Goal: Task Accomplishment & Management: Manage account settings

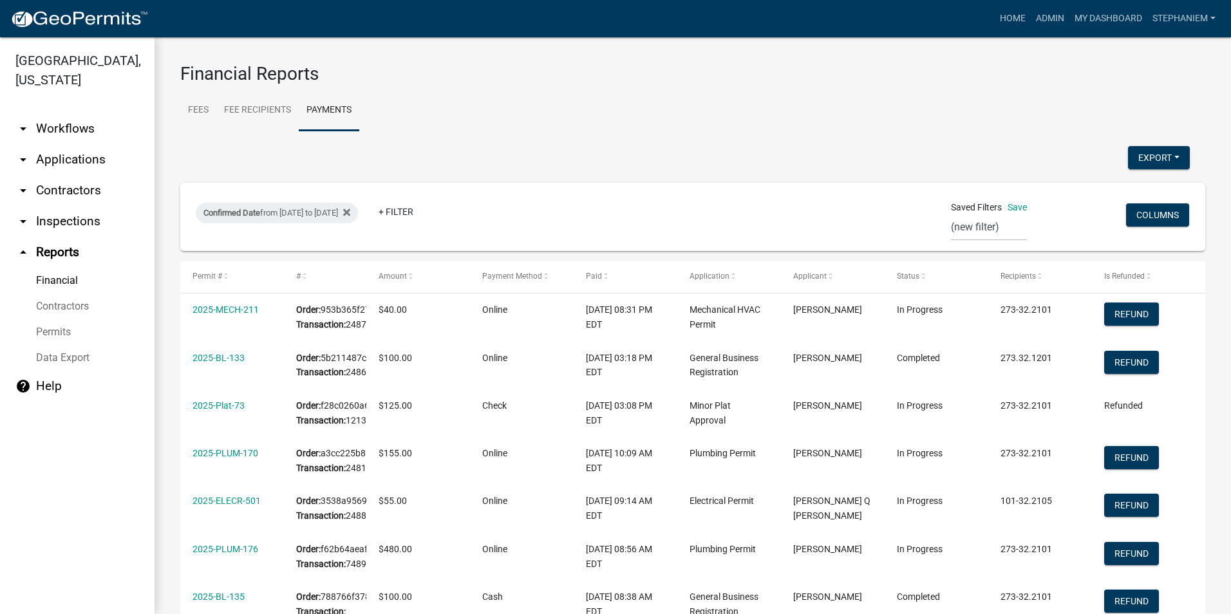
select select "0: null"
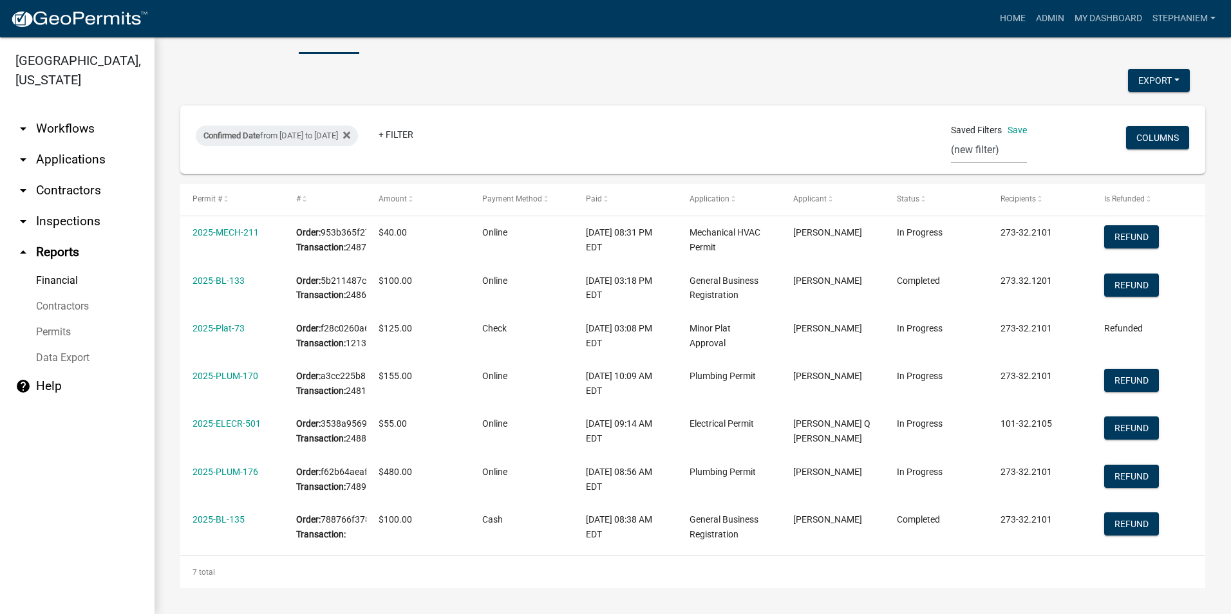
click at [79, 222] on link "arrow_drop_down Inspections" at bounding box center [77, 221] width 155 height 31
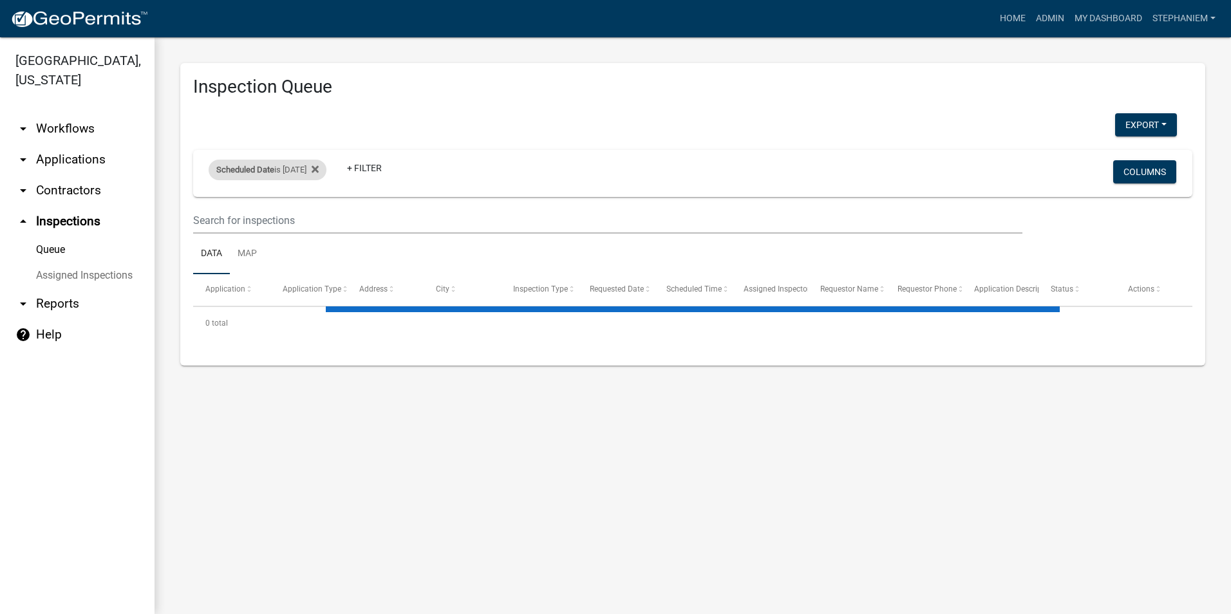
select select "3: 100"
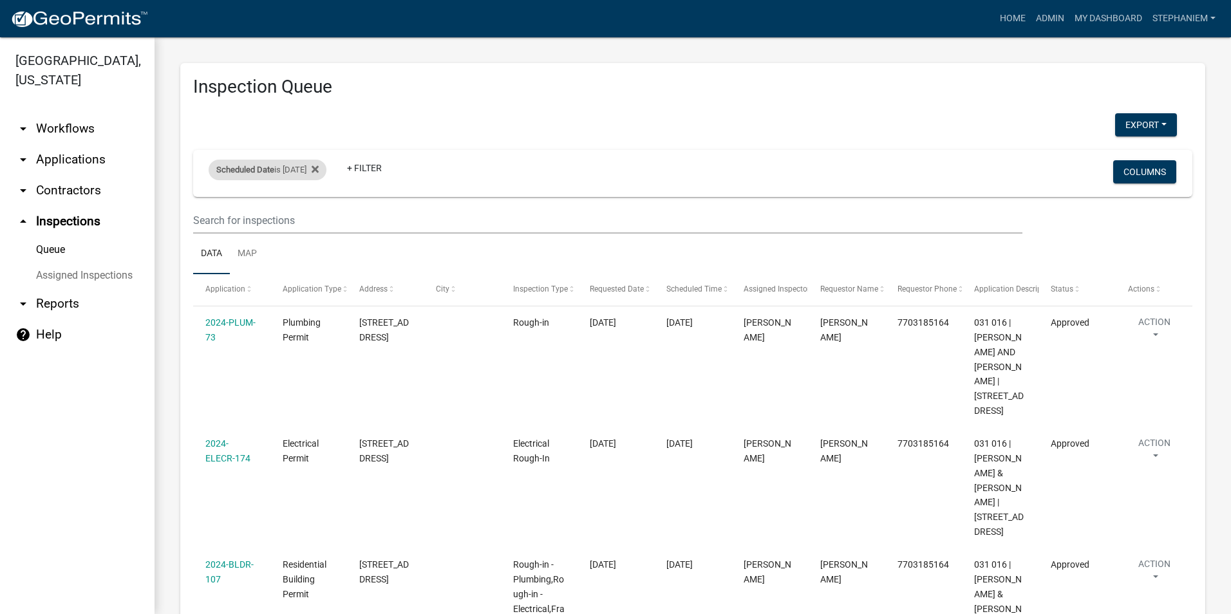
click at [313, 169] on div "Scheduled Date is [DATE]" at bounding box center [268, 170] width 118 height 21
click at [319, 167] on icon at bounding box center [315, 169] width 7 height 7
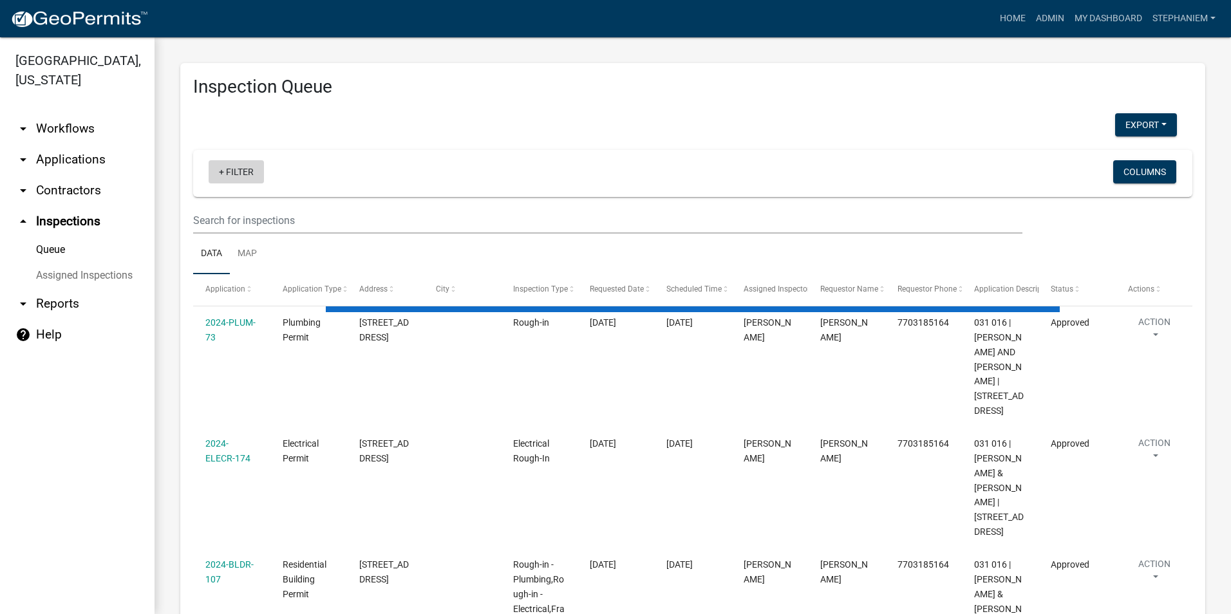
click at [245, 163] on link "+ Filter" at bounding box center [236, 171] width 55 height 23
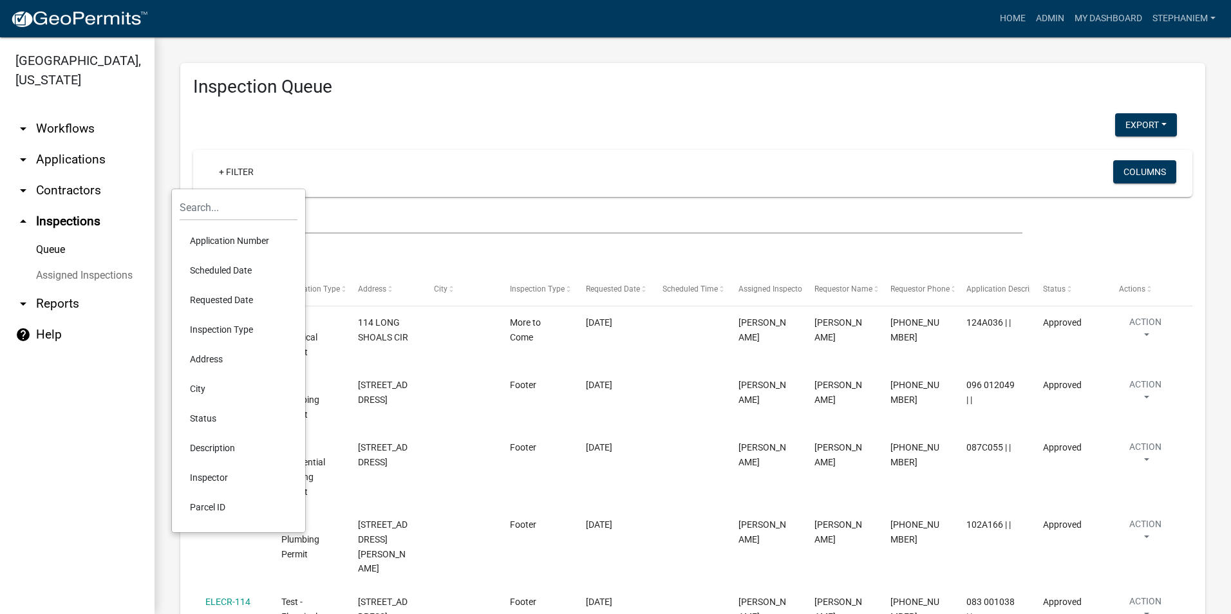
click at [251, 296] on li "Requested Date" at bounding box center [239, 300] width 118 height 30
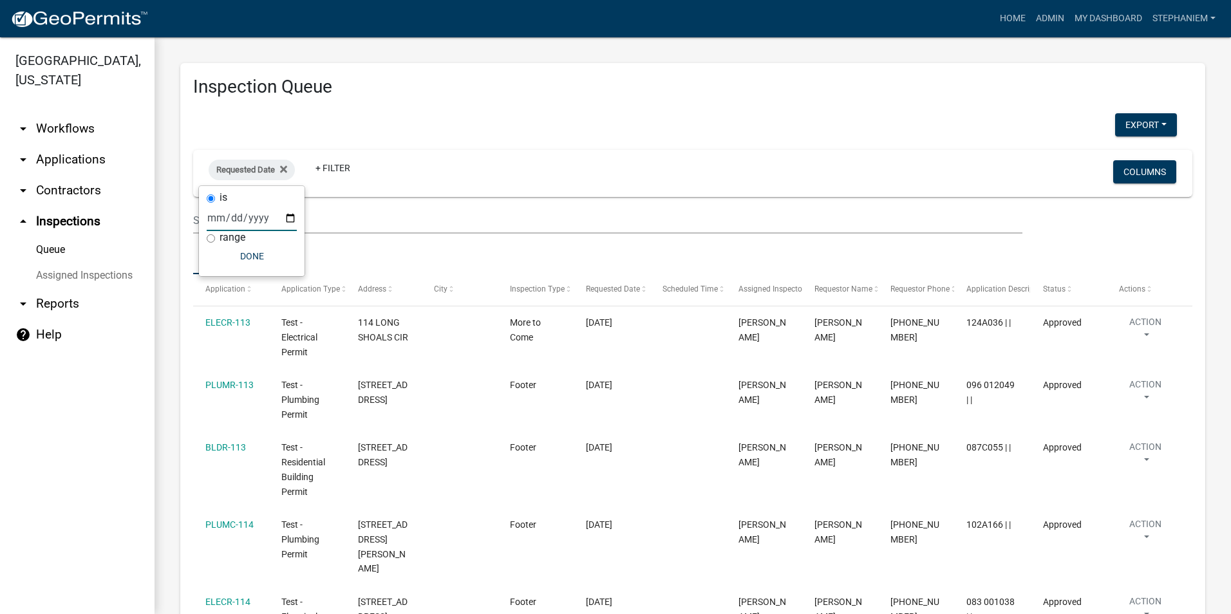
click at [293, 216] on input "date" at bounding box center [252, 218] width 90 height 26
type input "2025-09-08"
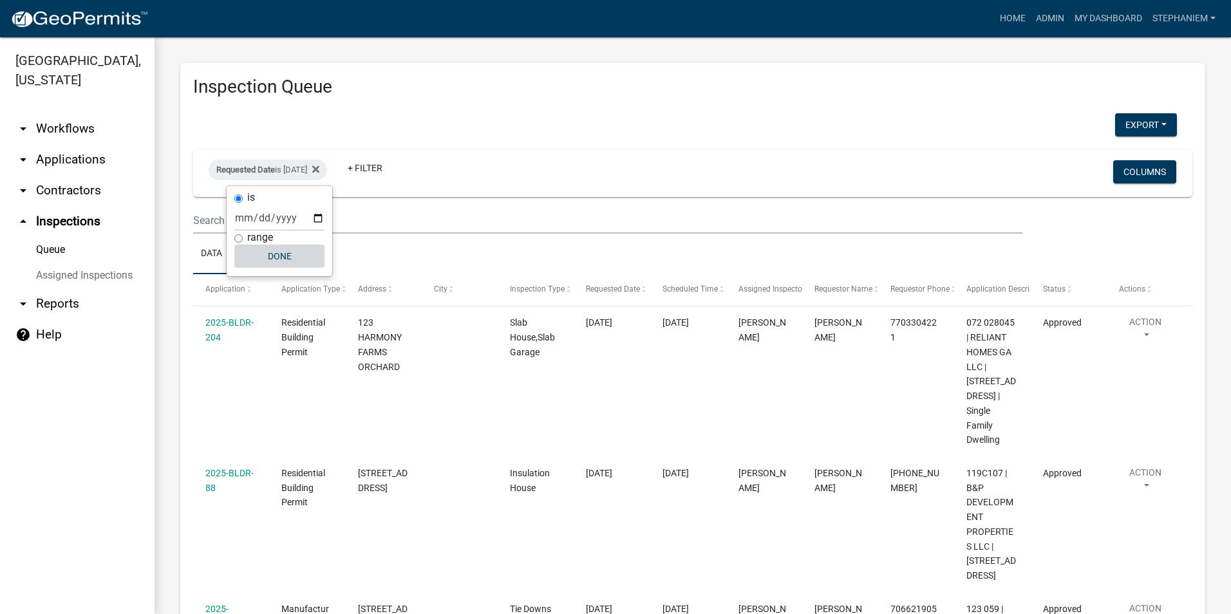
click at [279, 258] on button "Done" at bounding box center [279, 256] width 90 height 23
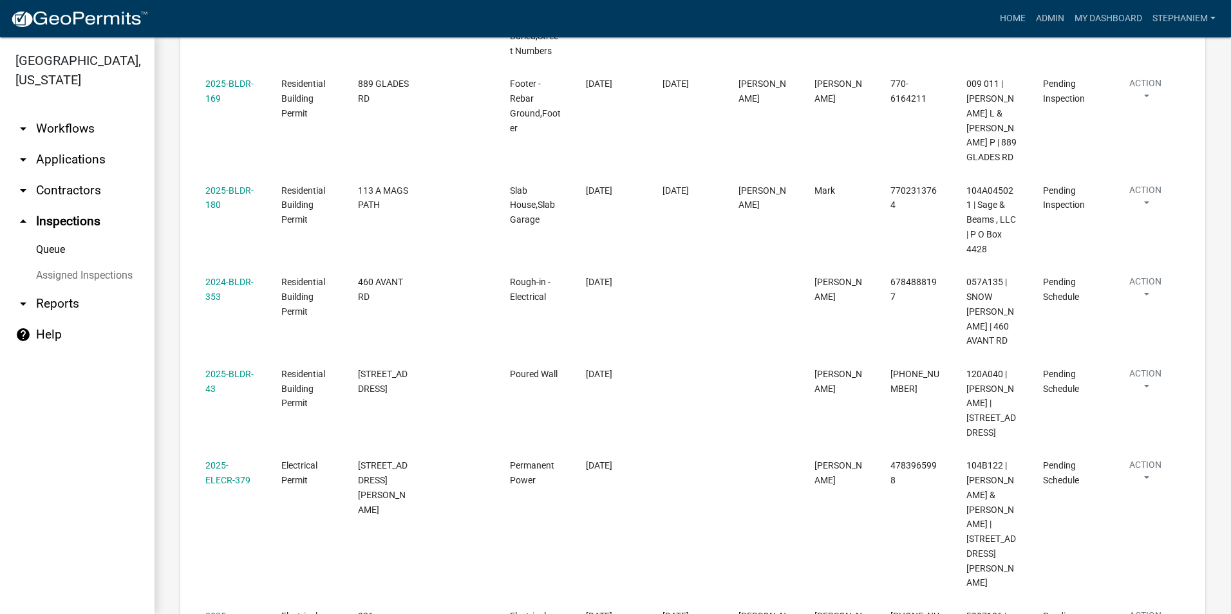
scroll to position [837, 0]
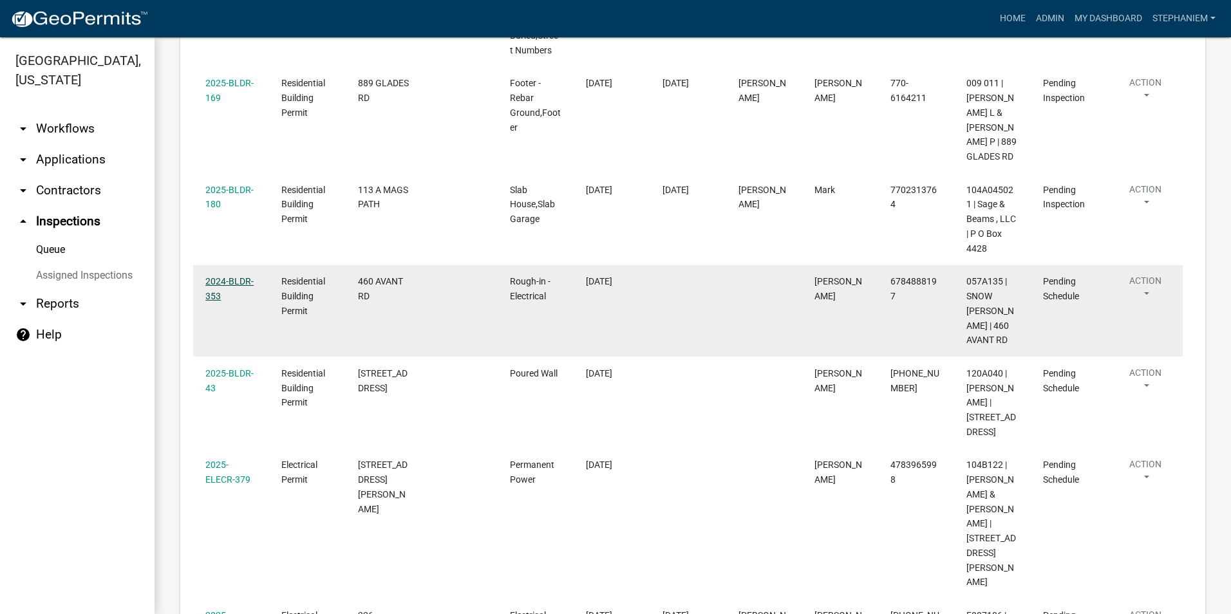
click at [214, 293] on link "2024-BLDR-353" at bounding box center [229, 288] width 48 height 25
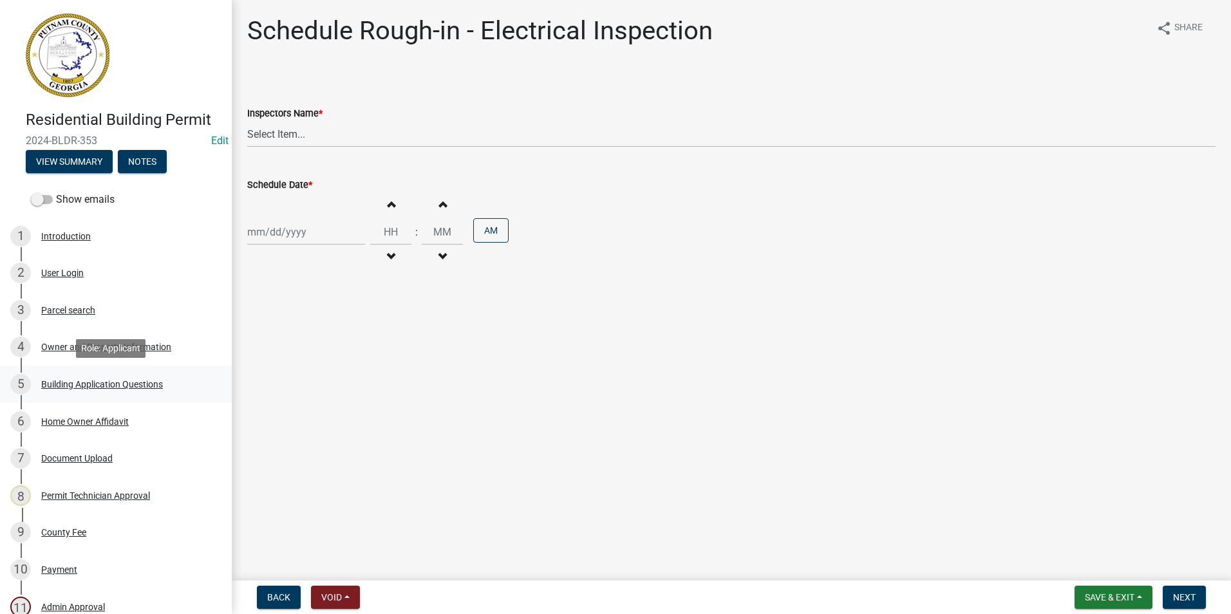
click at [82, 390] on div "5 Building Application Questions" at bounding box center [110, 384] width 201 height 21
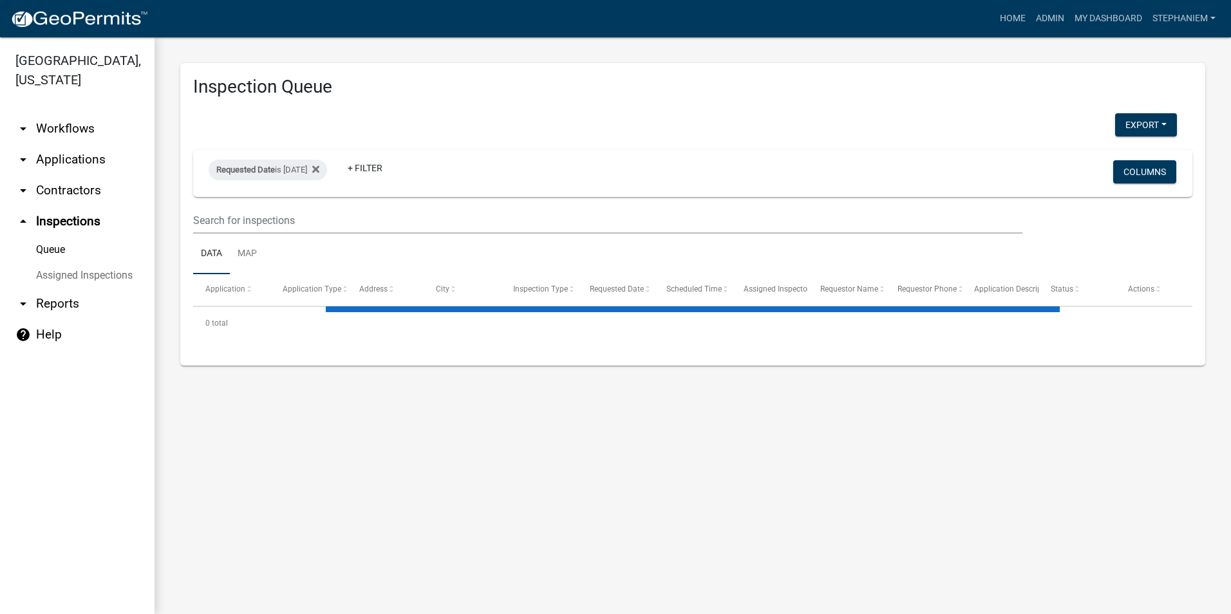
select select "3: 100"
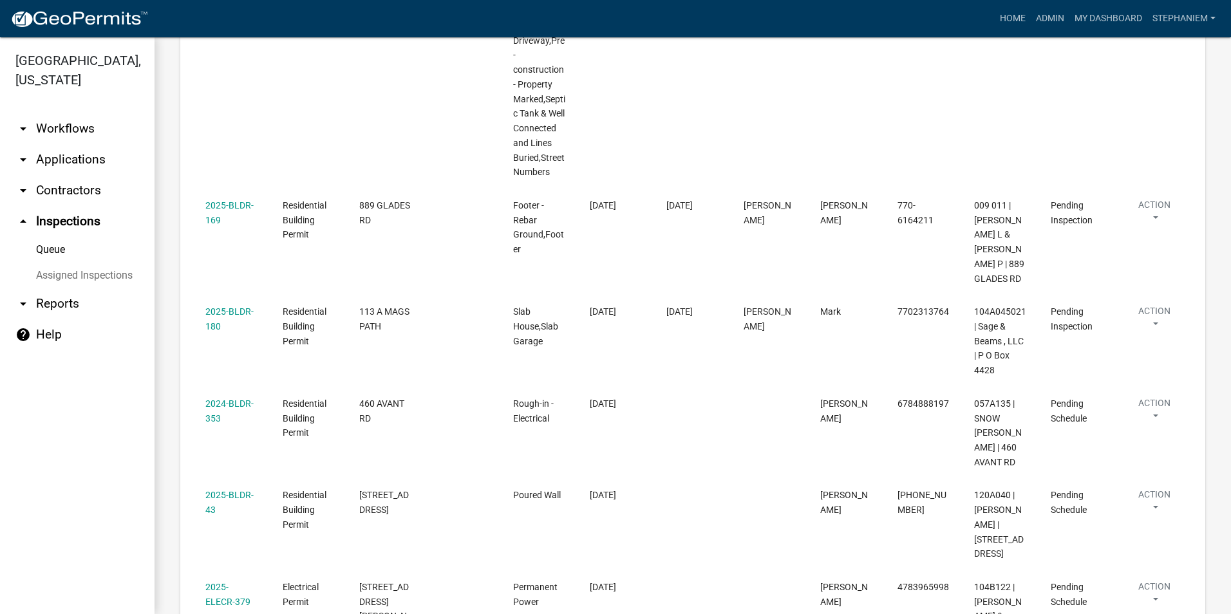
scroll to position [708, 0]
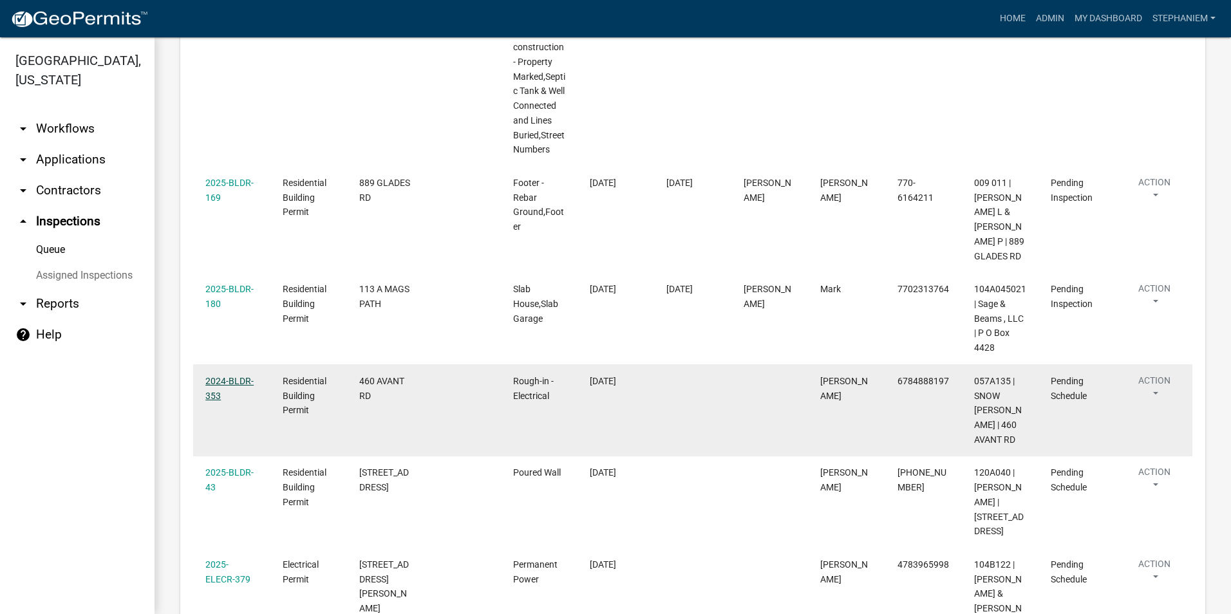
click at [226, 401] on link "2024-BLDR-353" at bounding box center [229, 388] width 48 height 25
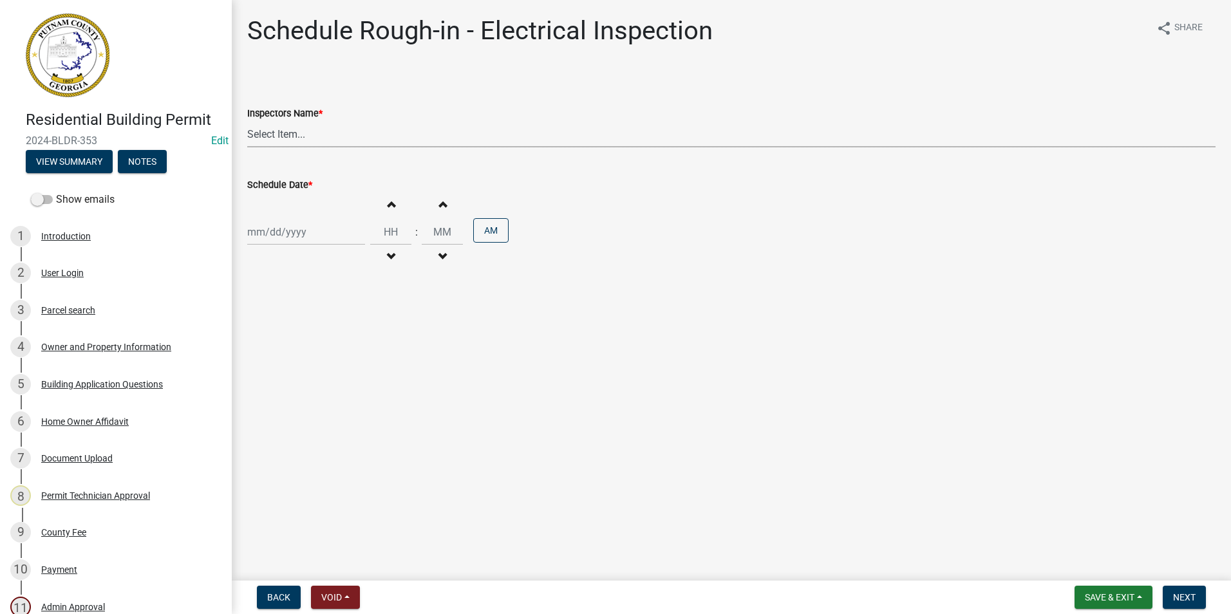
click at [327, 142] on select "Select Item... mrivera ([PERSON_NAME]) [PERSON_NAME] ([PERSON_NAME] ([PERSON_NA…" at bounding box center [731, 134] width 969 height 26
select select "a0ea4169-8540-4a2c-b9f4-cf4c1ffdeb95"
click at [247, 121] on select "Select Item... mrivera ([PERSON_NAME]) [PERSON_NAME] ([PERSON_NAME] ([PERSON_NA…" at bounding box center [731, 134] width 969 height 26
click at [279, 232] on div at bounding box center [306, 232] width 118 height 26
select select "9"
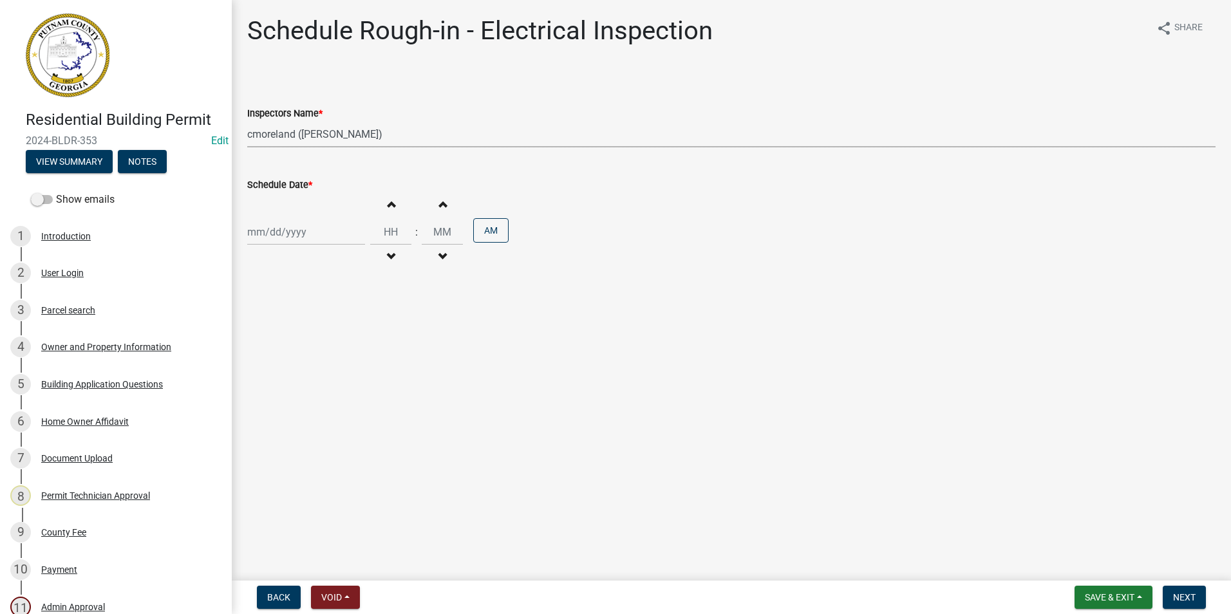
select select "2025"
click at [281, 323] on div "9" at bounding box center [280, 321] width 21 height 21
type input "[DATE]"
click at [1172, 592] on button "Next" at bounding box center [1184, 597] width 43 height 23
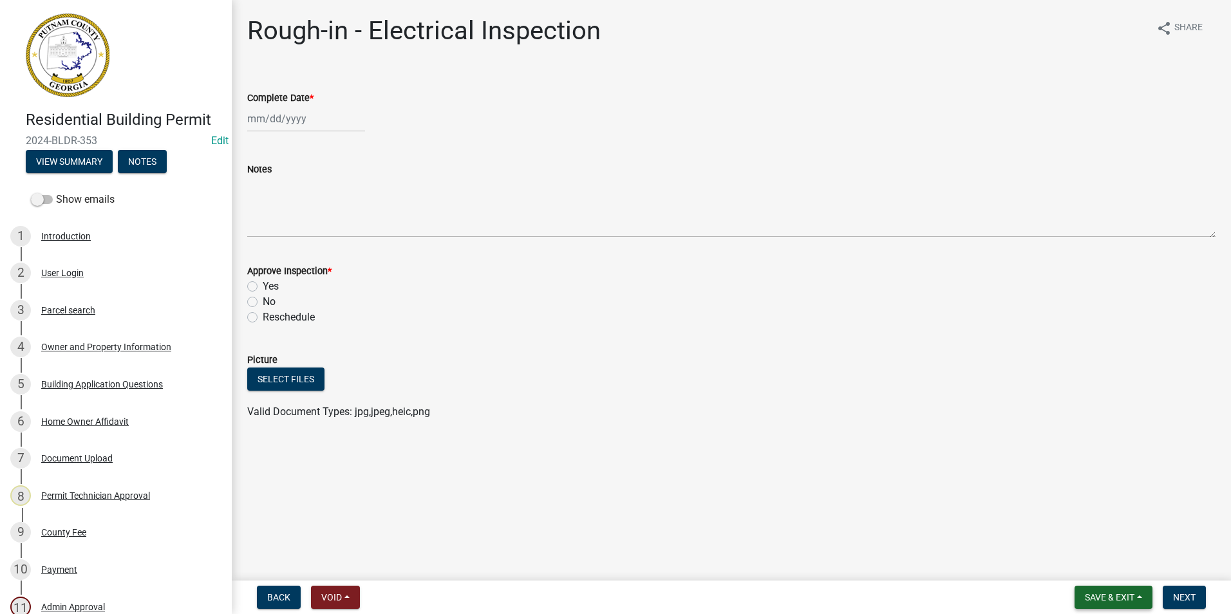
click at [1088, 601] on span "Save & Exit" at bounding box center [1110, 598] width 50 height 10
click at [1110, 565] on button "Save & Exit" at bounding box center [1101, 564] width 103 height 31
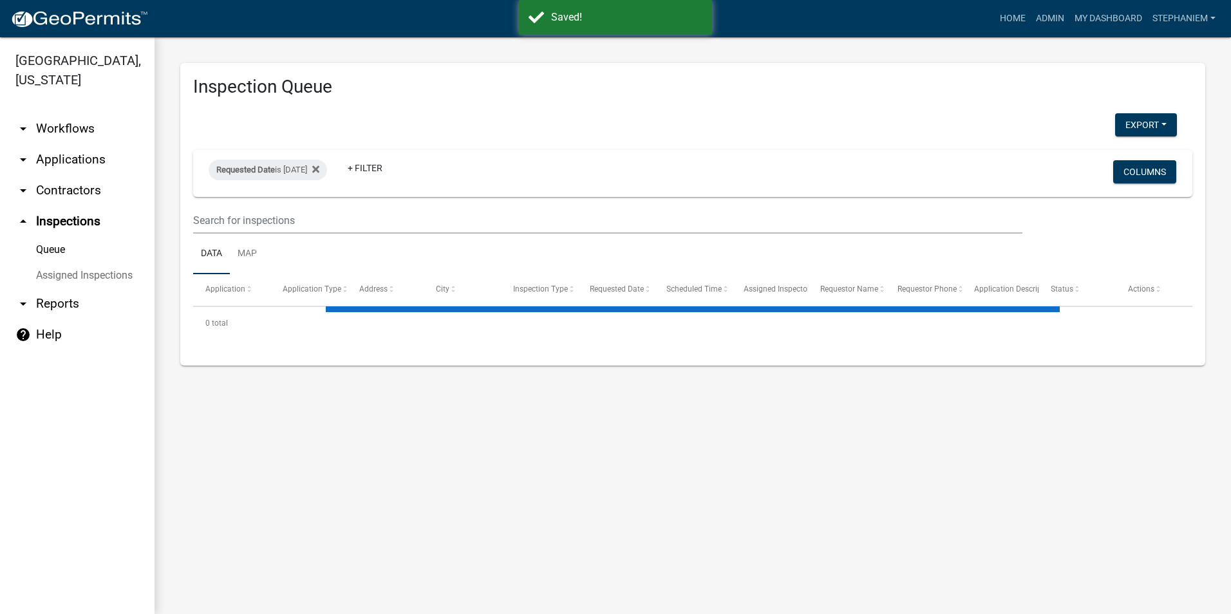
select select "3: 100"
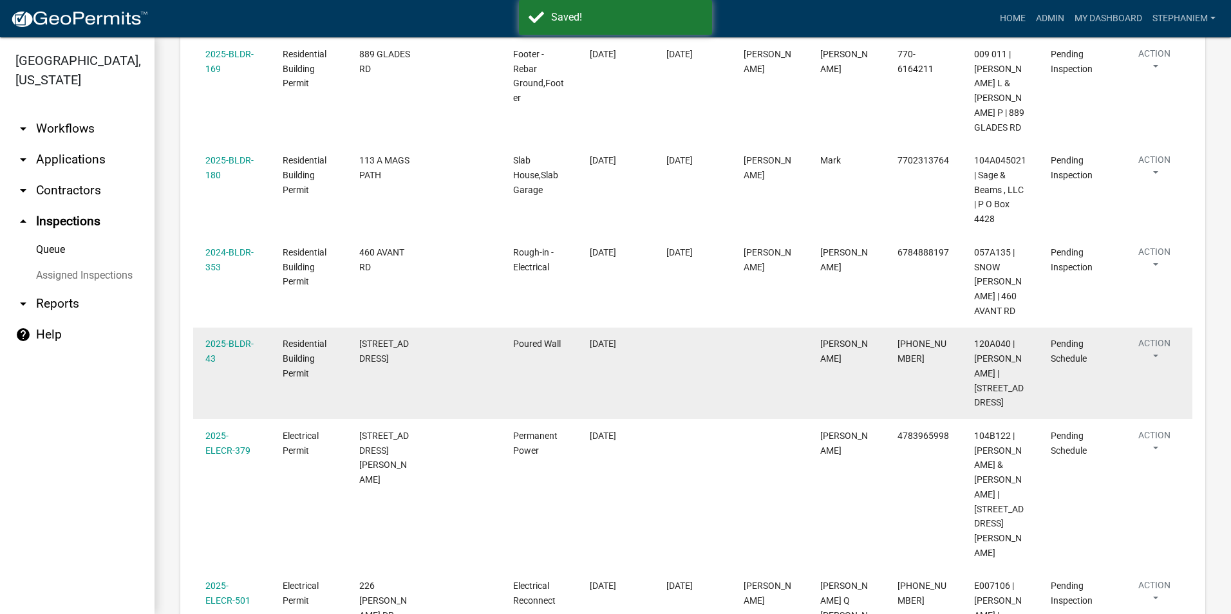
scroll to position [902, 0]
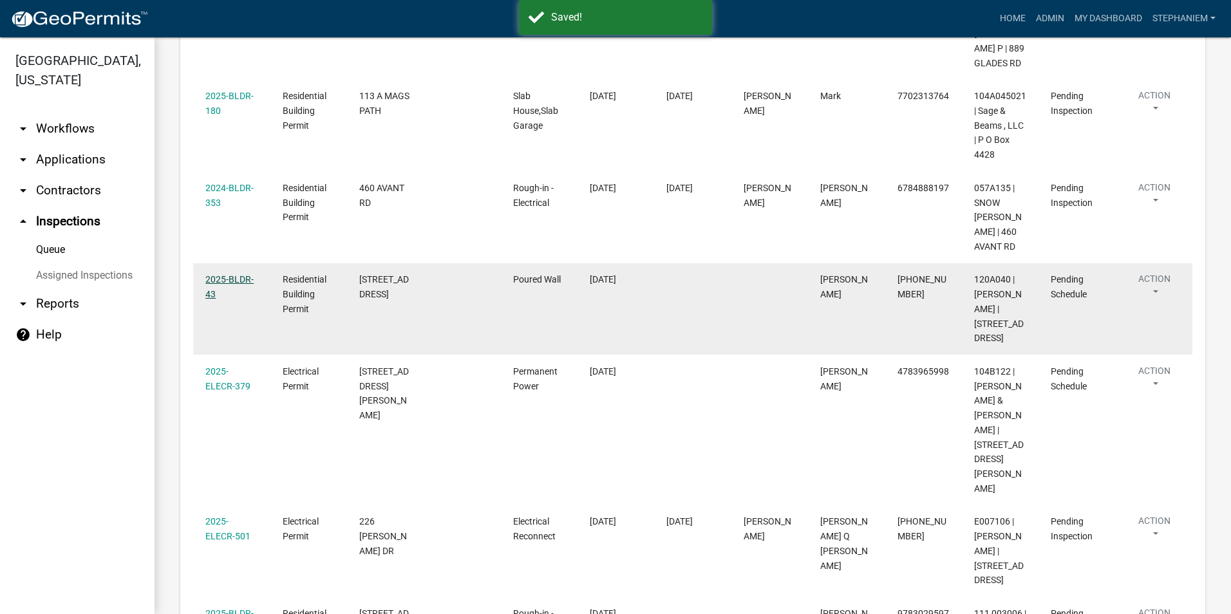
click at [223, 299] on link "2025-BLDR-43" at bounding box center [229, 286] width 48 height 25
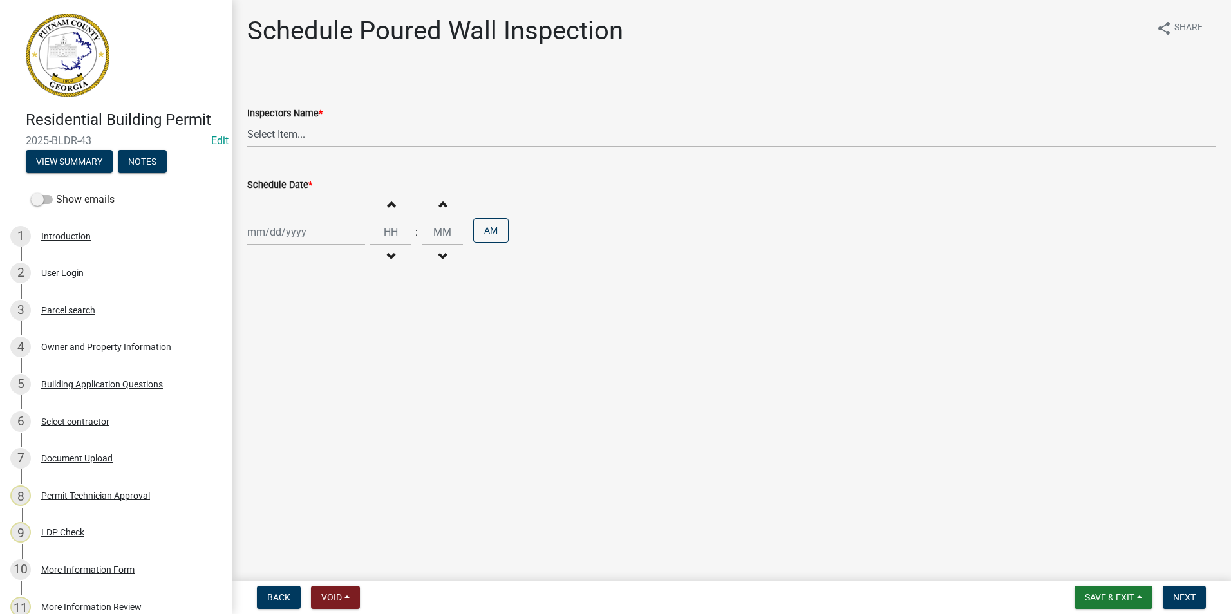
click at [345, 138] on select "Select Item... mrivera ([PERSON_NAME]) [PERSON_NAME] ([PERSON_NAME] ([PERSON_NA…" at bounding box center [731, 134] width 969 height 26
select select "a0ea4169-8540-4a2c-b9f4-cf4c1ffdeb95"
click at [247, 121] on select "Select Item... mrivera ([PERSON_NAME]) [PERSON_NAME] ([PERSON_NAME] ([PERSON_NA…" at bounding box center [731, 134] width 969 height 26
click at [304, 232] on div at bounding box center [306, 232] width 118 height 26
select select "9"
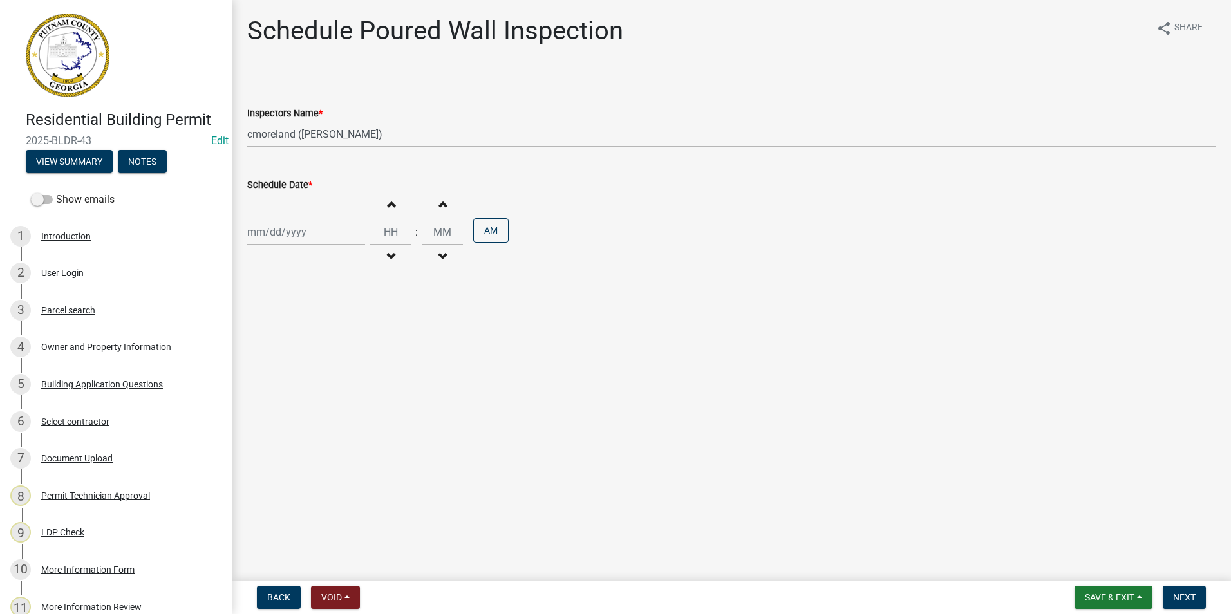
select select "2025"
click at [278, 323] on div "9" at bounding box center [280, 321] width 21 height 21
type input "[DATE]"
click at [1189, 593] on span "Next" at bounding box center [1184, 598] width 23 height 10
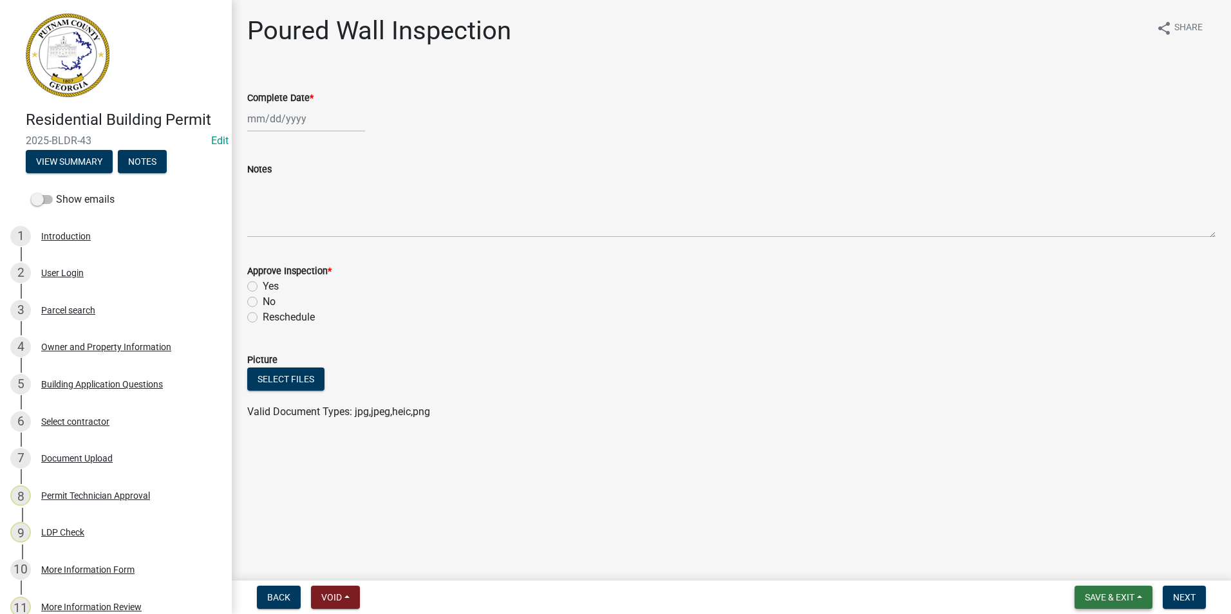
click at [1117, 593] on span "Save & Exit" at bounding box center [1110, 598] width 50 height 10
click at [1112, 569] on button "Save & Exit" at bounding box center [1101, 564] width 103 height 31
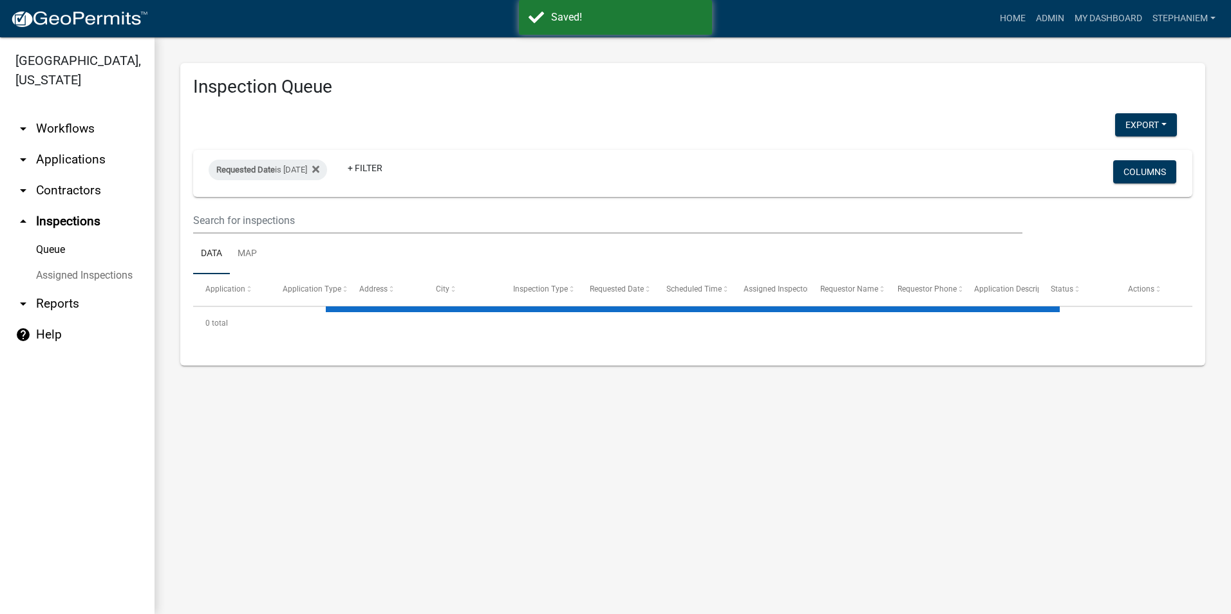
select select "3: 100"
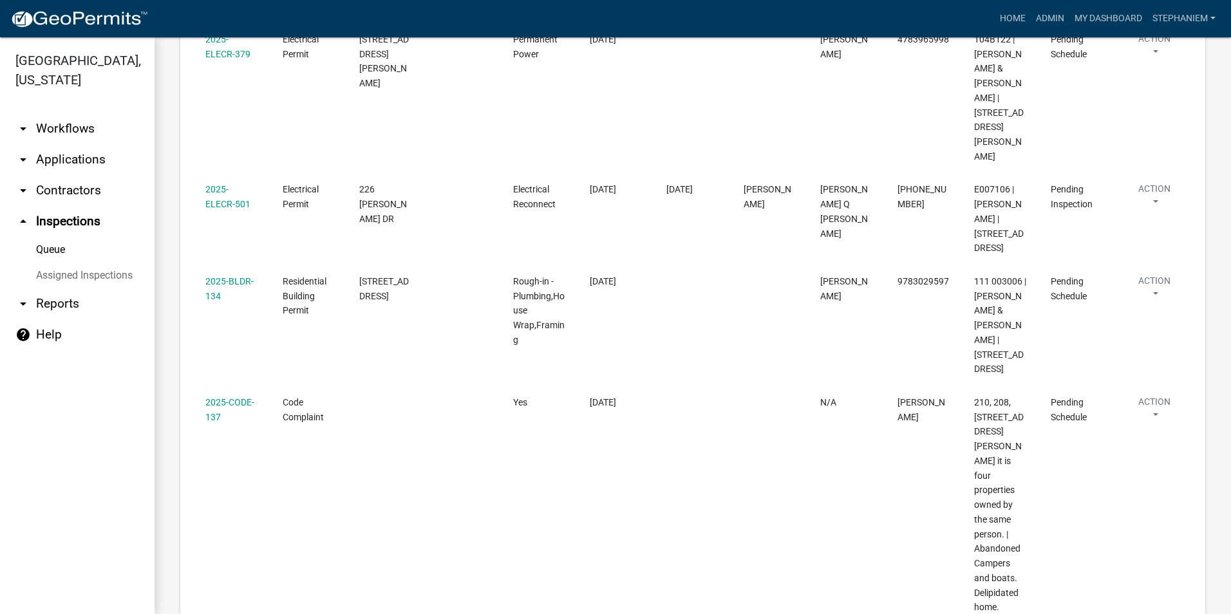
scroll to position [1159, 0]
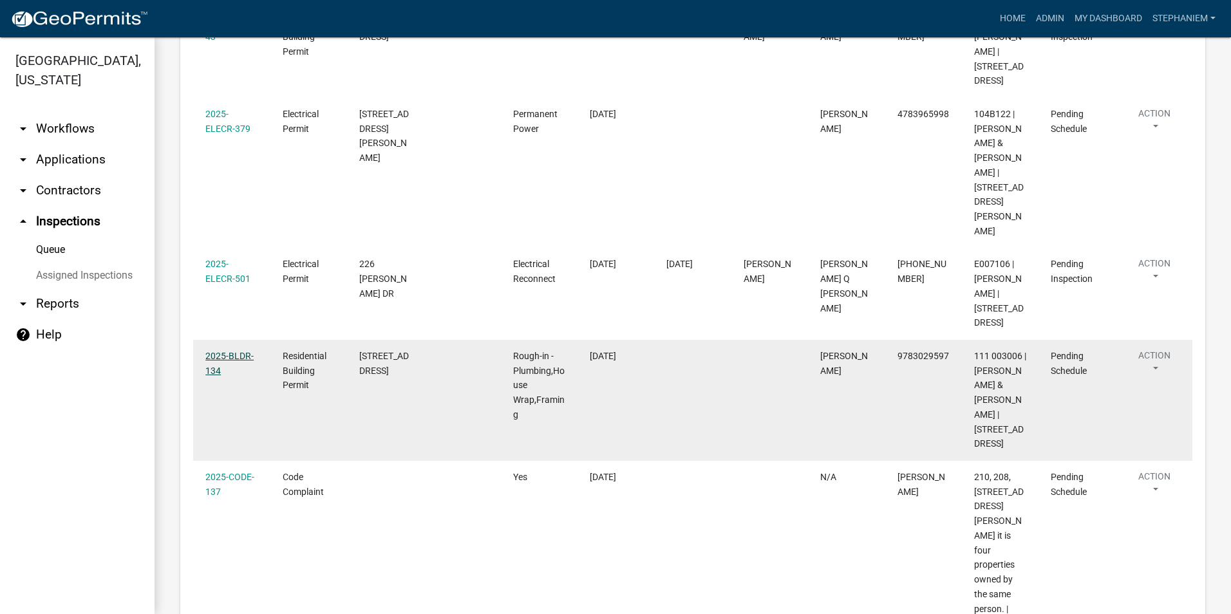
click at [231, 366] on link "2025-BLDR-134" at bounding box center [229, 363] width 48 height 25
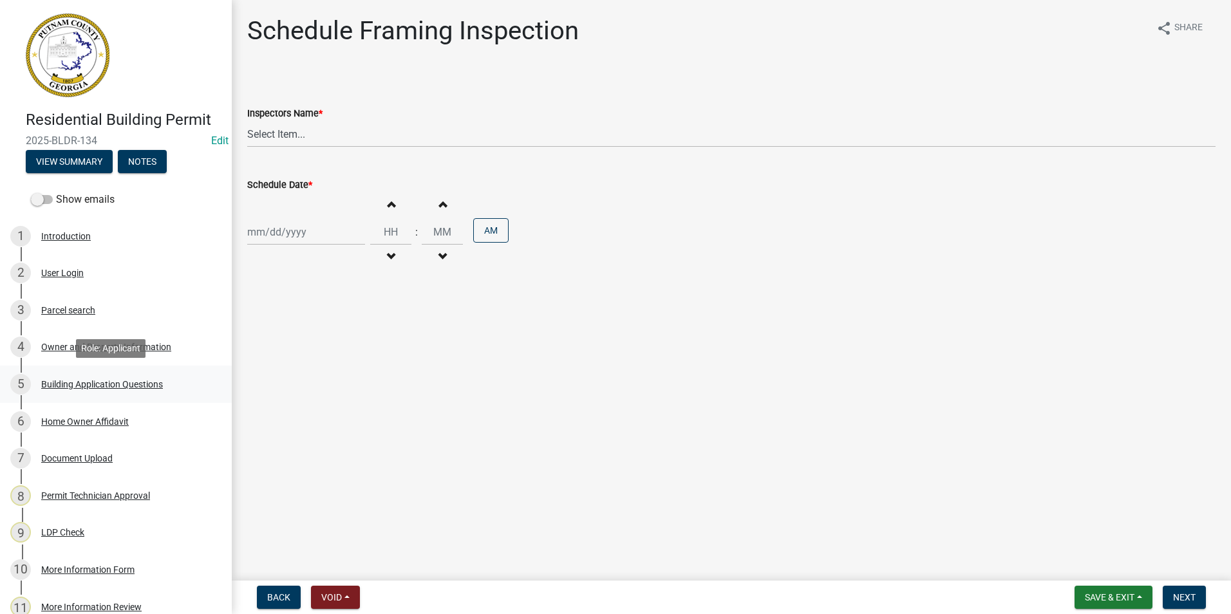
click at [124, 391] on div "5 Building Application Questions" at bounding box center [110, 384] width 201 height 21
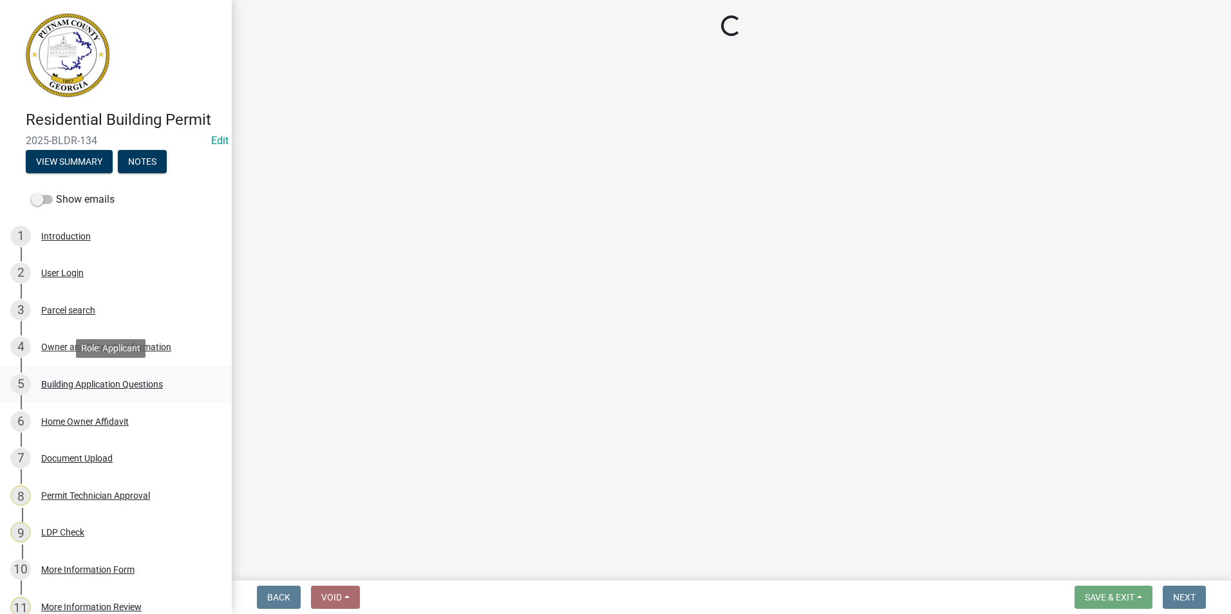
select select "2ec94193-6885-4dbb-8fbc-a6ee81e417fe"
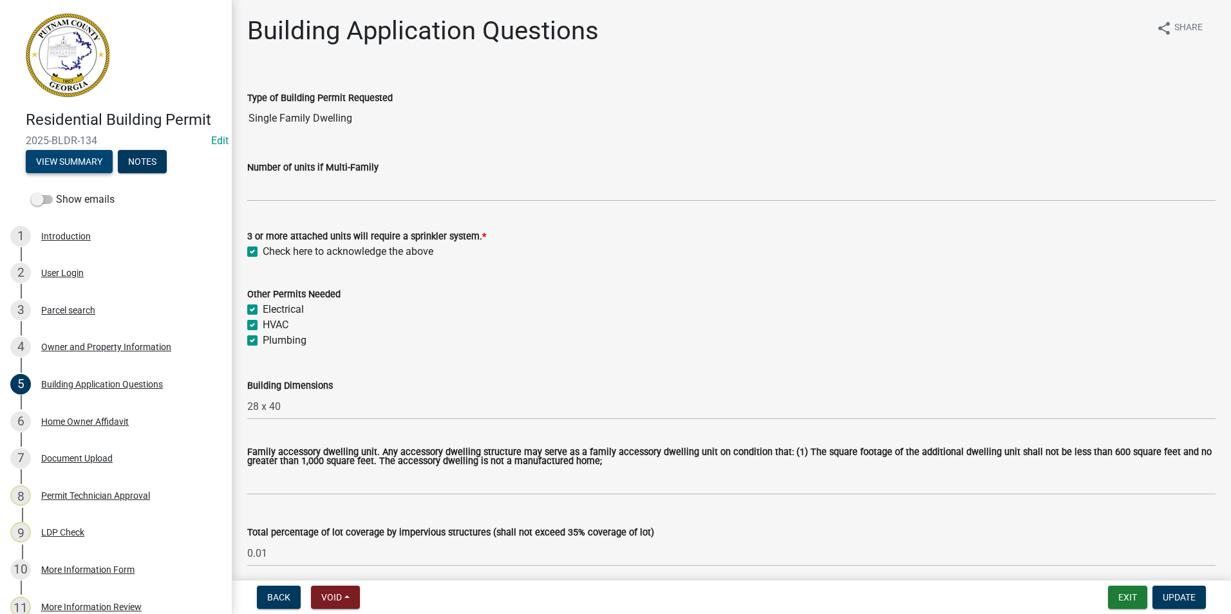
click at [84, 169] on button "View Summary" at bounding box center [69, 161] width 87 height 23
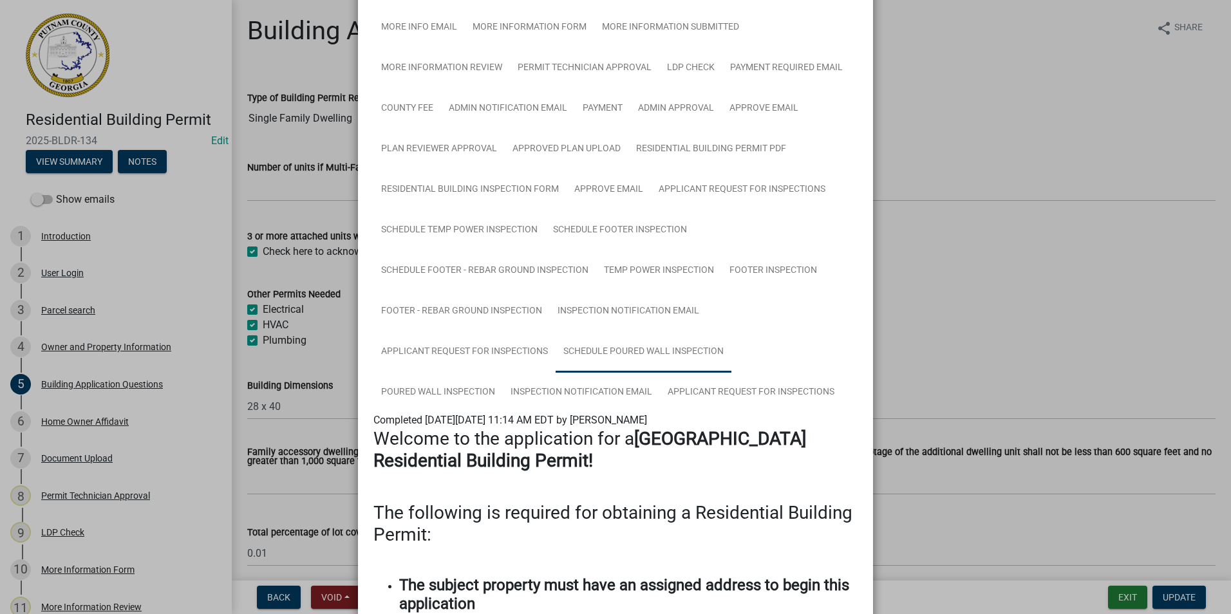
scroll to position [322, 0]
click at [503, 236] on link "Schedule Temp Power Inspection" at bounding box center [460, 229] width 172 height 41
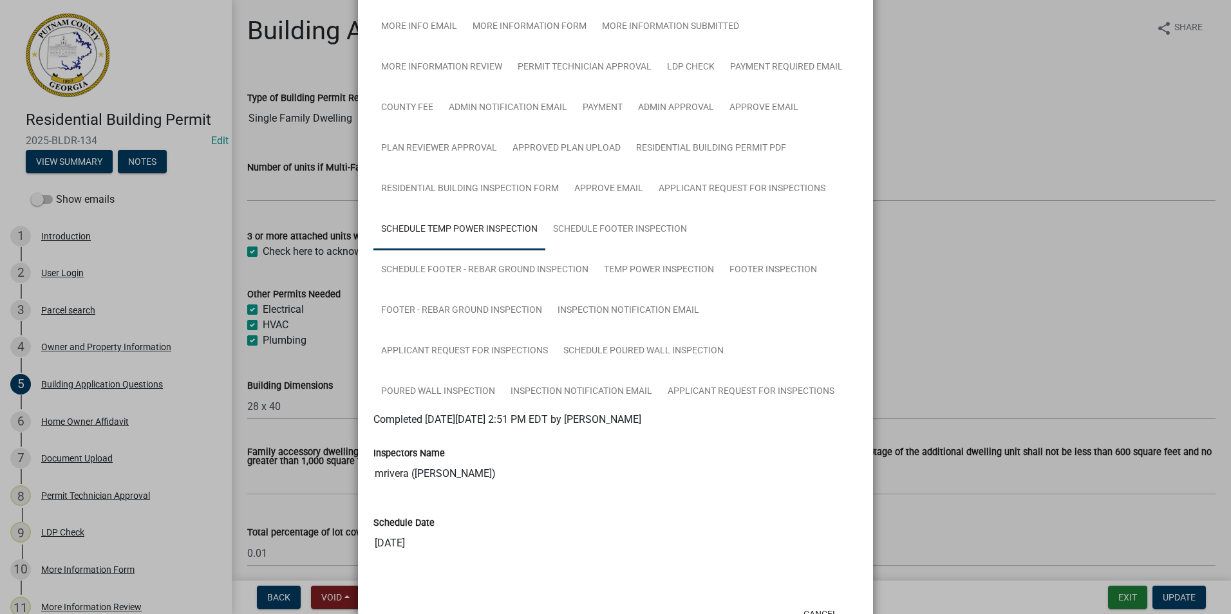
click at [916, 149] on ngb-modal-window "Summary × Printer Friendly Introduction Parcel search Owner and Property Inform…" at bounding box center [615, 307] width 1231 height 614
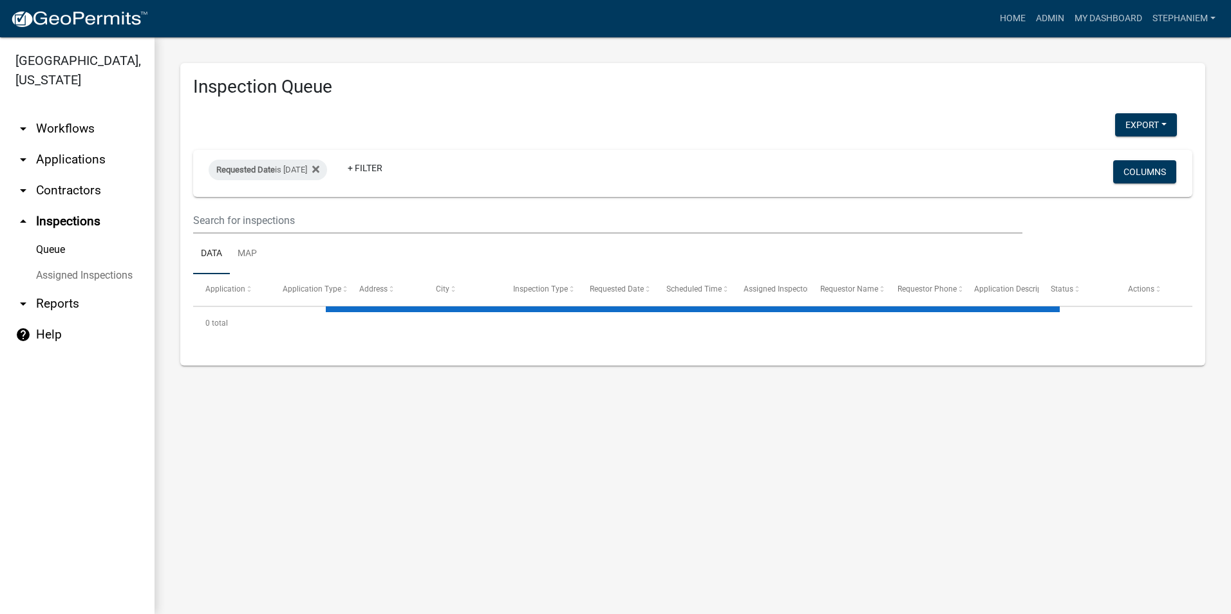
select select "3: 100"
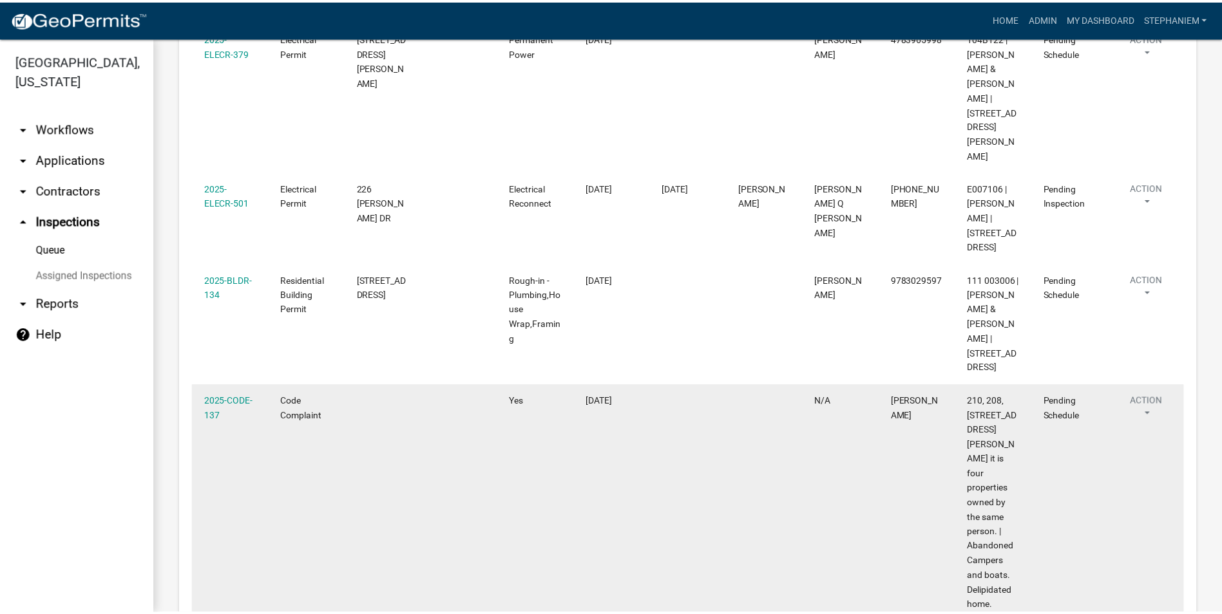
scroll to position [1288, 0]
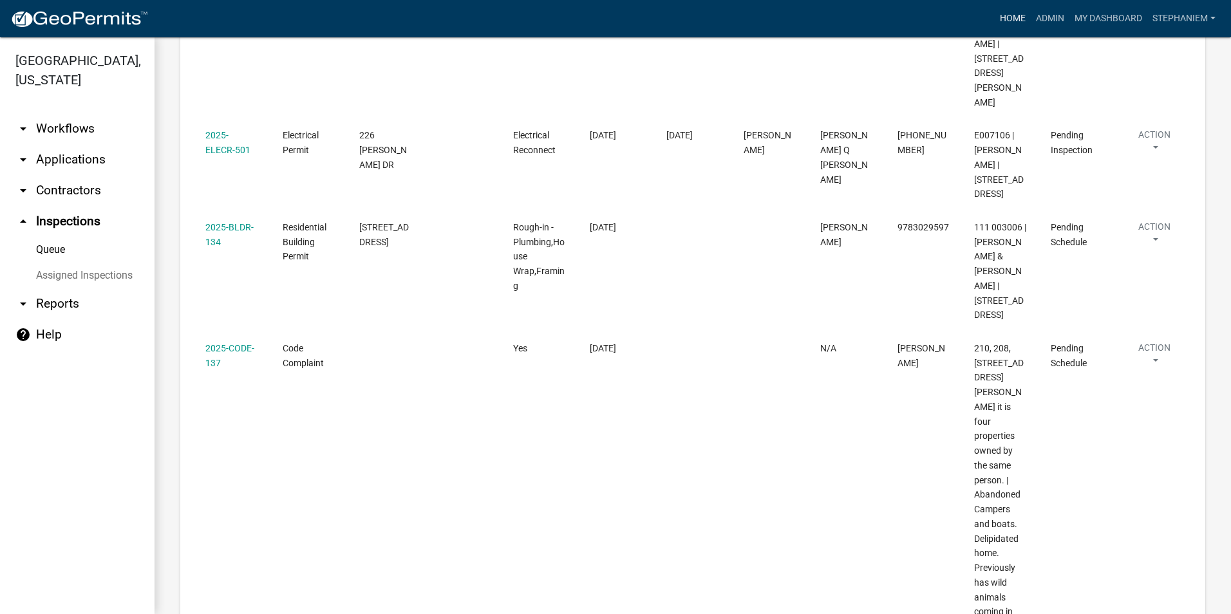
click at [1003, 21] on link "Home" at bounding box center [1013, 18] width 36 height 24
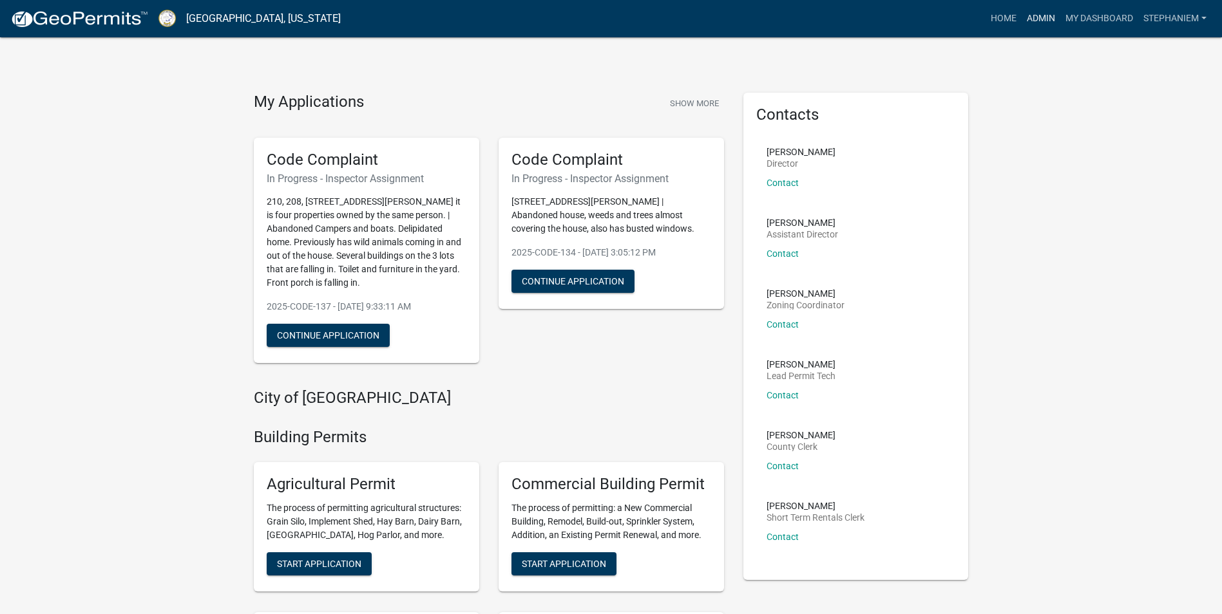
click at [1034, 12] on link "Admin" at bounding box center [1040, 18] width 39 height 24
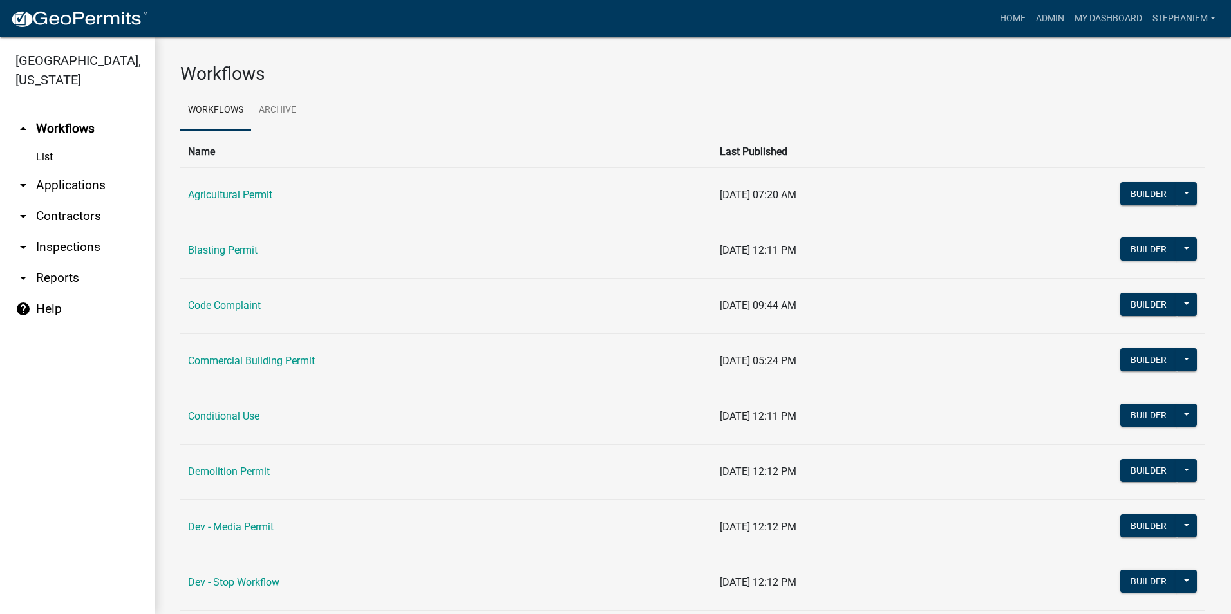
click at [91, 248] on link "arrow_drop_down Inspections" at bounding box center [77, 247] width 155 height 31
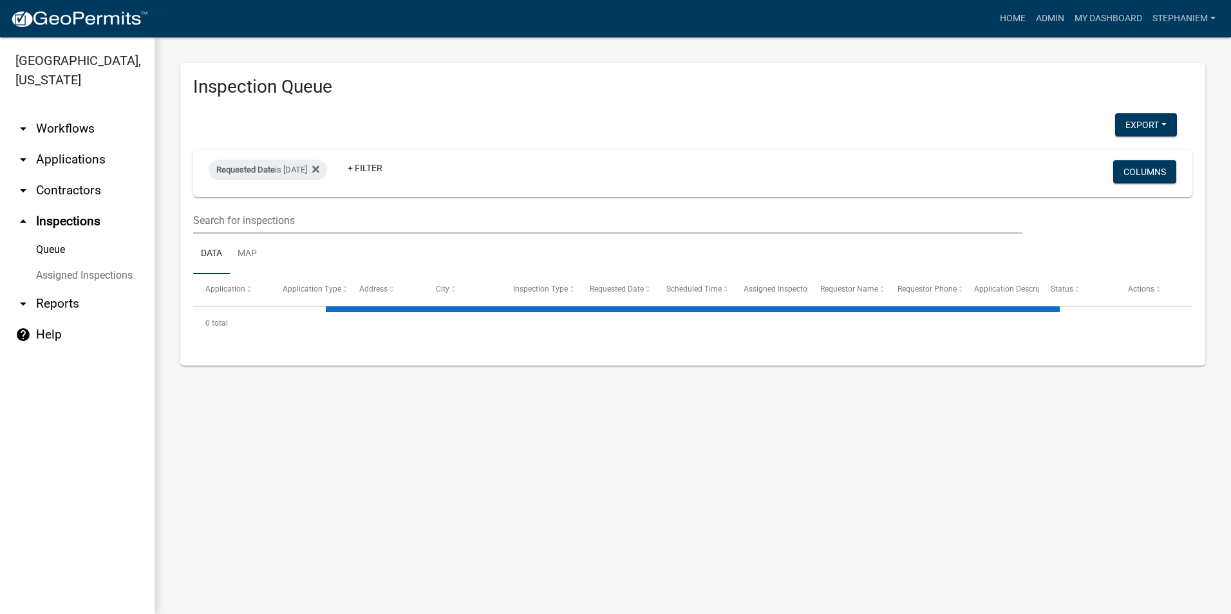
select select "3: 100"
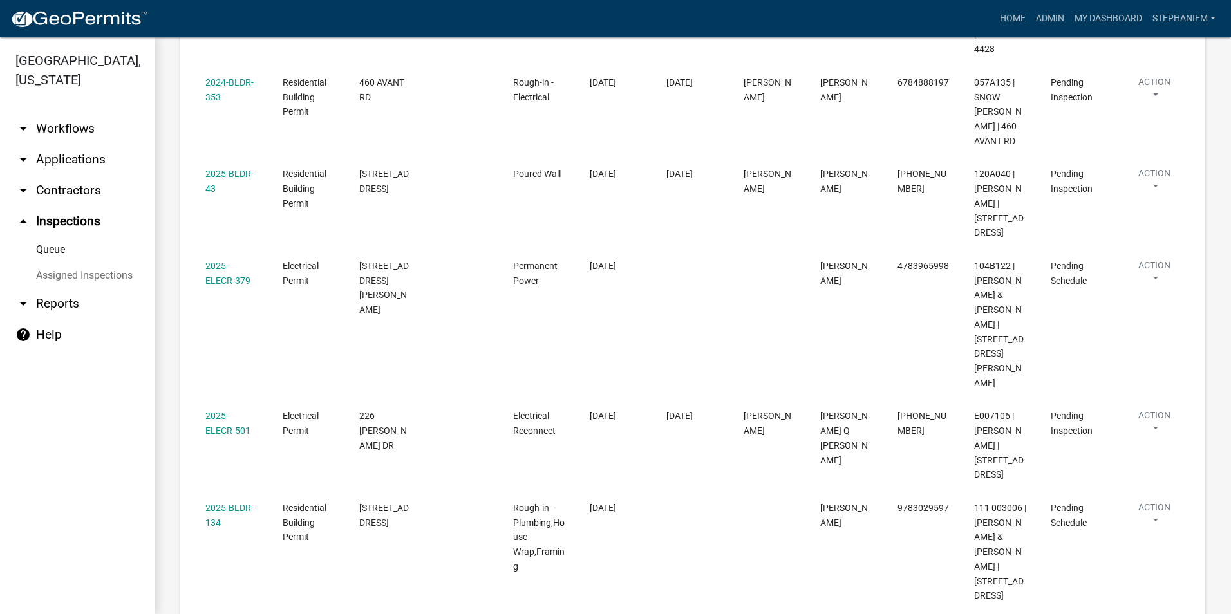
scroll to position [1030, 0]
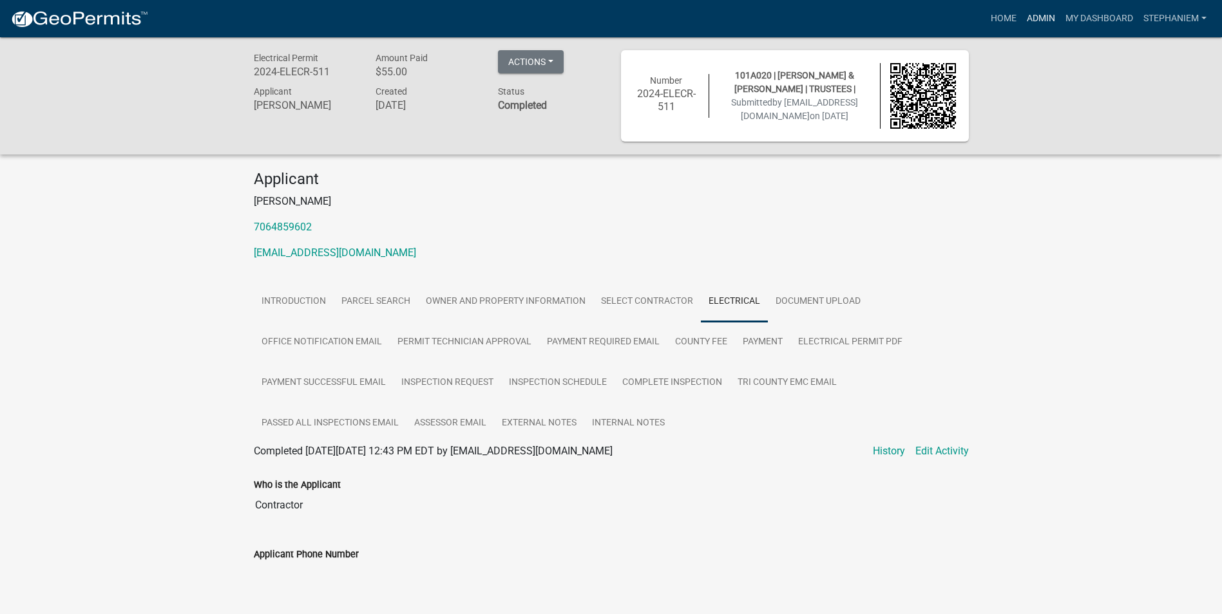
click at [1032, 21] on link "Admin" at bounding box center [1040, 18] width 39 height 24
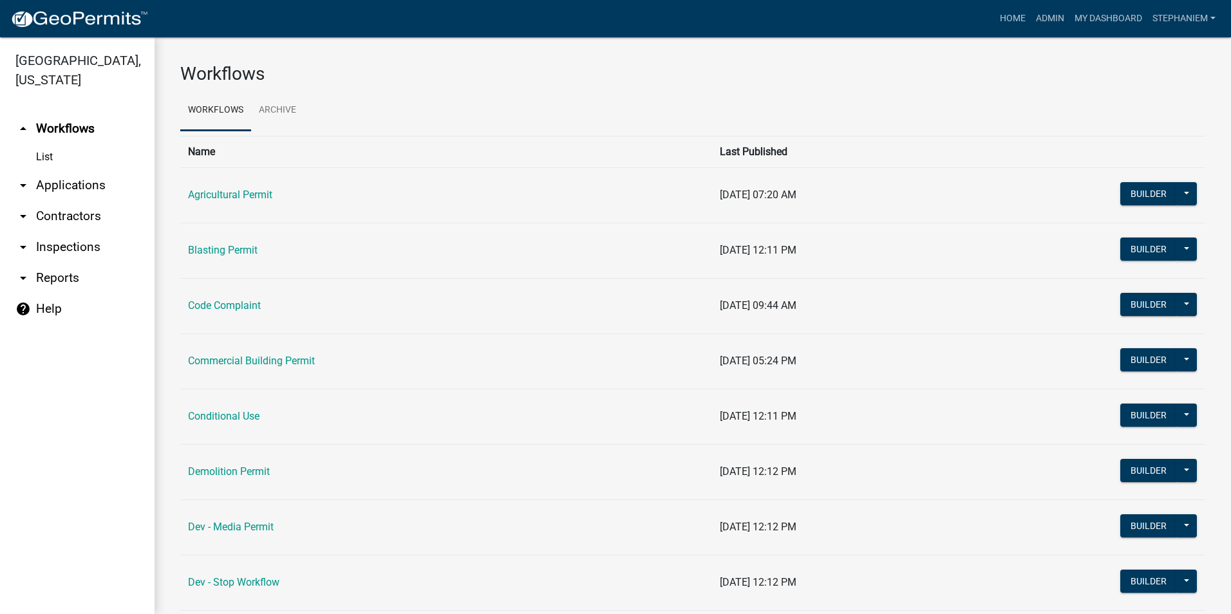
click at [76, 189] on link "arrow_drop_down Applications" at bounding box center [77, 185] width 155 height 31
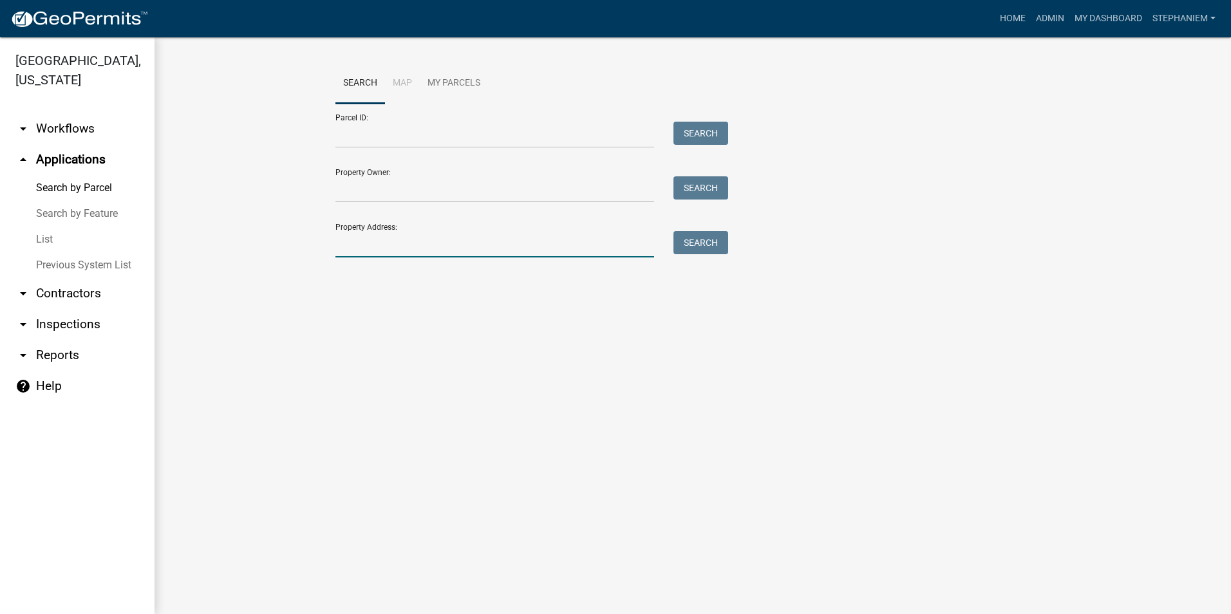
click at [365, 249] on input "Property Address:" at bounding box center [495, 244] width 319 height 26
click at [603, 245] on input "Property Address:" at bounding box center [495, 244] width 319 height 26
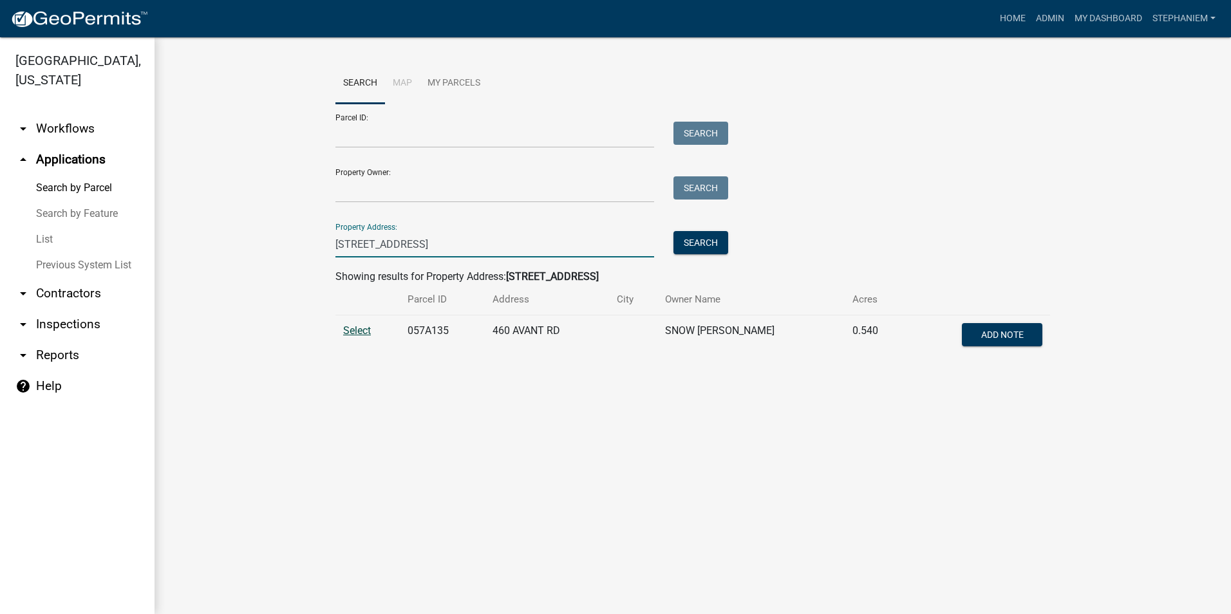
type input "[STREET_ADDRESS]"
click at [359, 337] on span "Select" at bounding box center [357, 331] width 28 height 12
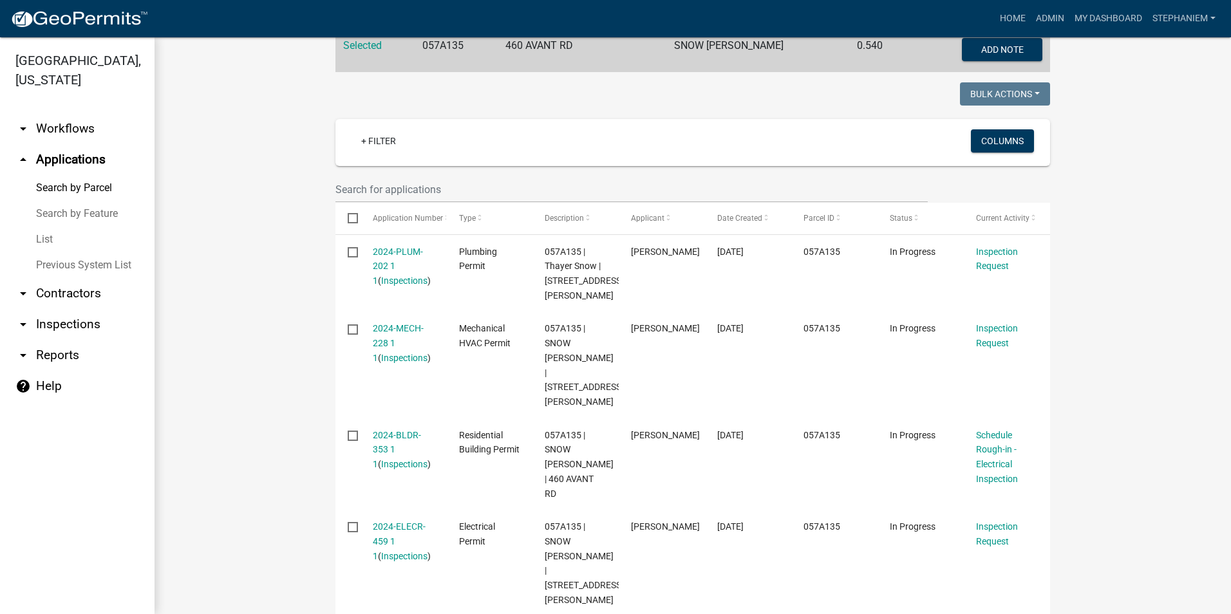
scroll to position [322, 0]
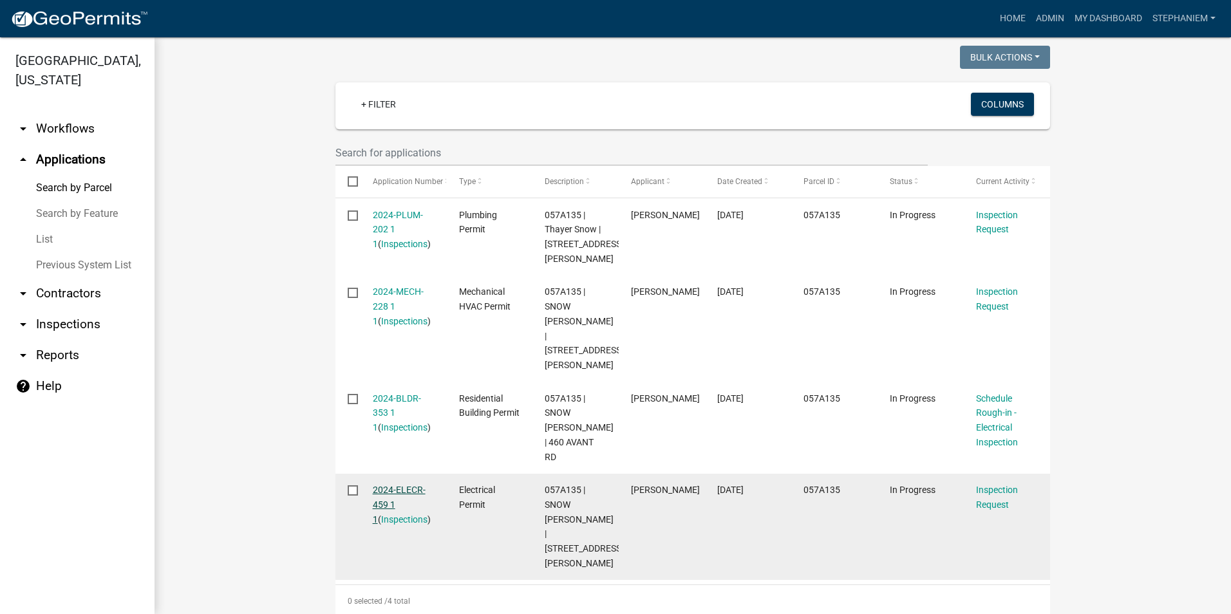
click at [392, 485] on link "2024-ELECR-459 1 1" at bounding box center [399, 505] width 53 height 40
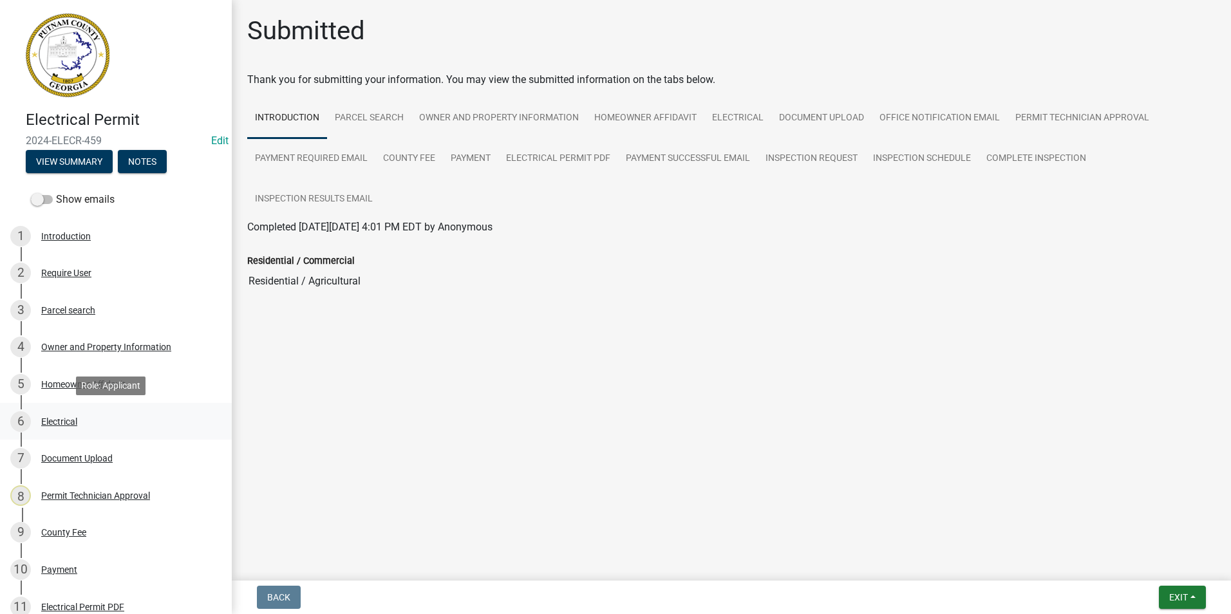
click at [104, 435] on link "6 Electrical" at bounding box center [116, 421] width 232 height 37
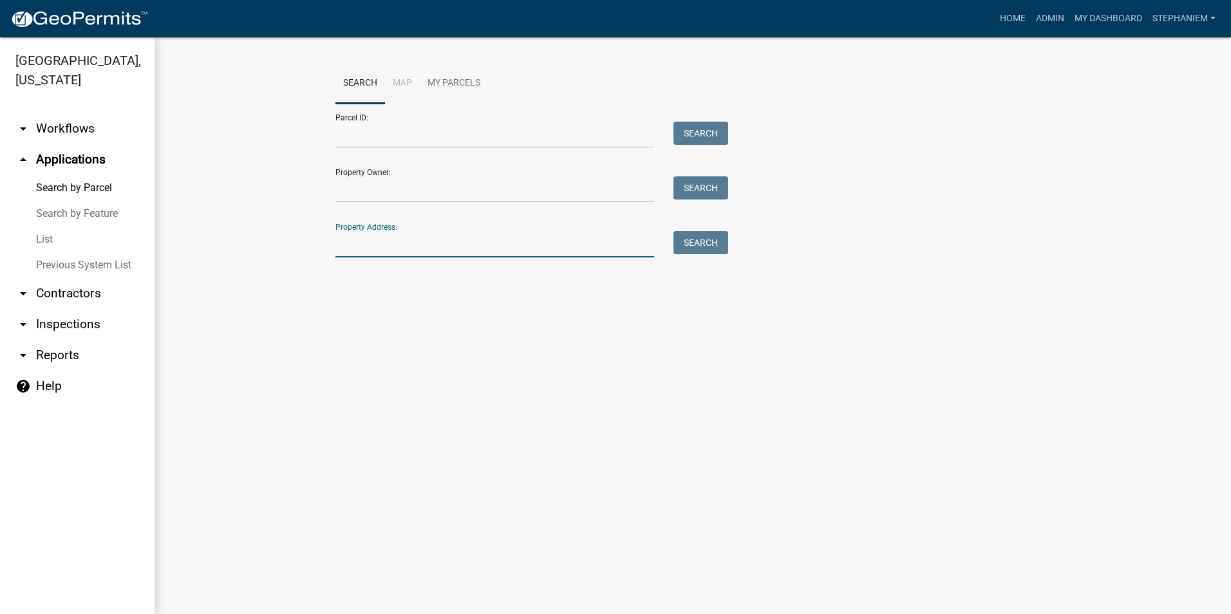
click at [621, 238] on input "Property Address:" at bounding box center [495, 244] width 319 height 26
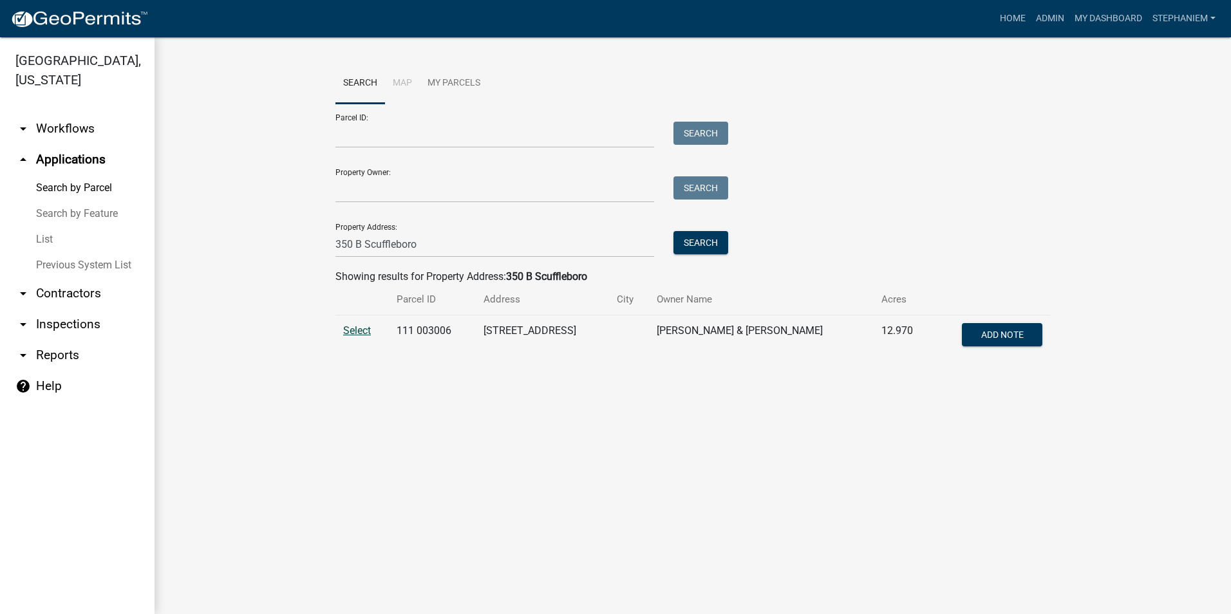
click at [354, 327] on span "Select" at bounding box center [357, 331] width 28 height 12
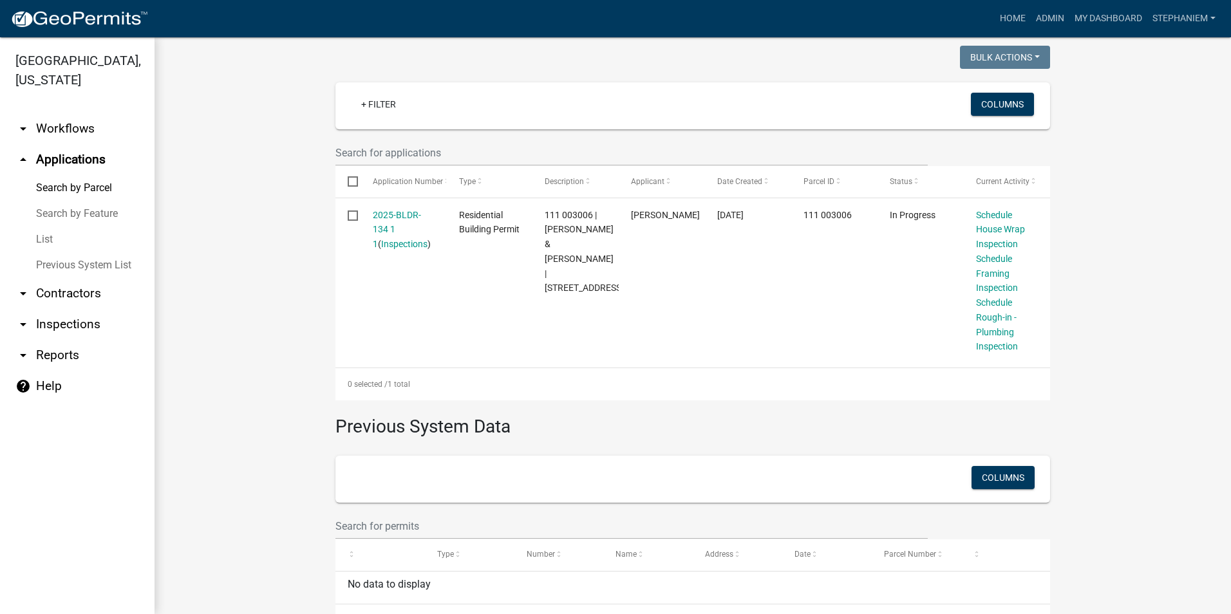
scroll to position [258, 0]
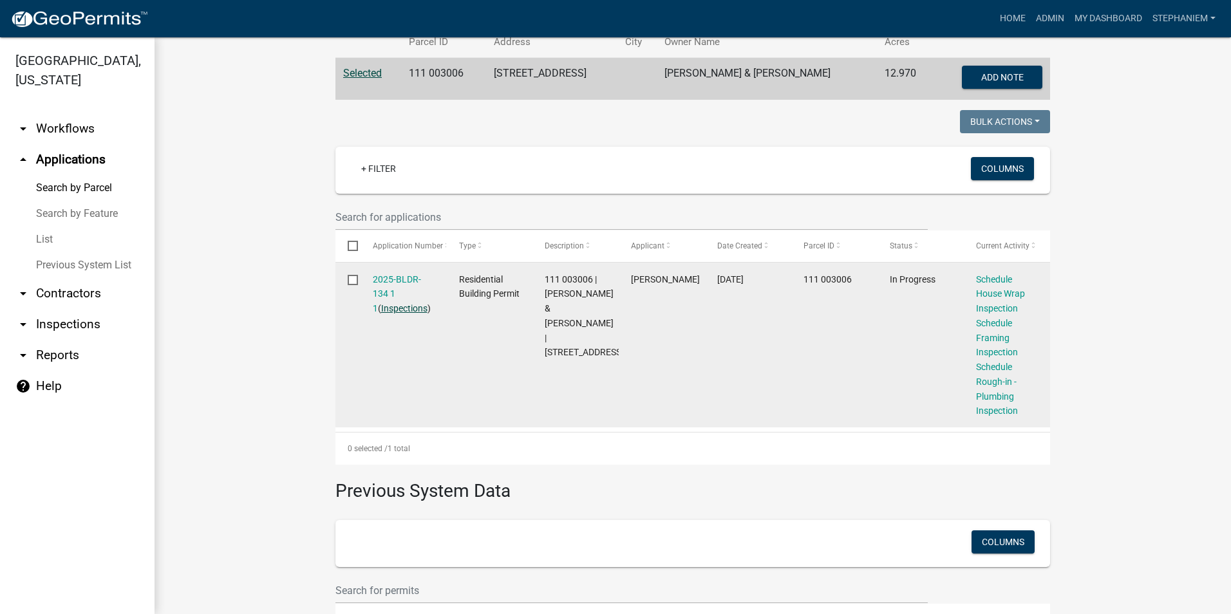
click at [401, 308] on link "Inspections" at bounding box center [404, 308] width 46 height 10
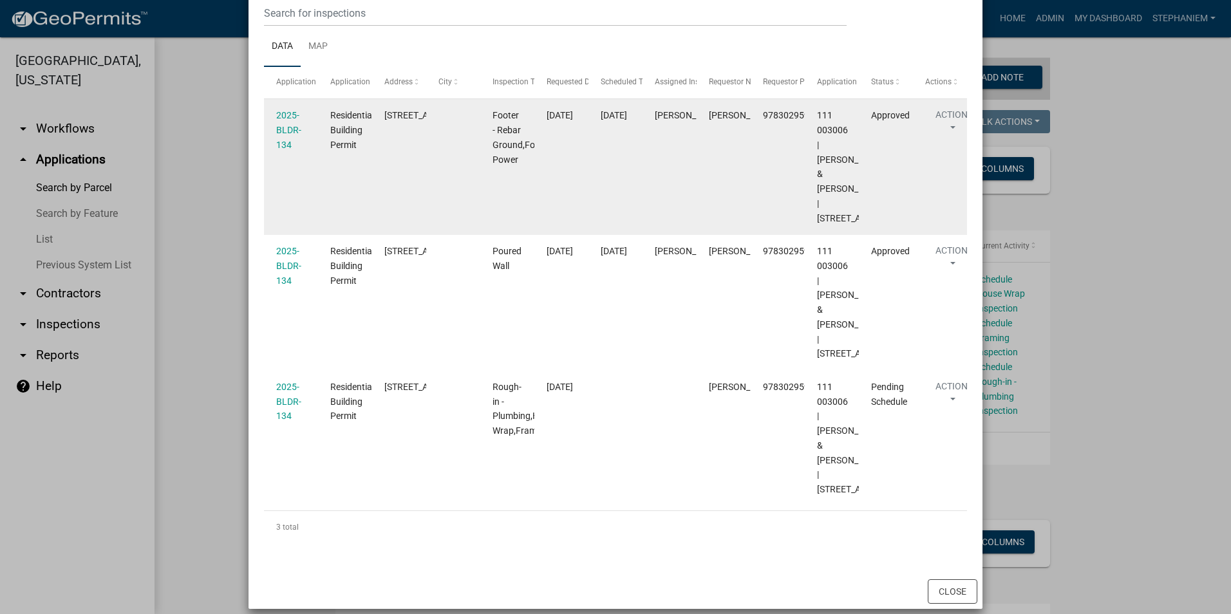
scroll to position [193, 0]
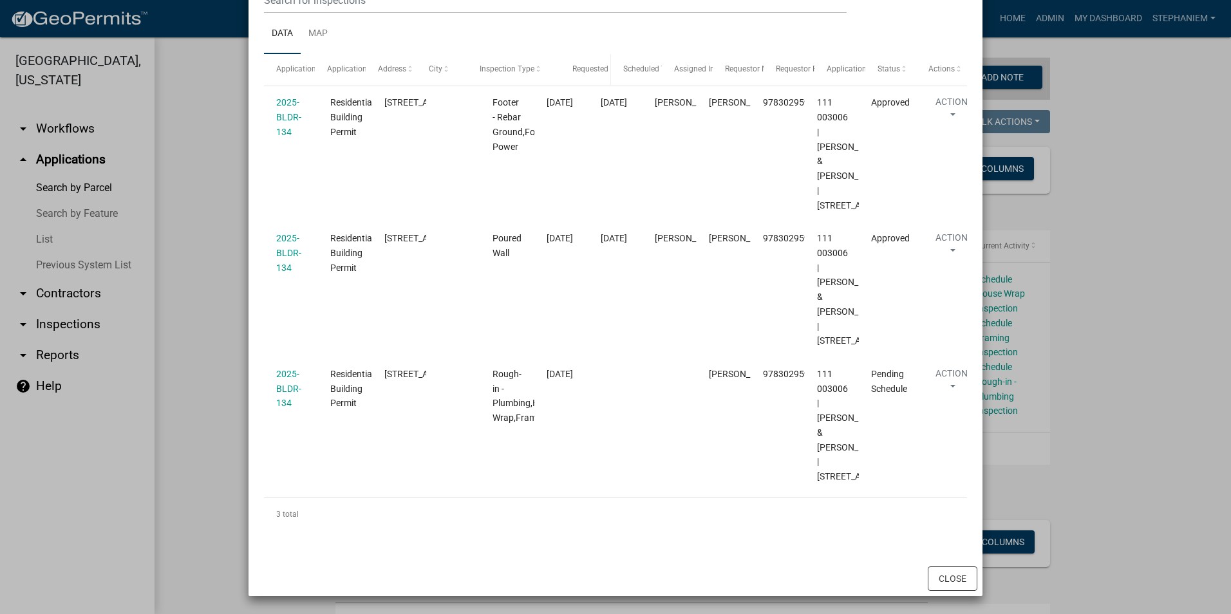
drag, startPoint x: 526, startPoint y: 71, endPoint x: 576, endPoint y: 70, distance: 50.2
click at [576, 70] on div "Application Application Type Address City Inspection Type Requested Date Schedu…" at bounding box center [615, 69] width 703 height 31
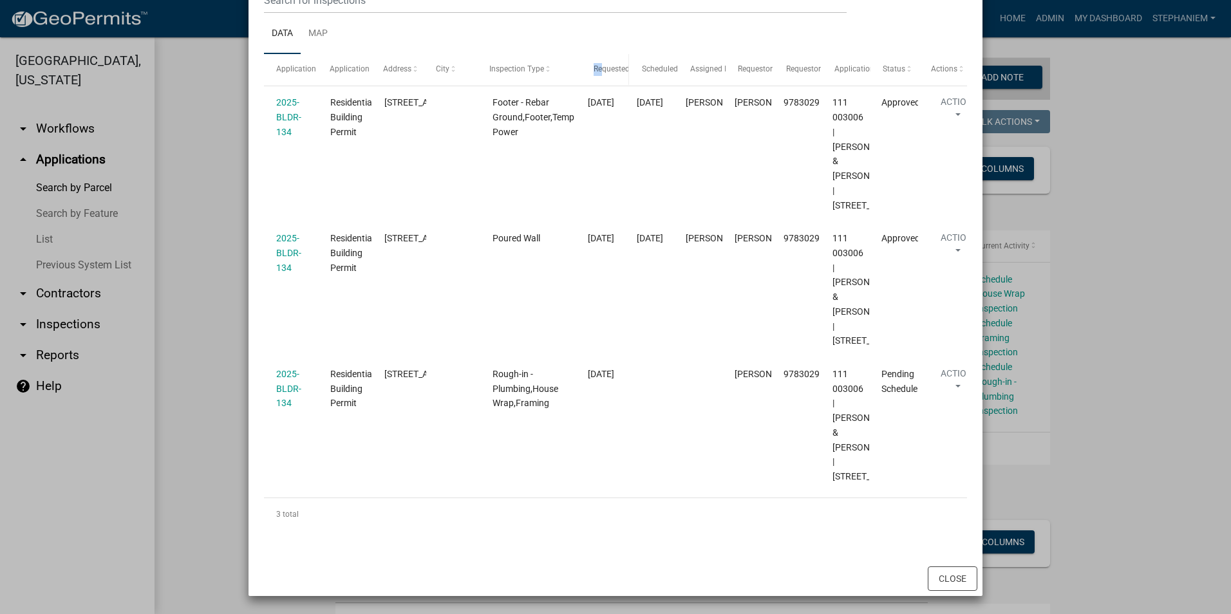
drag, startPoint x: 567, startPoint y: 73, endPoint x: 610, endPoint y: 72, distance: 42.5
click at [610, 72] on div "Application Application Type Address City Inspection Type Requested Date Schedu…" at bounding box center [615, 69] width 703 height 31
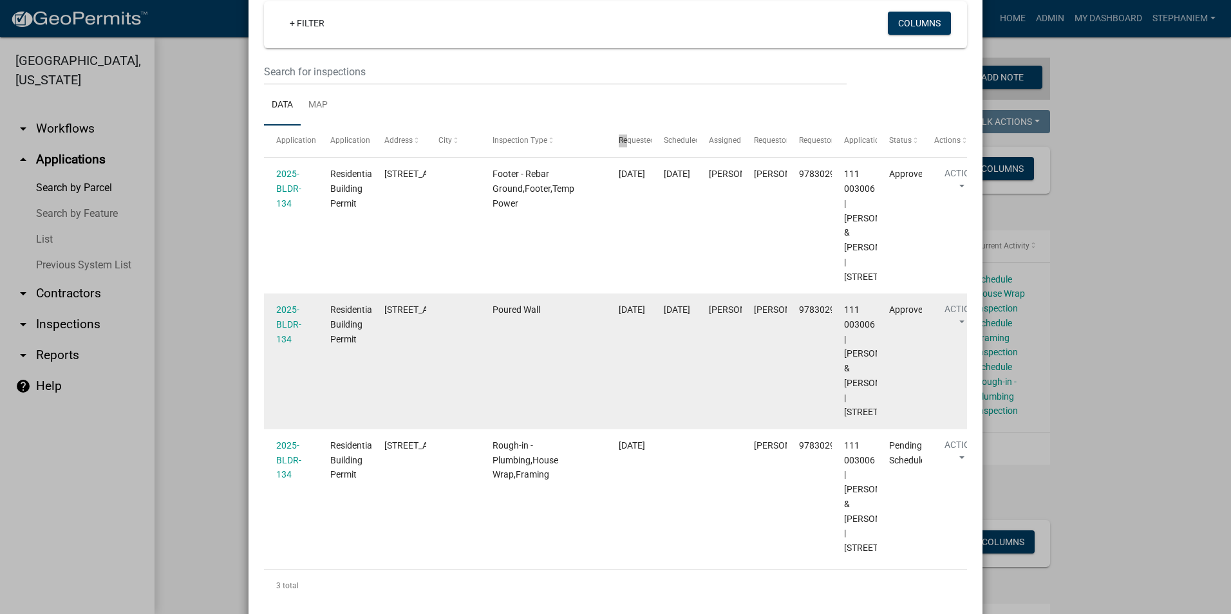
scroll to position [110, 0]
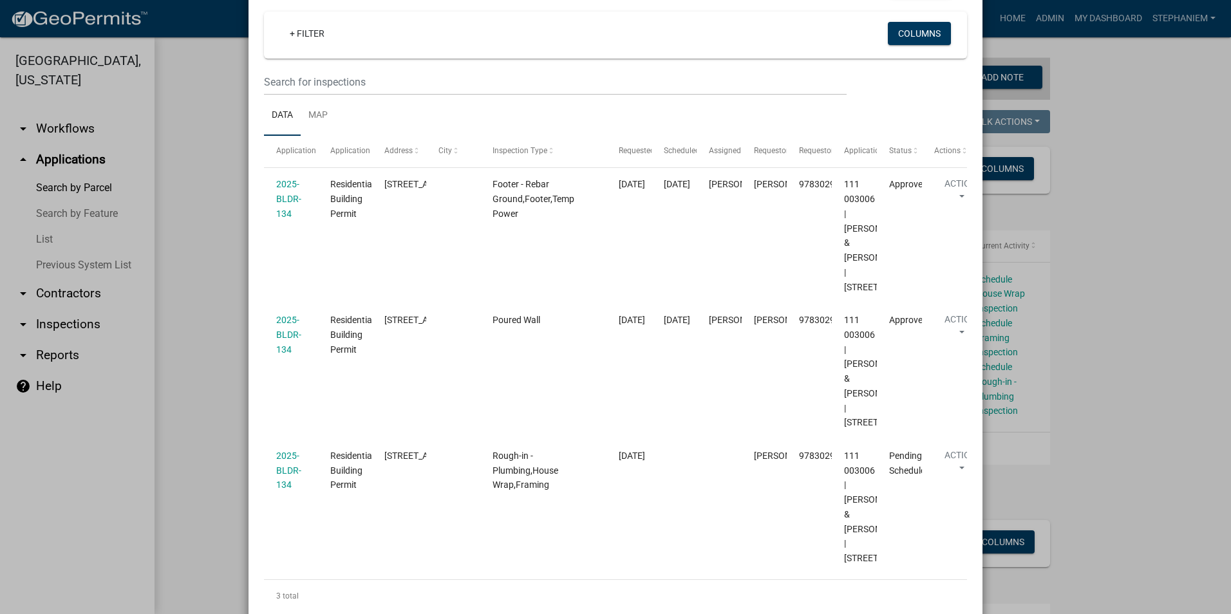
click at [1074, 246] on ngb-modal-window "Inspections related to 2025-BLDR-134 × Export Excel Format (.xlsx) CSV Format (…" at bounding box center [615, 307] width 1231 height 614
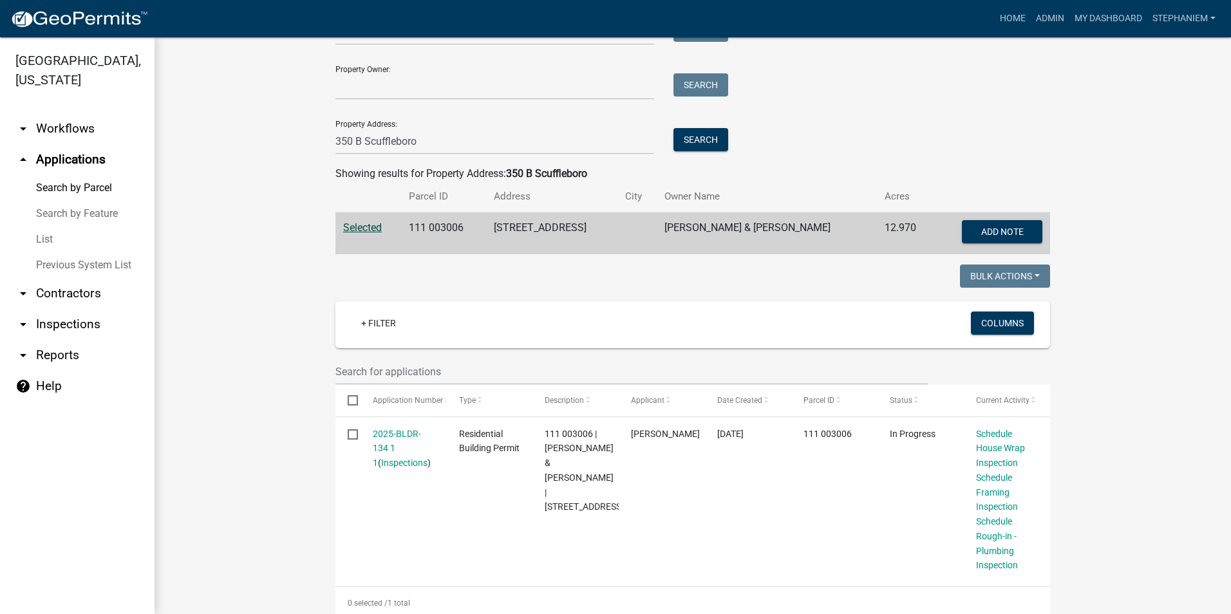
scroll to position [0, 0]
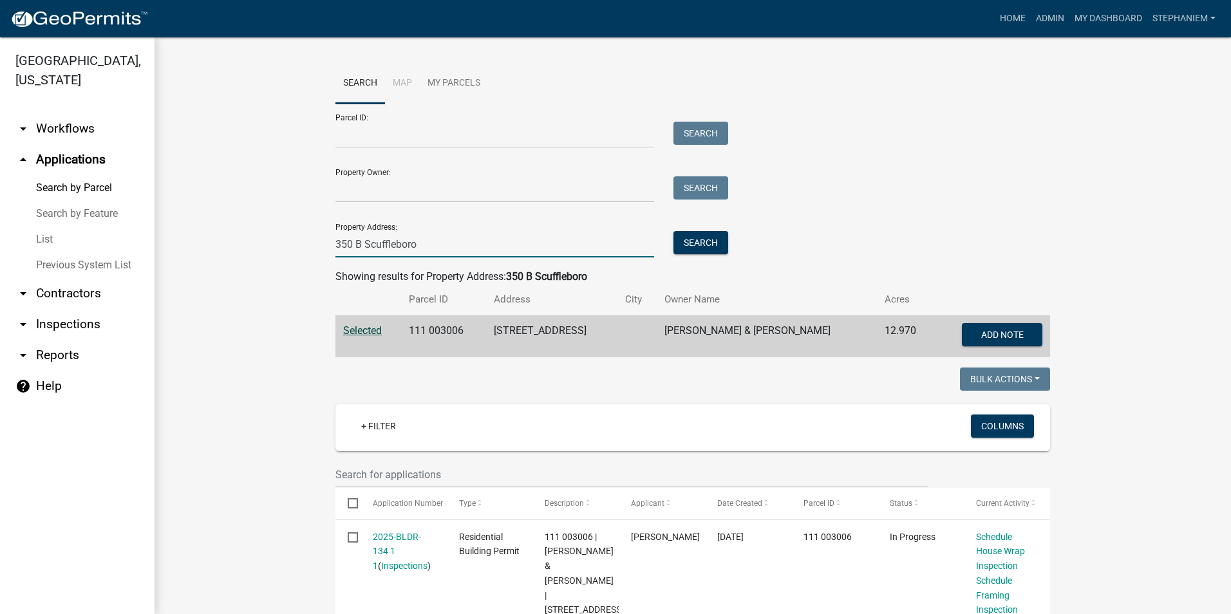
click at [529, 249] on input "350 B Scuffleboro" at bounding box center [495, 244] width 319 height 26
type input "3"
type input "[STREET_ADDRESS][PERSON_NAME]"
click at [682, 238] on button "Search" at bounding box center [701, 242] width 55 height 23
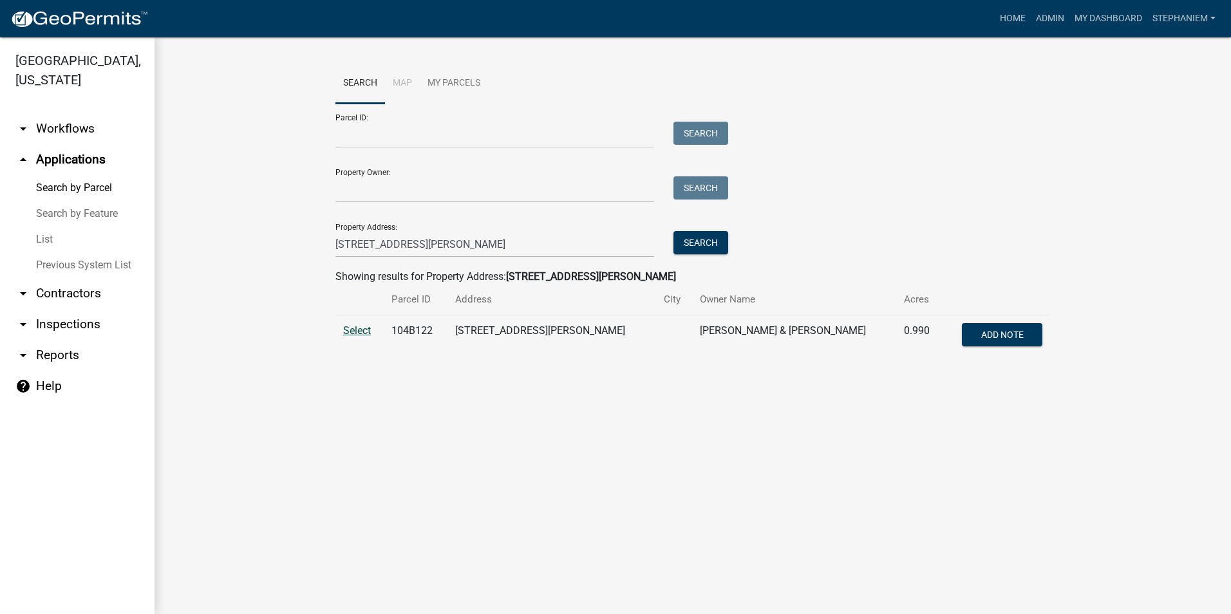
click at [357, 333] on span "Select" at bounding box center [357, 331] width 28 height 12
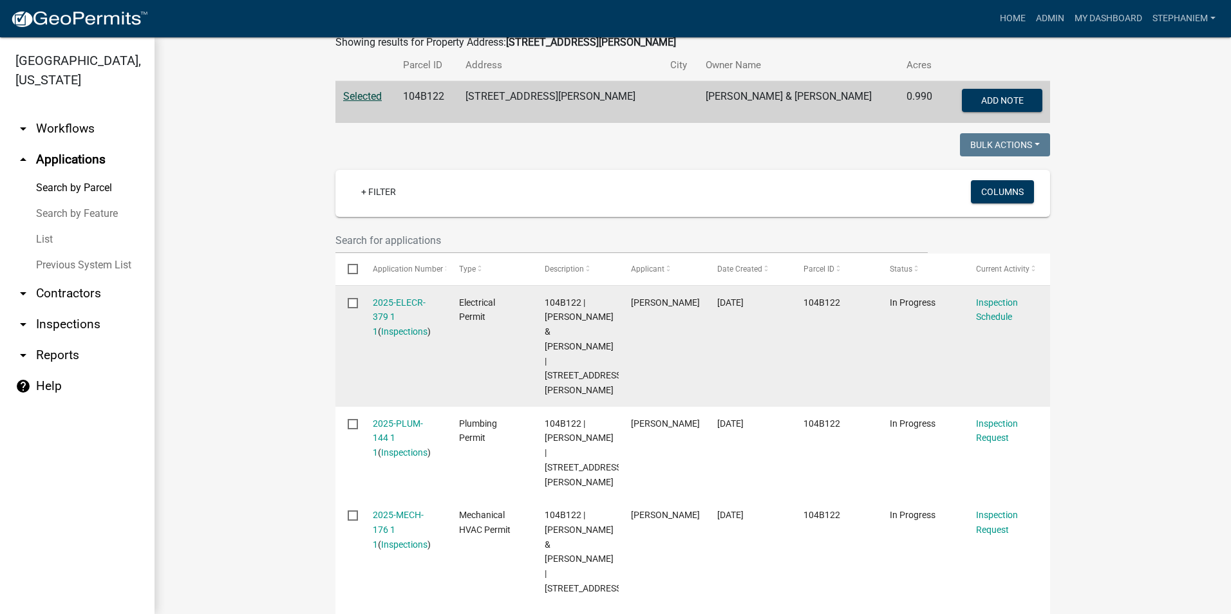
scroll to position [193, 0]
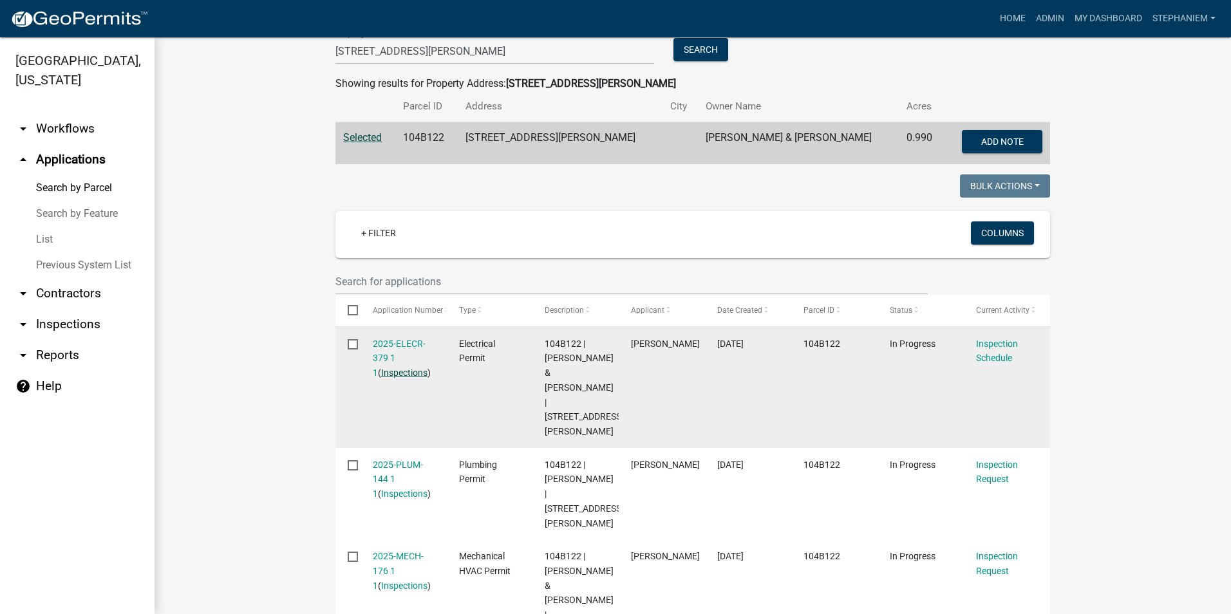
click at [388, 375] on link "Inspections" at bounding box center [404, 373] width 46 height 10
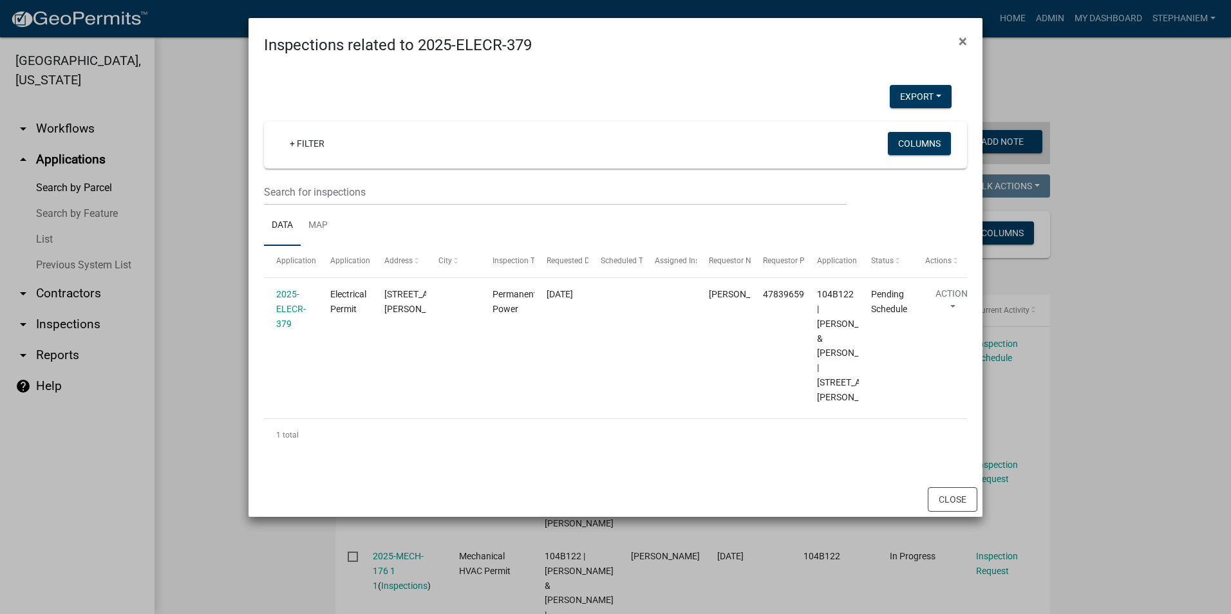
click at [223, 364] on ngb-modal-window "Inspections related to 2025-ELECR-379 × Export Excel Format (.xlsx) CSV Format …" at bounding box center [615, 307] width 1231 height 614
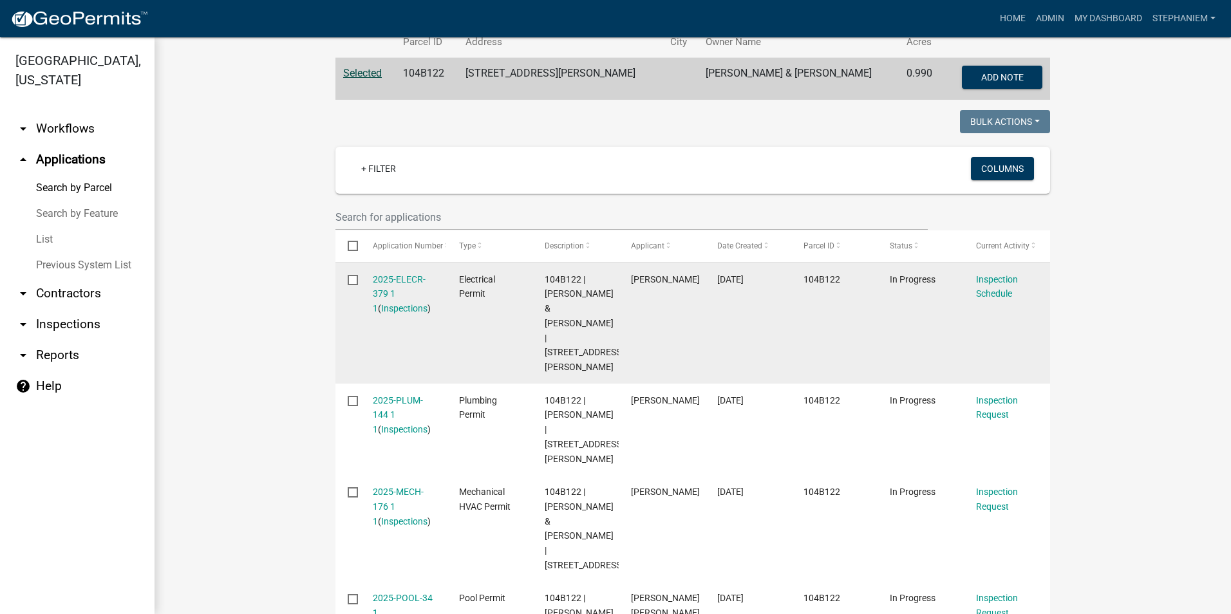
scroll to position [322, 0]
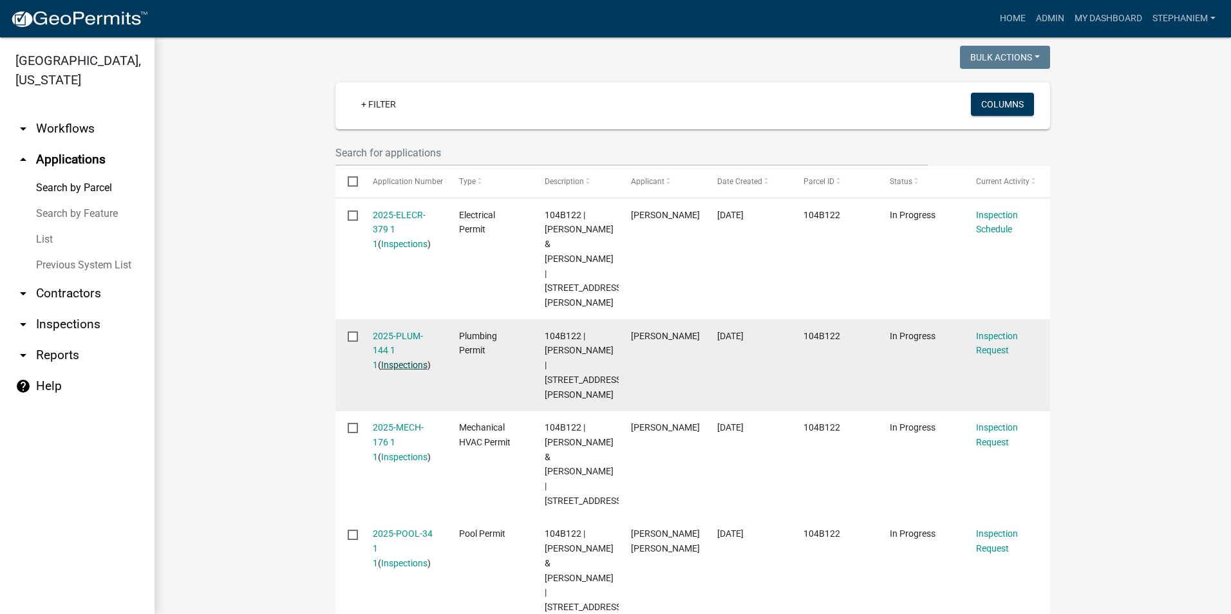
click at [392, 360] on link "Inspections" at bounding box center [404, 365] width 46 height 10
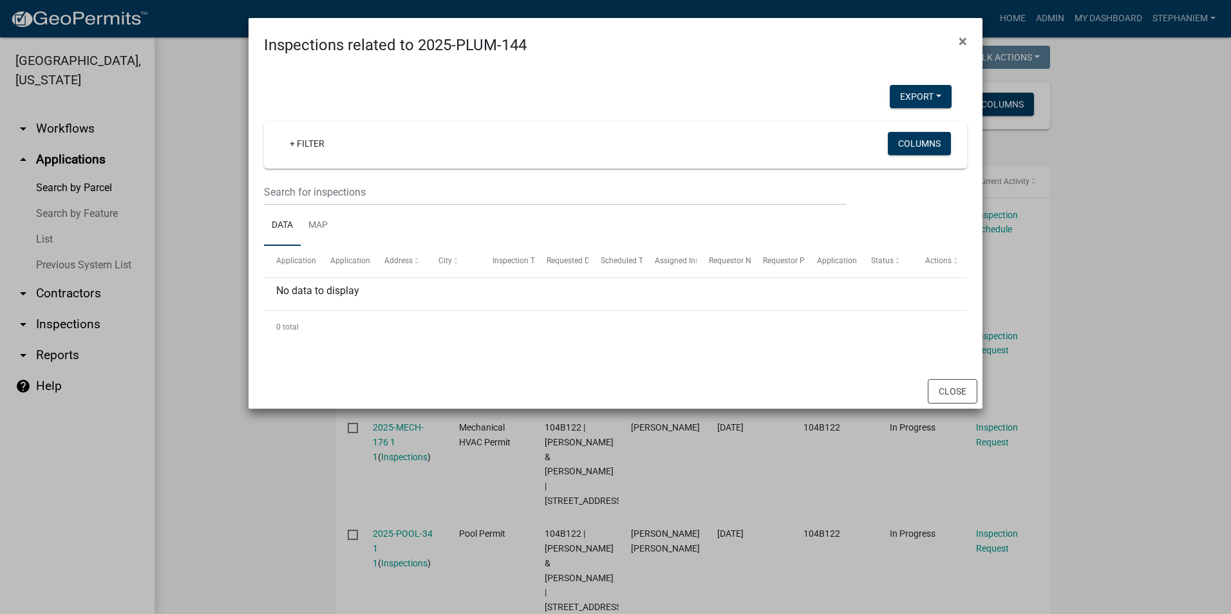
click at [209, 397] on ngb-modal-window "Inspections related to 2025-PLUM-144 × Export Excel Format (.xlsx) CSV Format (…" at bounding box center [615, 307] width 1231 height 614
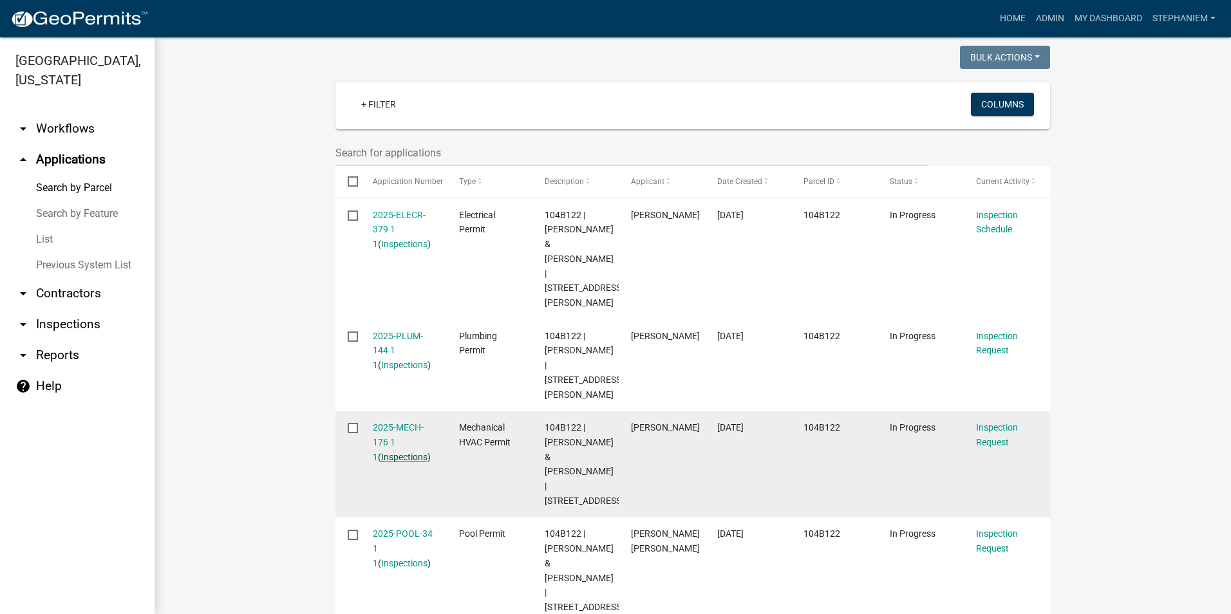
click at [386, 452] on link "Inspections" at bounding box center [404, 457] width 46 height 10
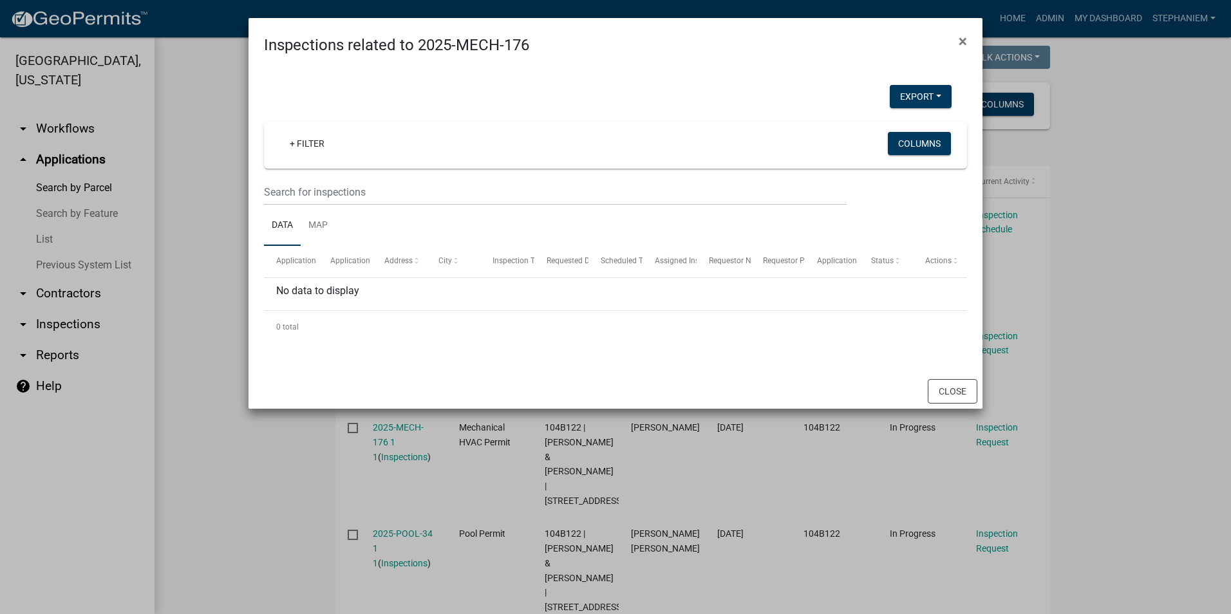
click at [200, 453] on ngb-modal-window "Inspections related to 2025-MECH-176 × Export Excel Format (.xlsx) CSV Format (…" at bounding box center [615, 307] width 1231 height 614
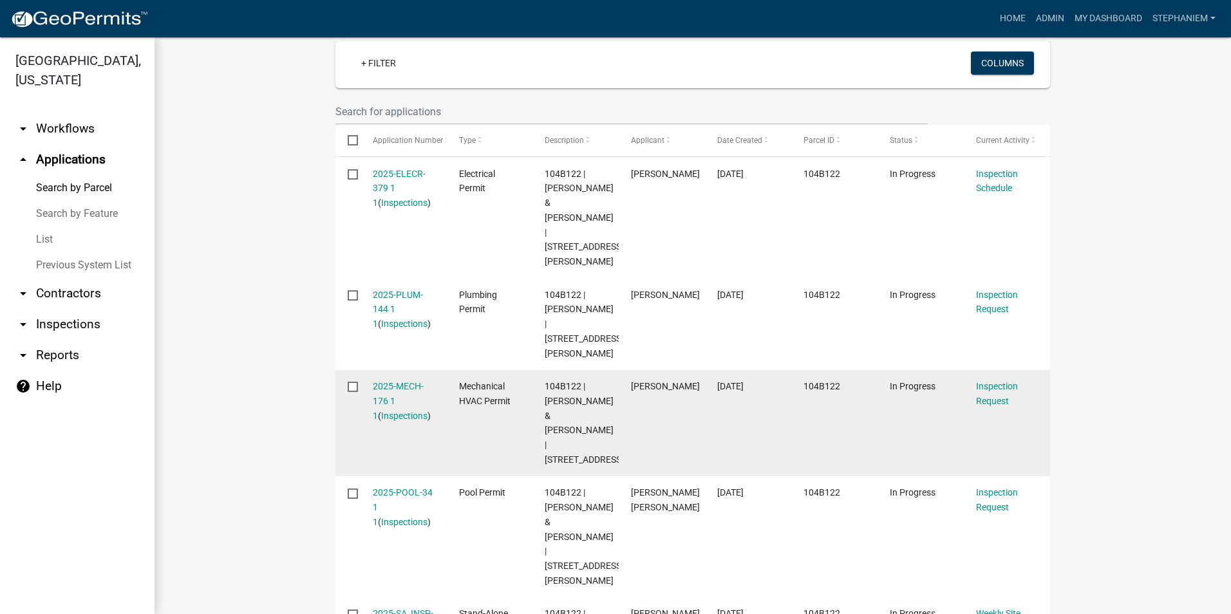
scroll to position [386, 0]
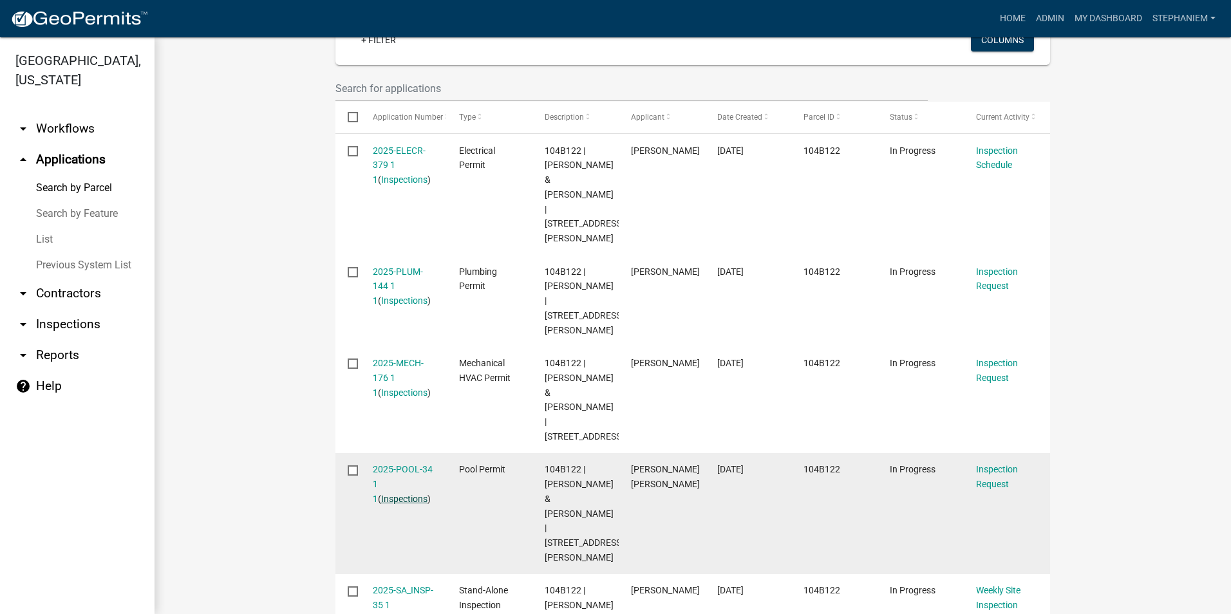
click at [384, 494] on link "Inspections" at bounding box center [404, 499] width 46 height 10
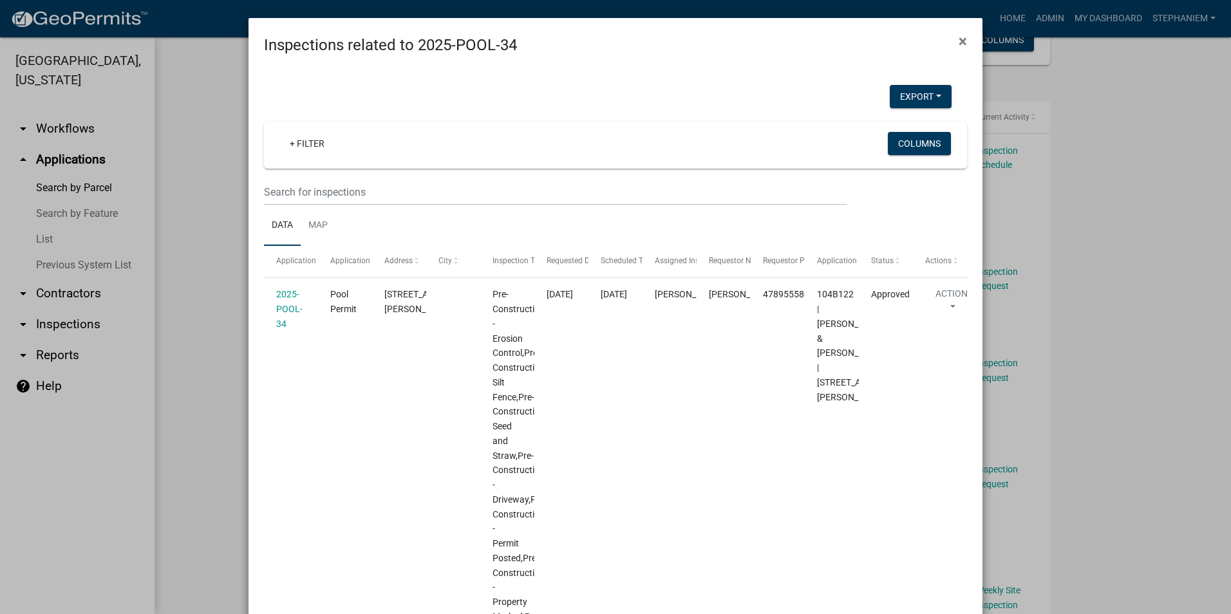
click at [200, 430] on ngb-modal-window "Inspections related to 2025-POOL-34 × Export Excel Format (.xlsx) CSV Format (.…" at bounding box center [615, 307] width 1231 height 614
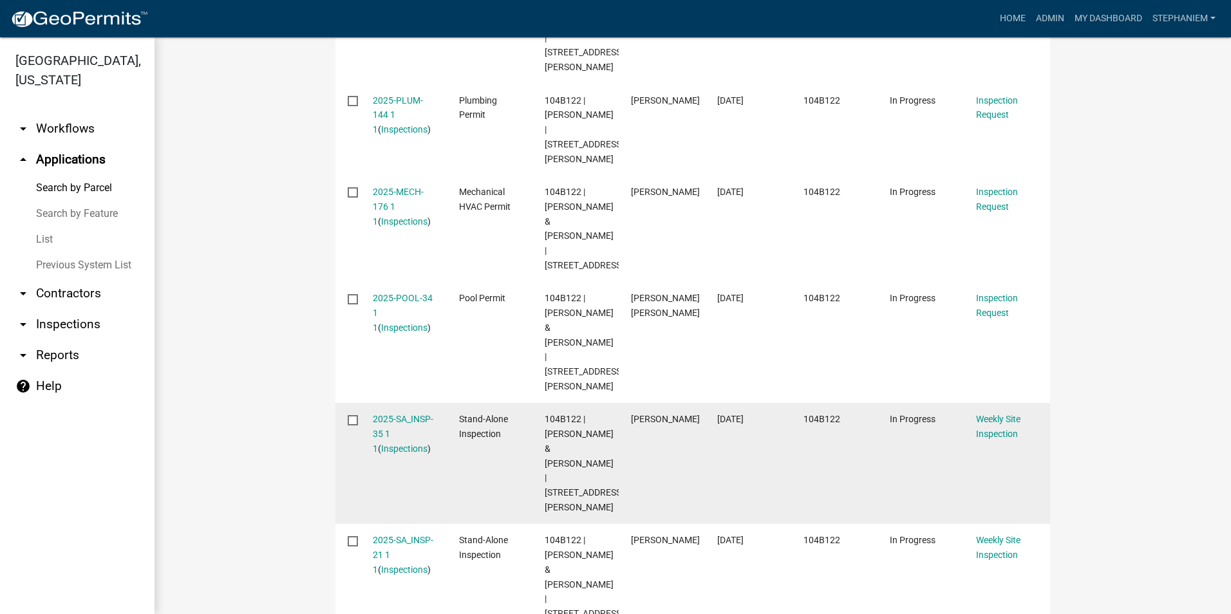
scroll to position [580, 0]
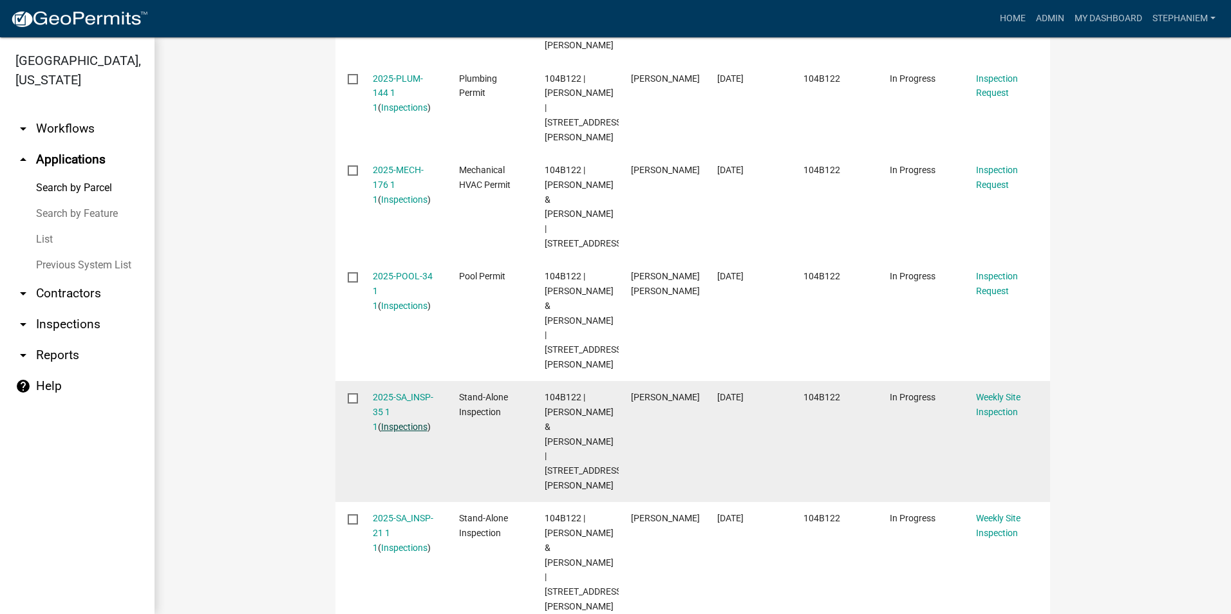
click at [401, 422] on link "Inspections" at bounding box center [404, 427] width 46 height 10
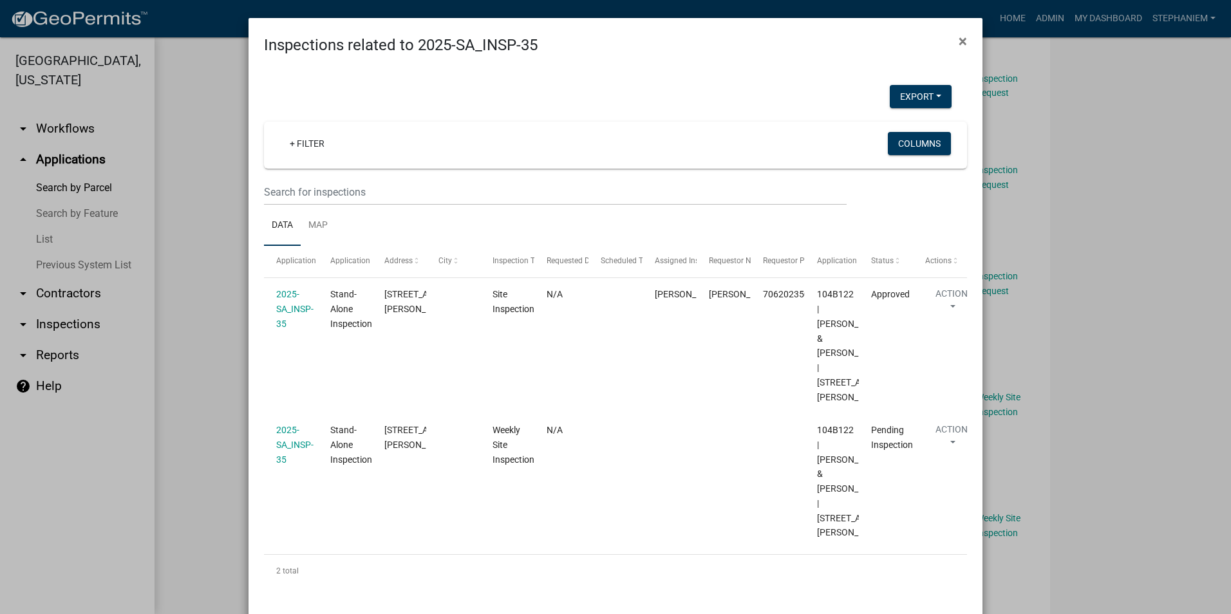
click at [194, 424] on ngb-modal-window "Inspections related to 2025-SA_INSP-35 × Export Excel Format (.xlsx) CSV Format…" at bounding box center [615, 307] width 1231 height 614
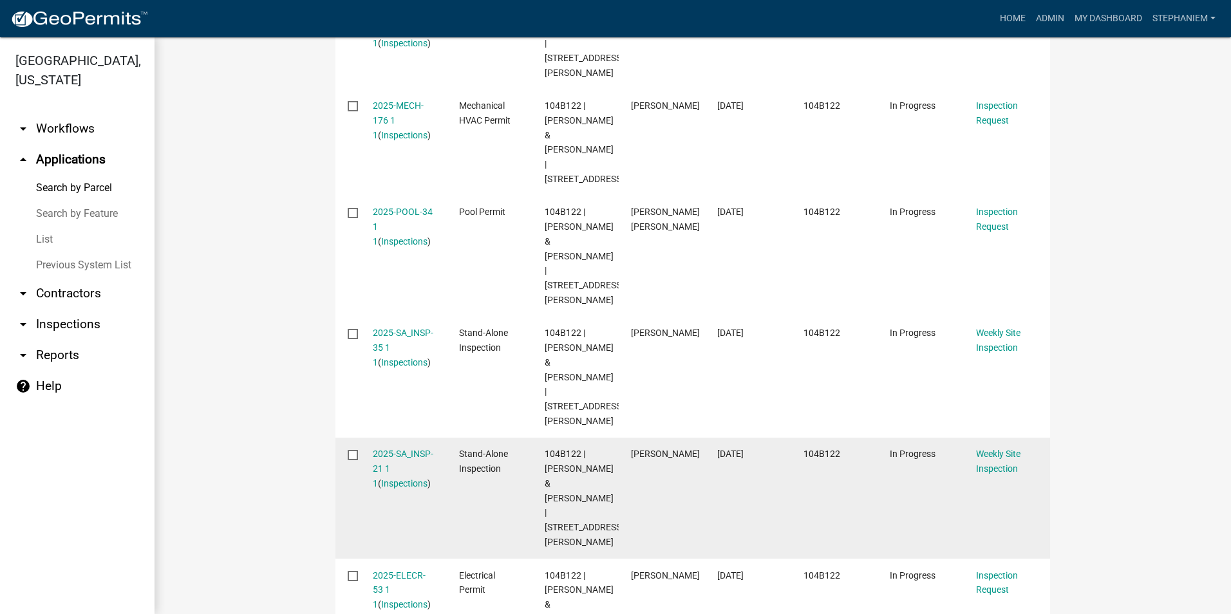
scroll to position [708, 0]
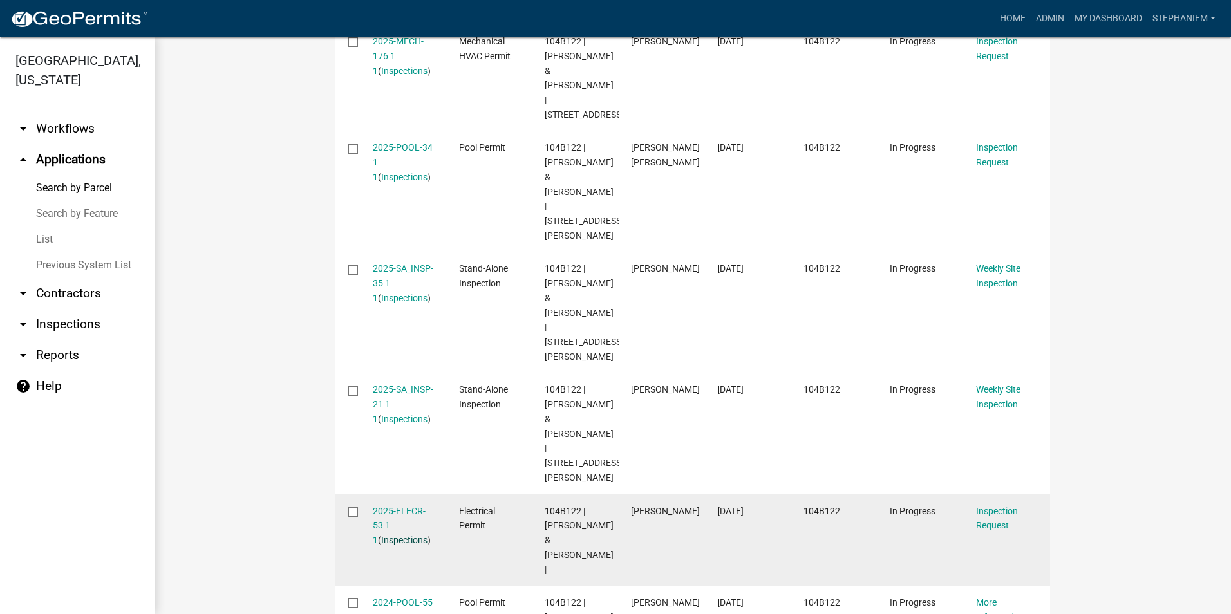
click at [404, 535] on link "Inspections" at bounding box center [404, 540] width 46 height 10
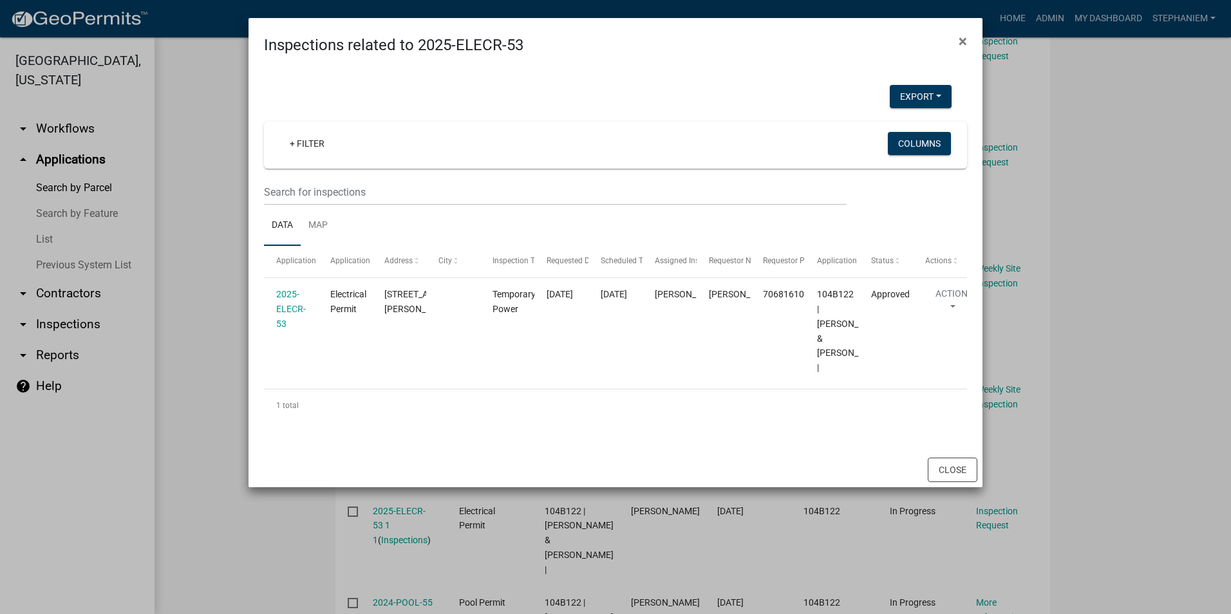
click at [218, 428] on ngb-modal-window "Inspections related to 2025-ELECR-53 × Export Excel Format (.xlsx) CSV Format (…" at bounding box center [615, 307] width 1231 height 614
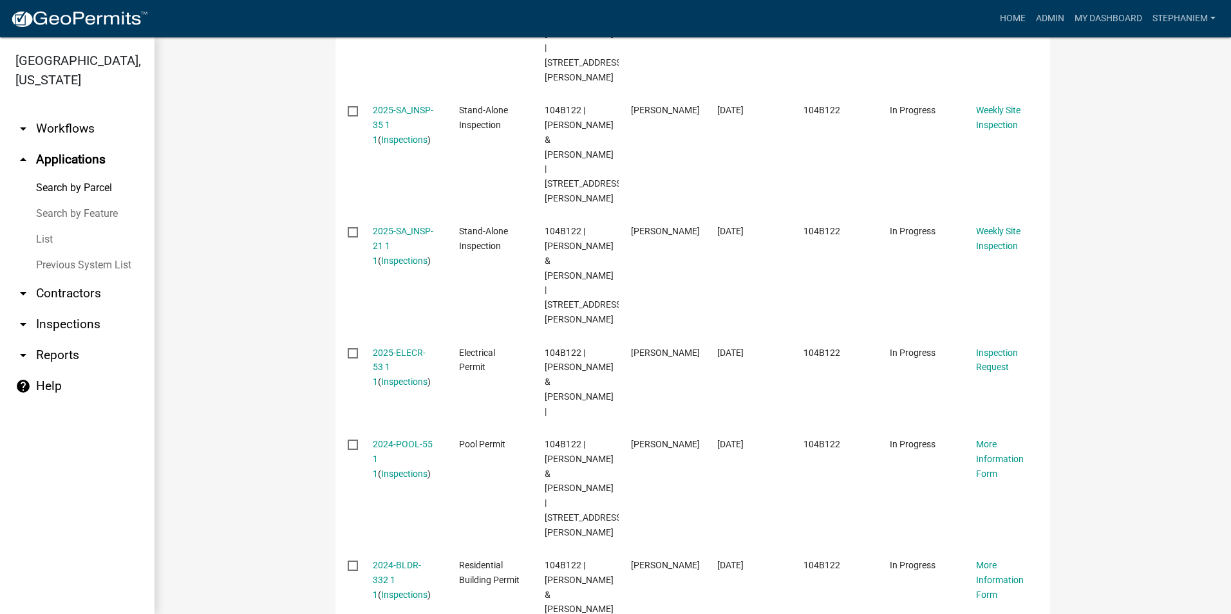
scroll to position [902, 0]
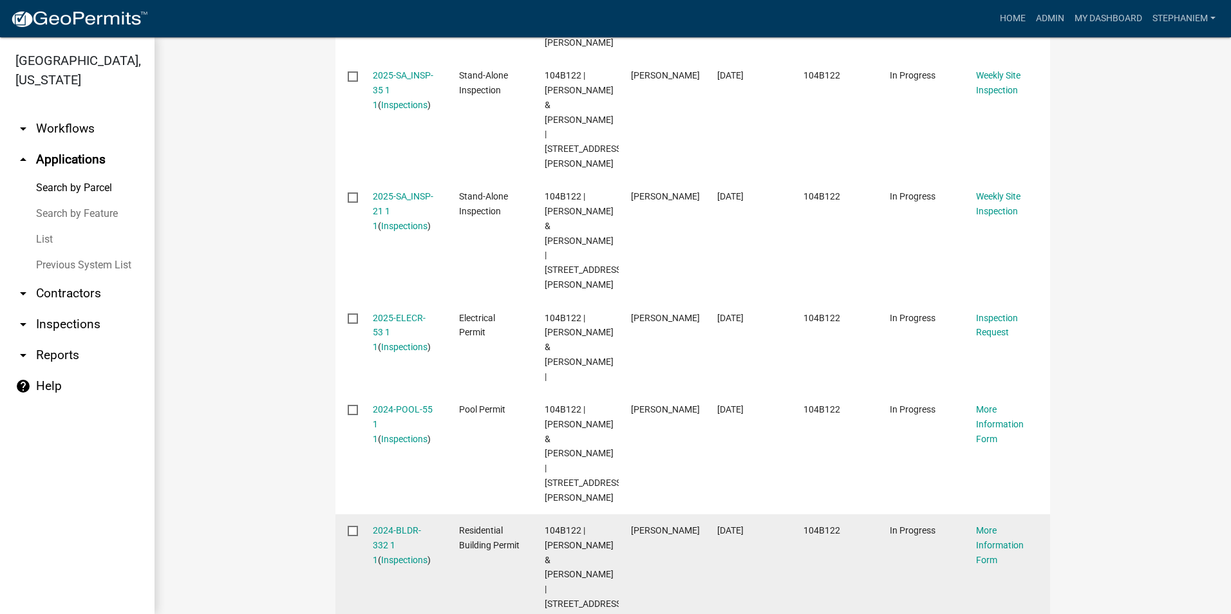
click at [376, 524] on div "2024-BLDR-332 1 1 ( Inspections )" at bounding box center [404, 546] width 62 height 44
click at [381, 555] on link "Inspections" at bounding box center [404, 560] width 46 height 10
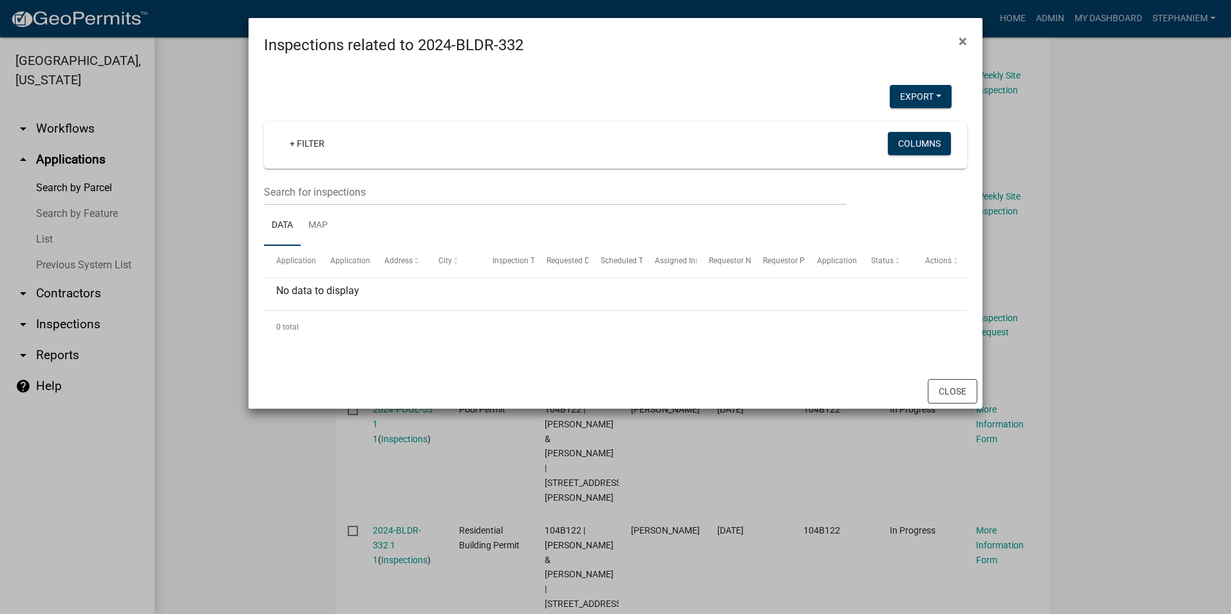
click at [184, 449] on ngb-modal-window "Inspections related to 2024-BLDR-332 × Export Excel Format (.xlsx) CSV Format (…" at bounding box center [615, 307] width 1231 height 614
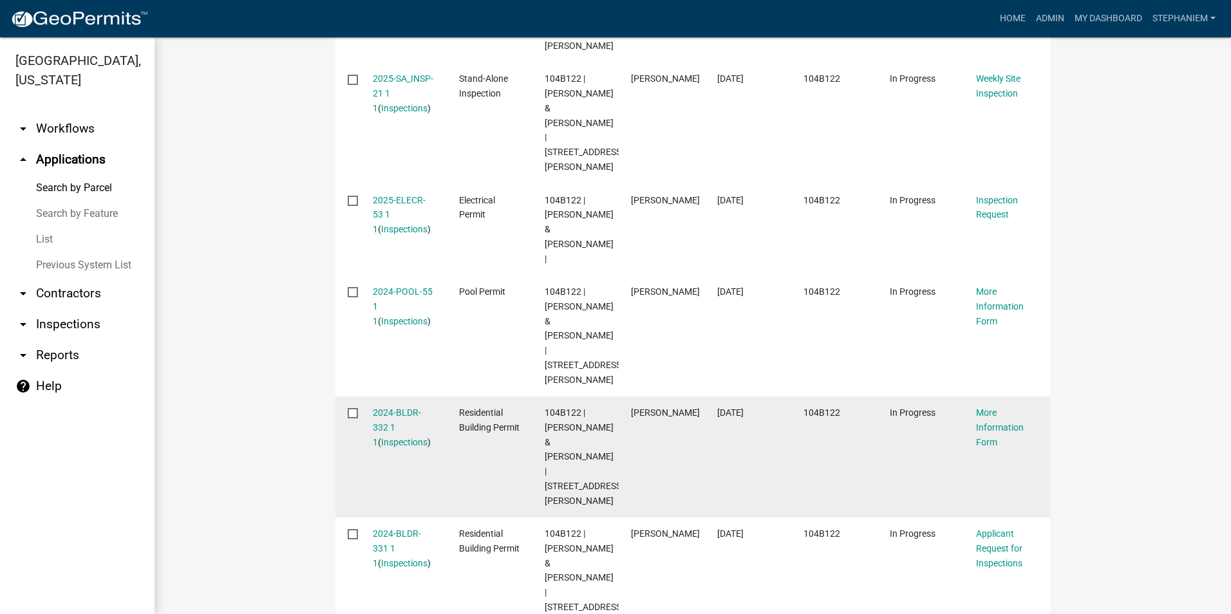
scroll to position [1030, 0]
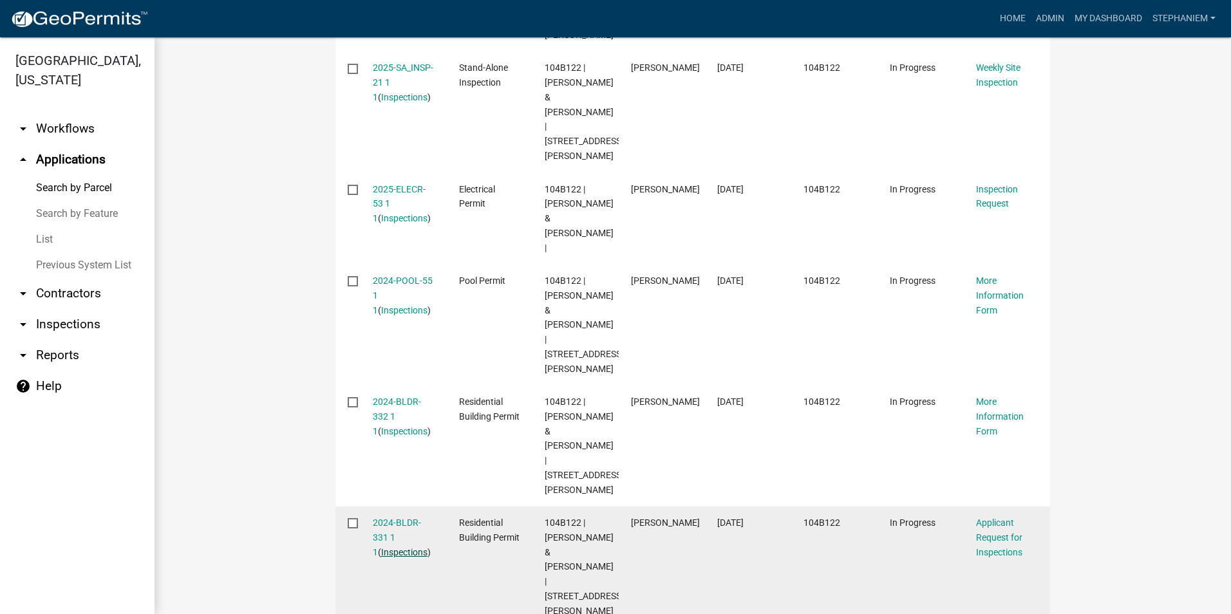
click at [390, 547] on link "Inspections" at bounding box center [404, 552] width 46 height 10
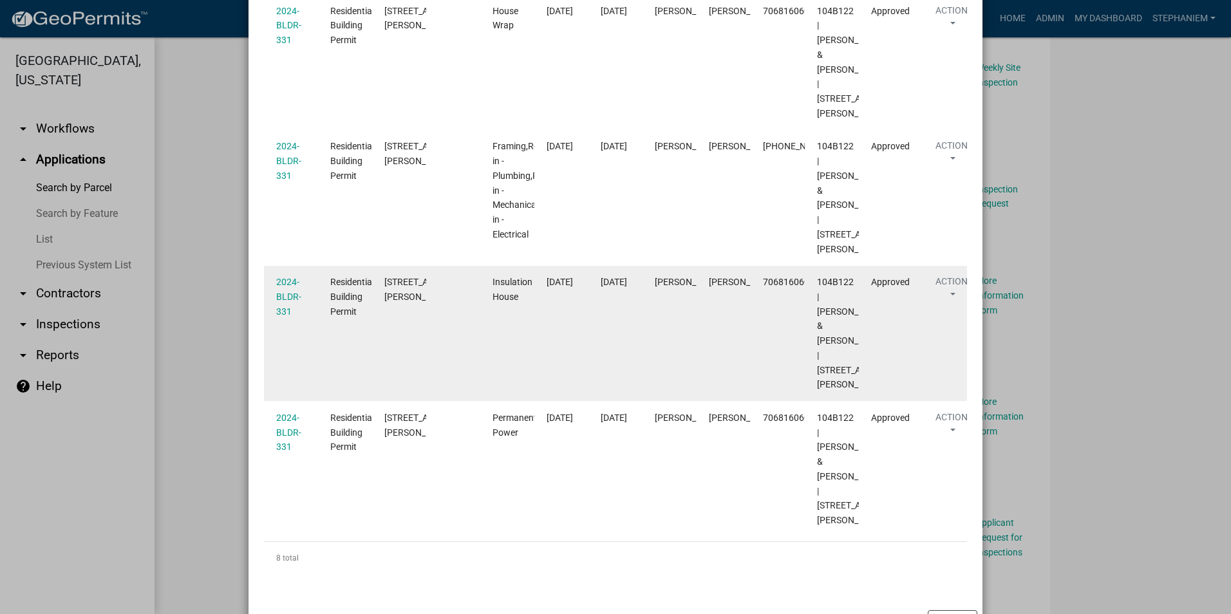
scroll to position [837, 0]
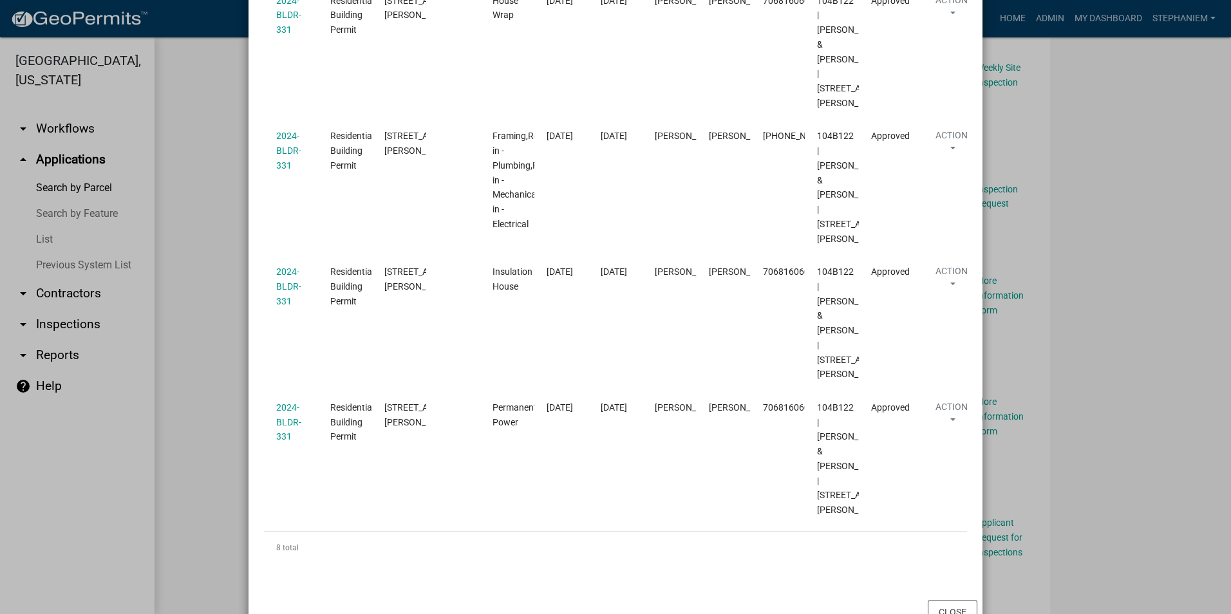
click at [188, 369] on ngb-modal-window "Inspections related to 2024-BLDR-331 × Export Excel Format (.xlsx) CSV Format (…" at bounding box center [615, 307] width 1231 height 614
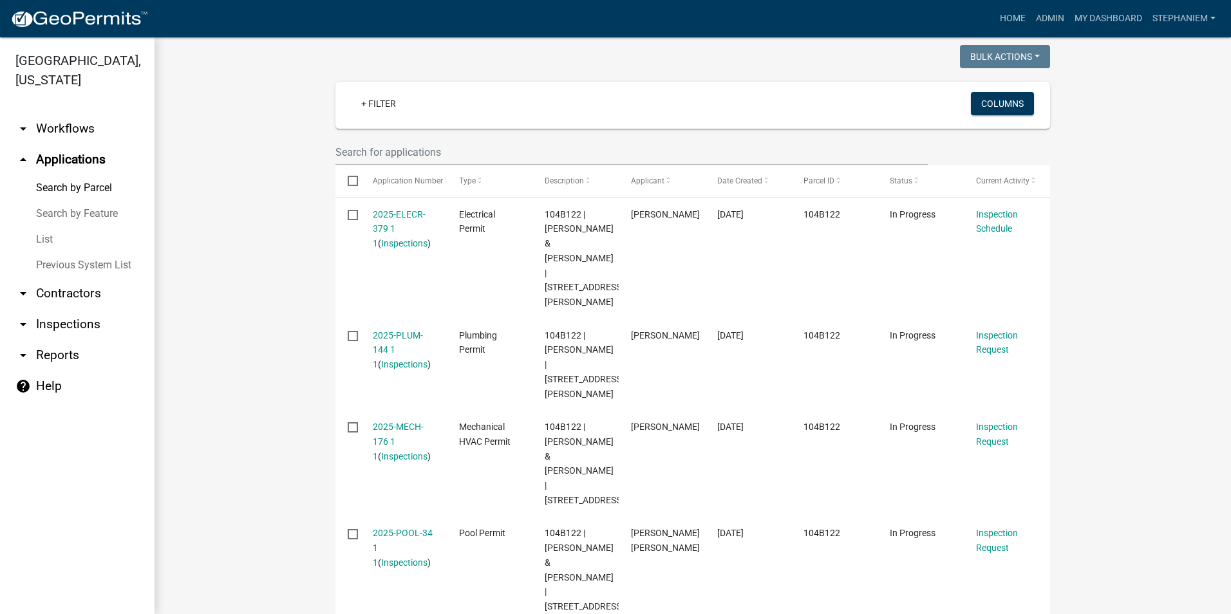
scroll to position [322, 0]
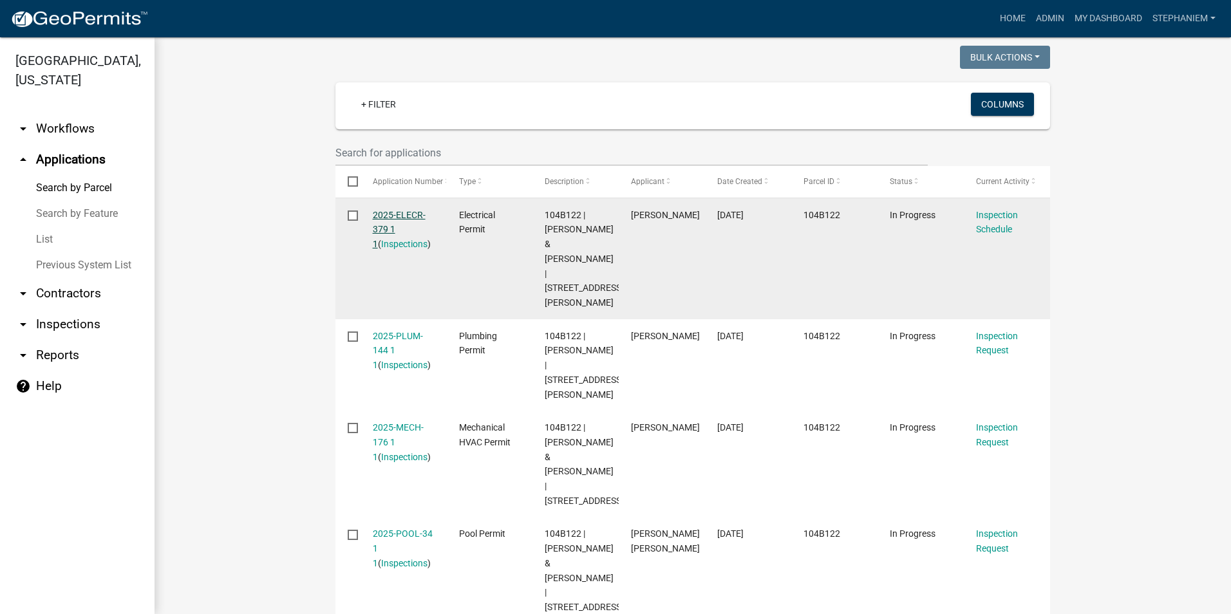
click at [394, 216] on link "2025-ELECR-379 1 1" at bounding box center [399, 230] width 53 height 40
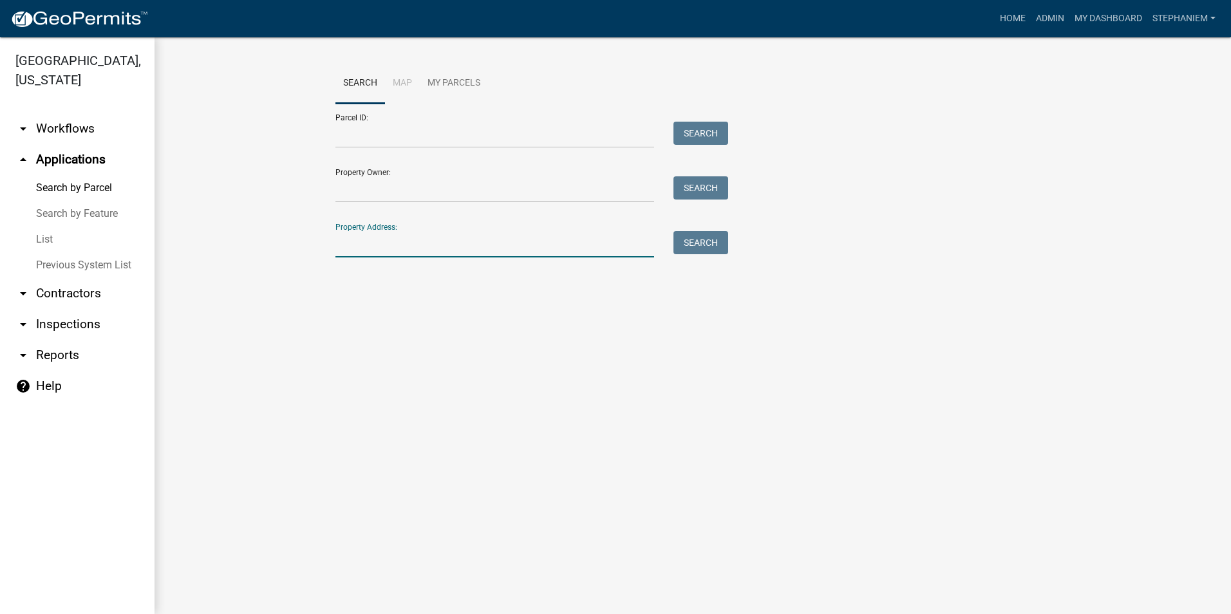
click at [510, 252] on input "Property Address:" at bounding box center [495, 244] width 319 height 26
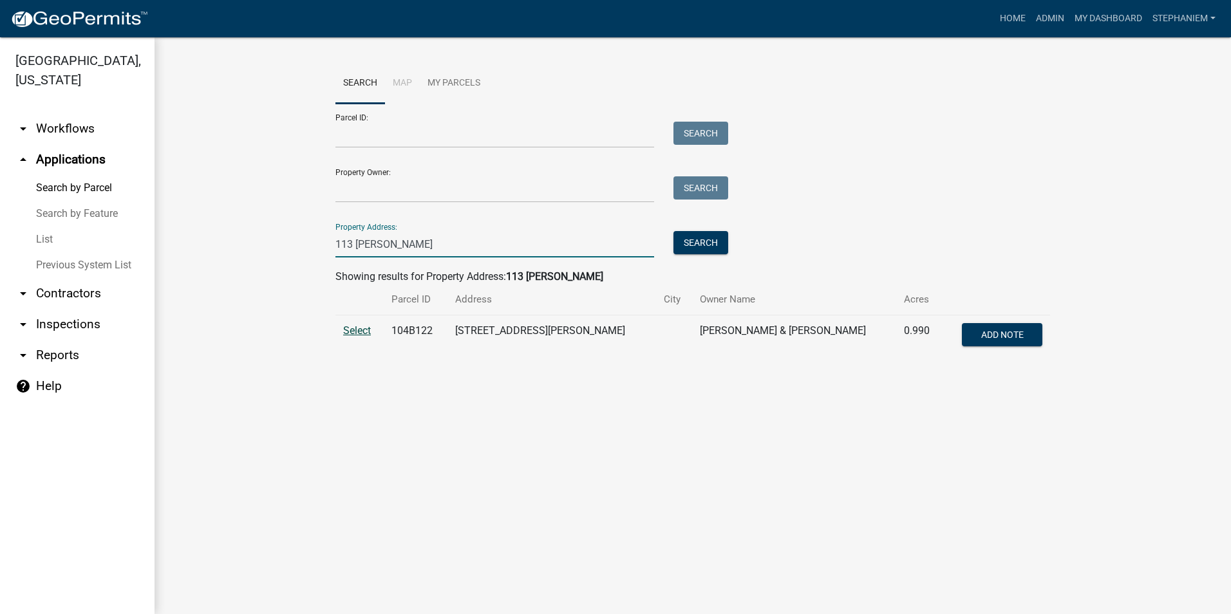
type input "113 [PERSON_NAME]"
click at [354, 332] on span "Select" at bounding box center [357, 331] width 28 height 12
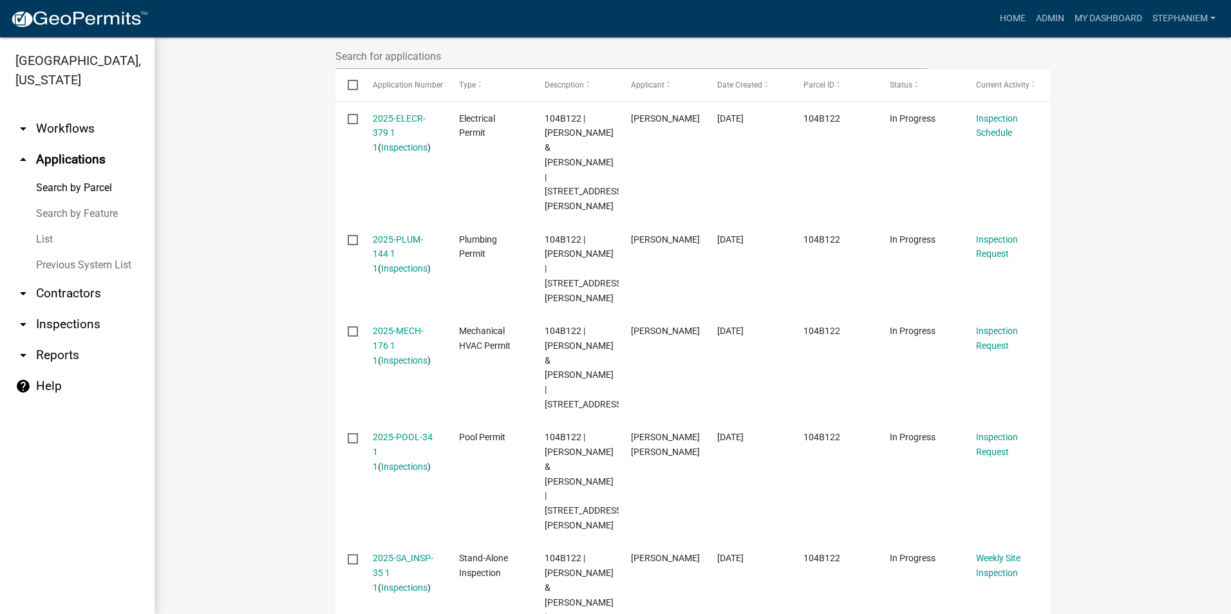
scroll to position [322, 0]
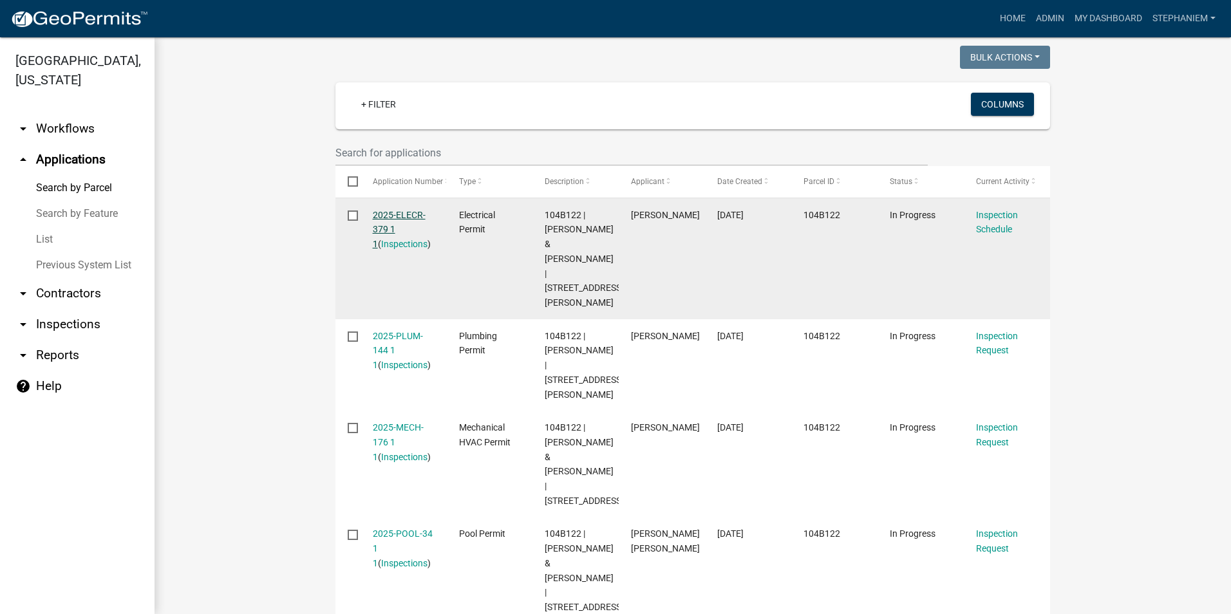
click at [409, 213] on link "2025-ELECR-379 1 1" at bounding box center [399, 230] width 53 height 40
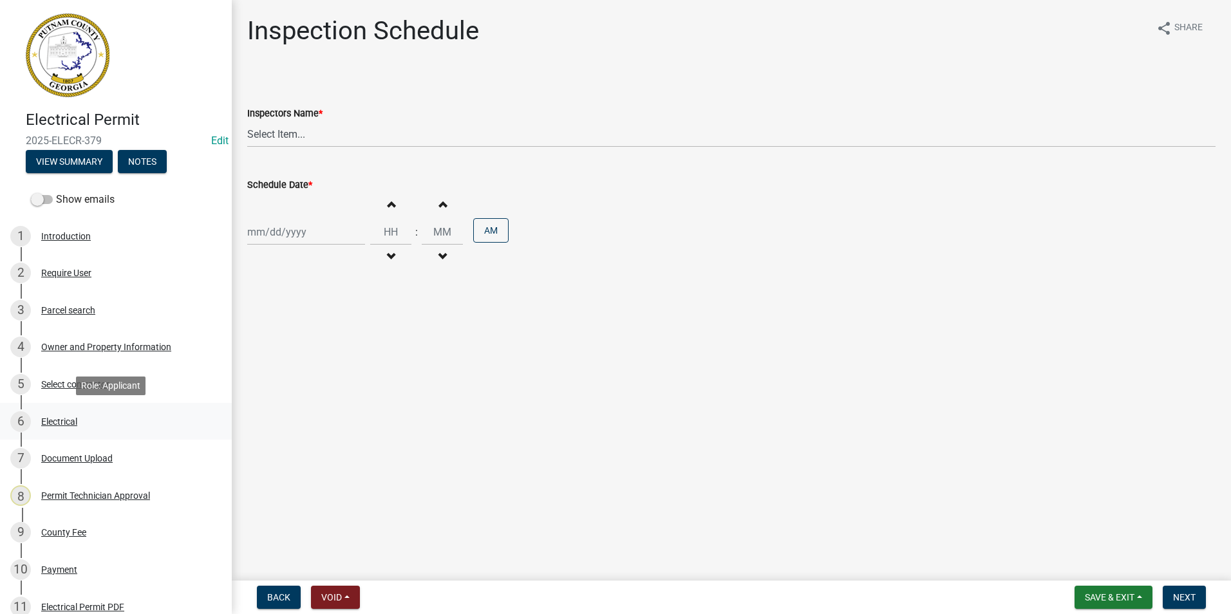
click at [108, 414] on div "6 Electrical" at bounding box center [110, 422] width 201 height 21
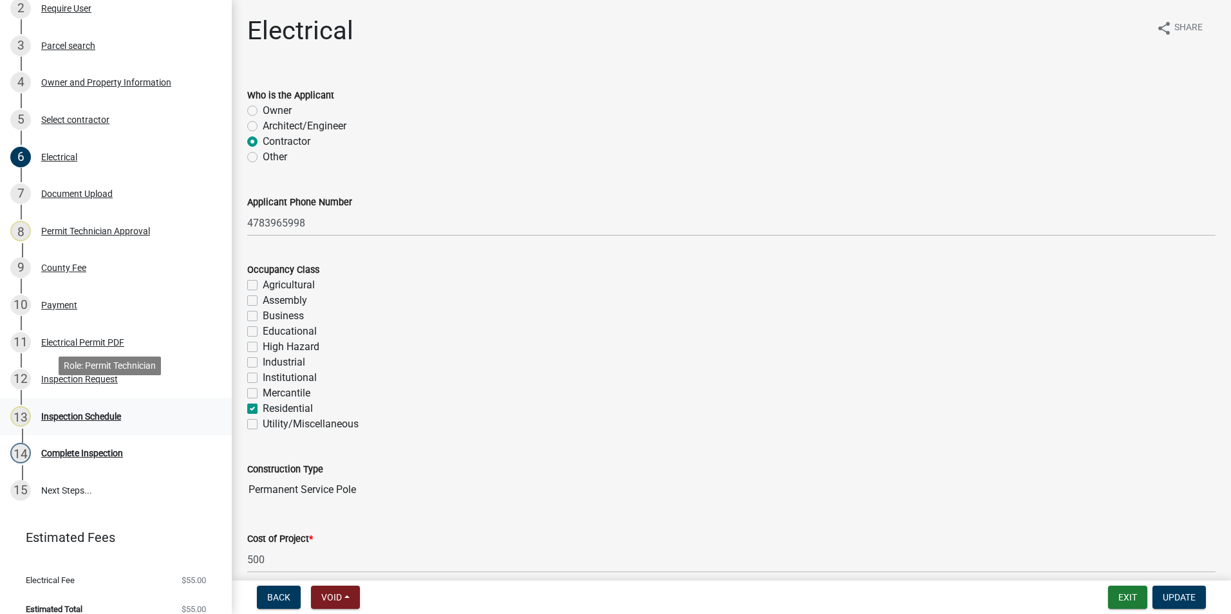
scroll to position [280, 0]
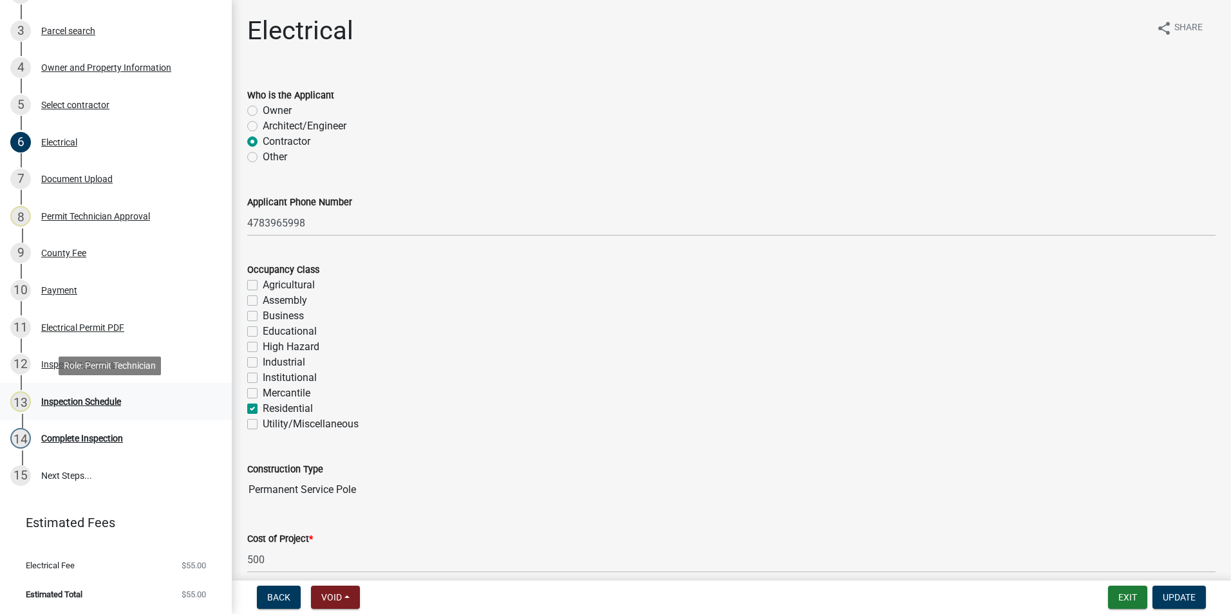
click at [129, 413] on link "13 Inspection Schedule" at bounding box center [116, 401] width 232 height 37
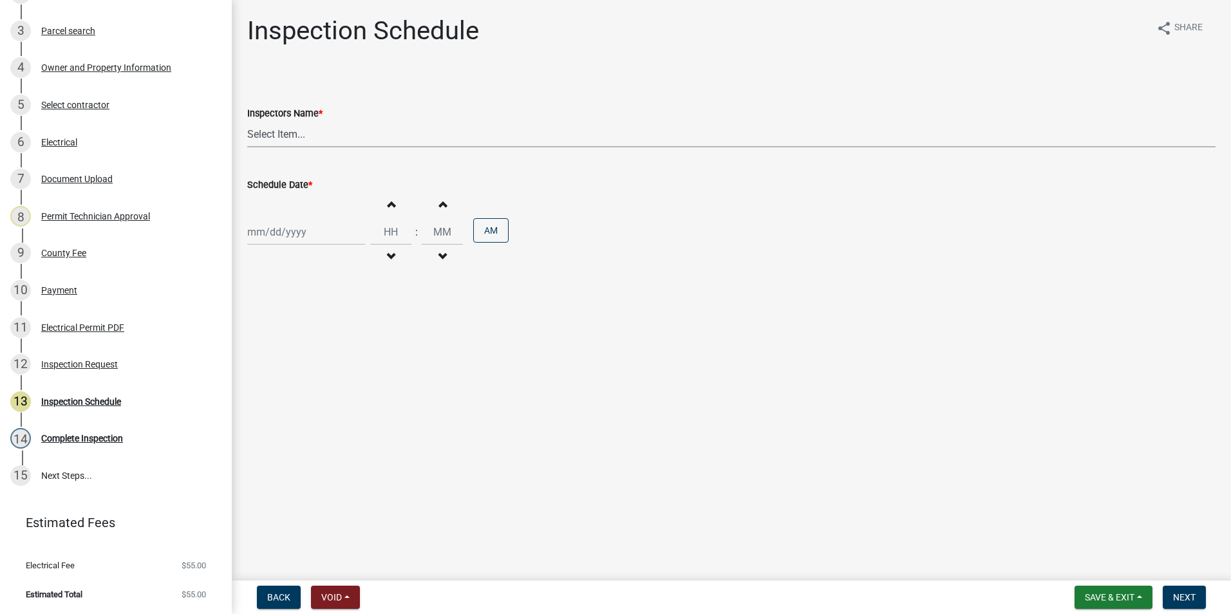
click at [288, 140] on select "Select Item... mrivera ([PERSON_NAME]) [PERSON_NAME] ([PERSON_NAME] ([PERSON_NA…" at bounding box center [731, 134] width 969 height 26
select select "07642ab0-564c-47bb-824b-0ccf2da83593"
click at [247, 121] on select "Select Item... mrivera ([PERSON_NAME]) [PERSON_NAME] ([PERSON_NAME] ([PERSON_NA…" at bounding box center [731, 134] width 969 height 26
select select "9"
select select "2025"
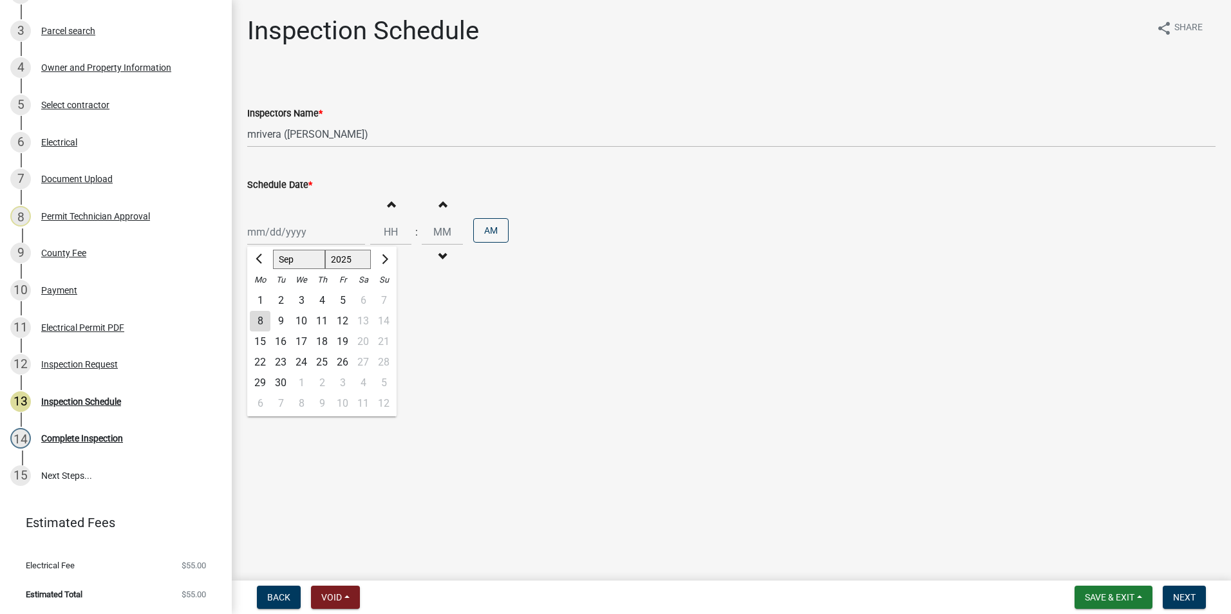
click at [273, 230] on div "[PERSON_NAME] Feb Mar Apr [PERSON_NAME][DATE] Oct Nov [DATE] 1526 1527 1528 152…" at bounding box center [306, 232] width 118 height 26
click at [283, 316] on div "9" at bounding box center [280, 321] width 21 height 21
type input "[DATE]"
click at [1174, 591] on button "Next" at bounding box center [1184, 597] width 43 height 23
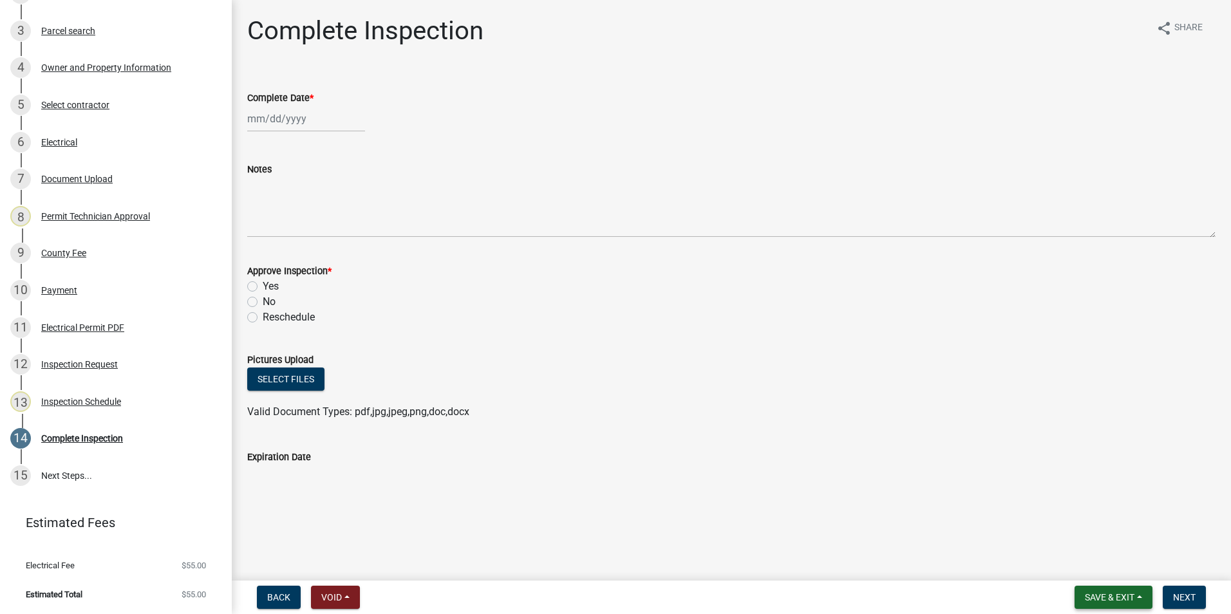
click at [1124, 593] on span "Save & Exit" at bounding box center [1110, 598] width 50 height 10
click at [1143, 565] on button "Save & Exit" at bounding box center [1101, 564] width 103 height 31
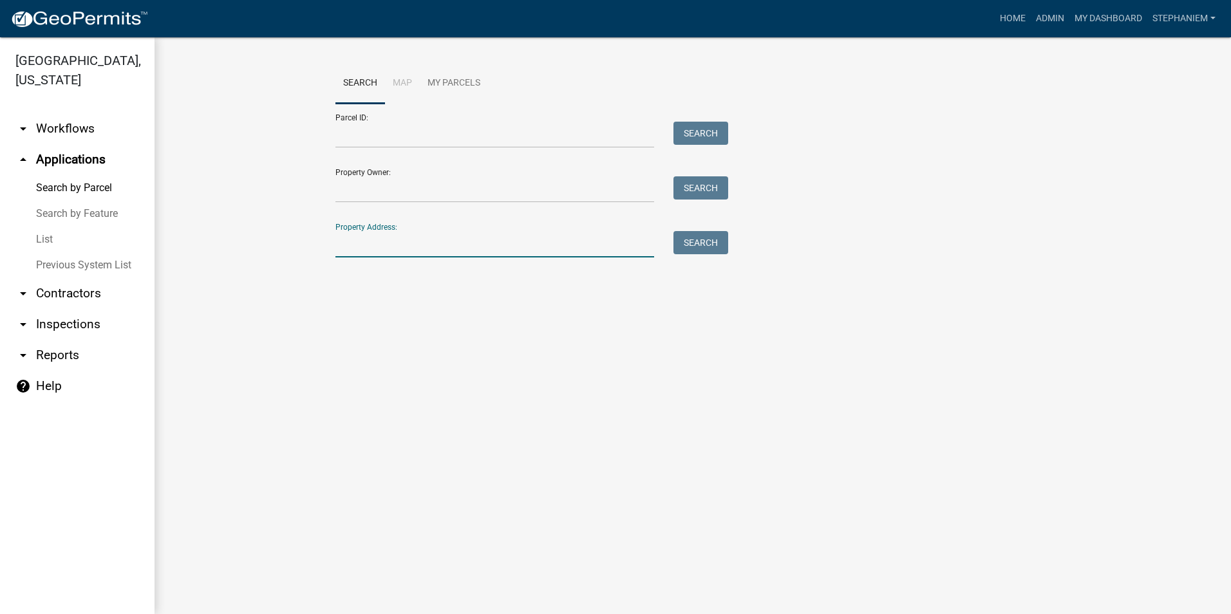
click at [549, 238] on input "Property Address:" at bounding box center [495, 244] width 319 height 26
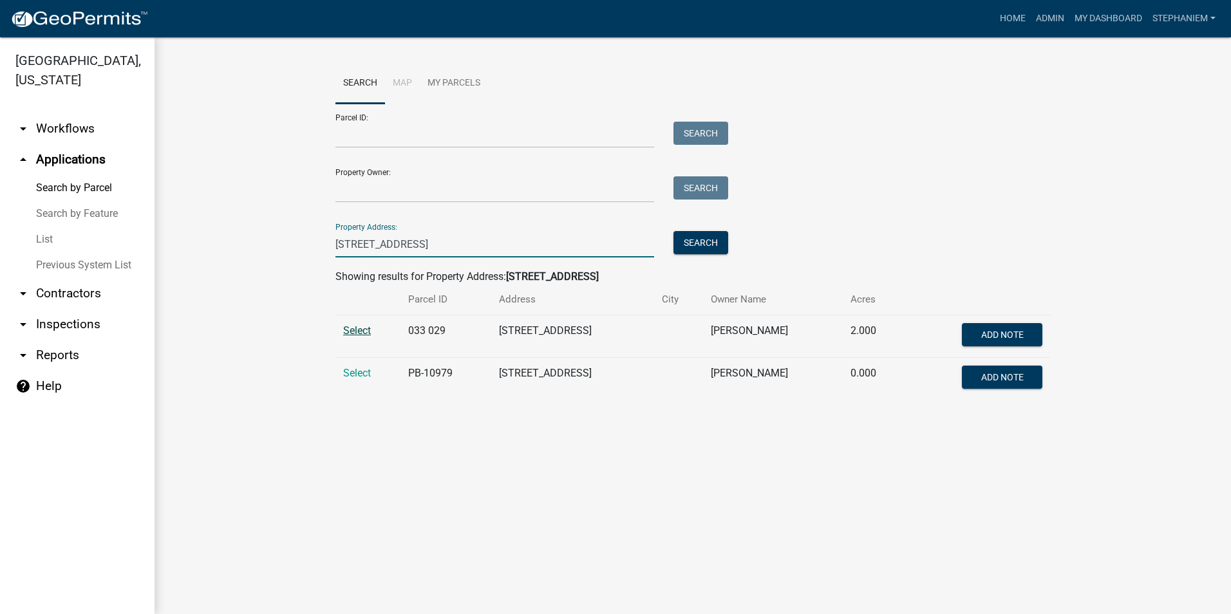
type input "[STREET_ADDRESS]"
click at [349, 331] on span "Select" at bounding box center [357, 331] width 28 height 12
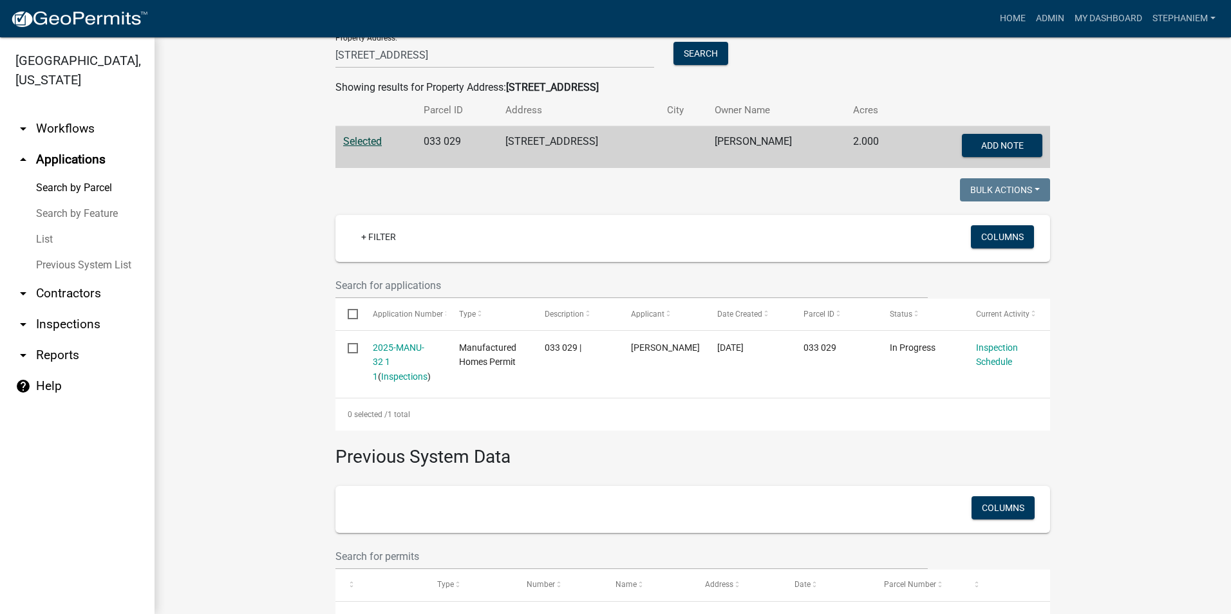
scroll to position [193, 0]
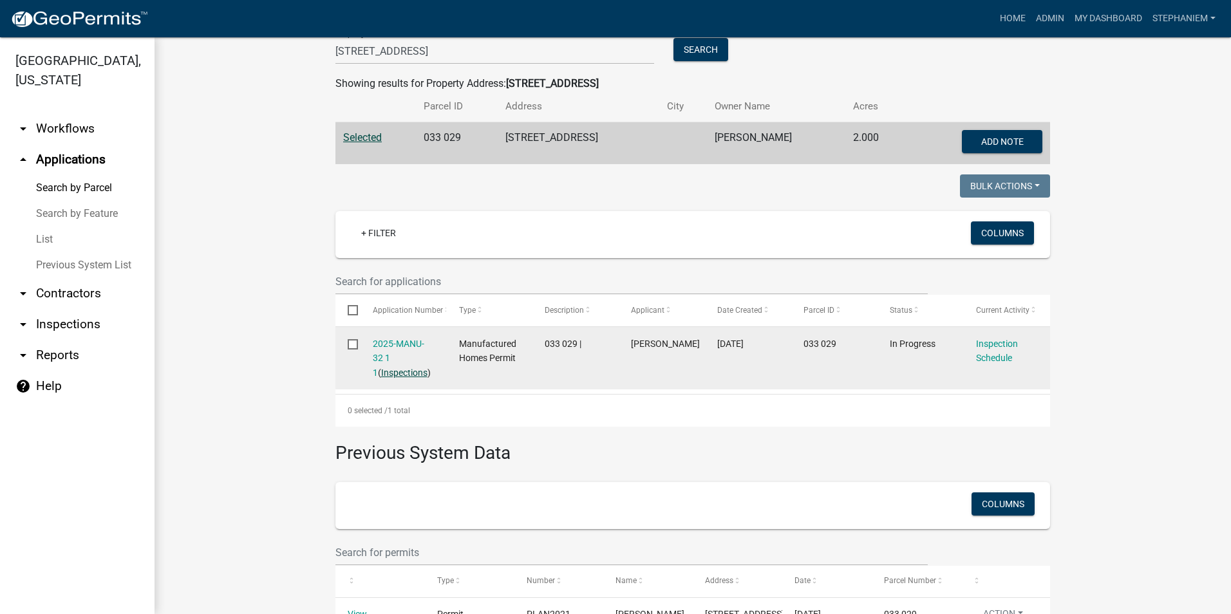
click at [384, 374] on link "Inspections" at bounding box center [404, 373] width 46 height 10
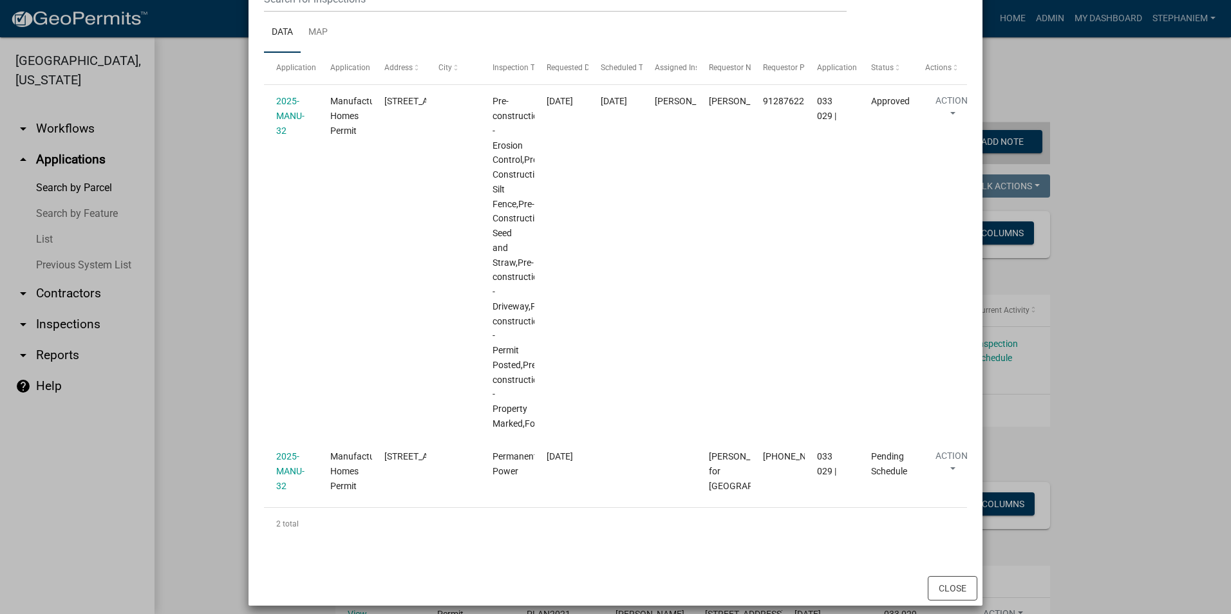
click at [1144, 381] on ngb-modal-window "Inspections related to 2025-MANU-32 × Export Excel Format (.xlsx) CSV Format (.…" at bounding box center [615, 307] width 1231 height 614
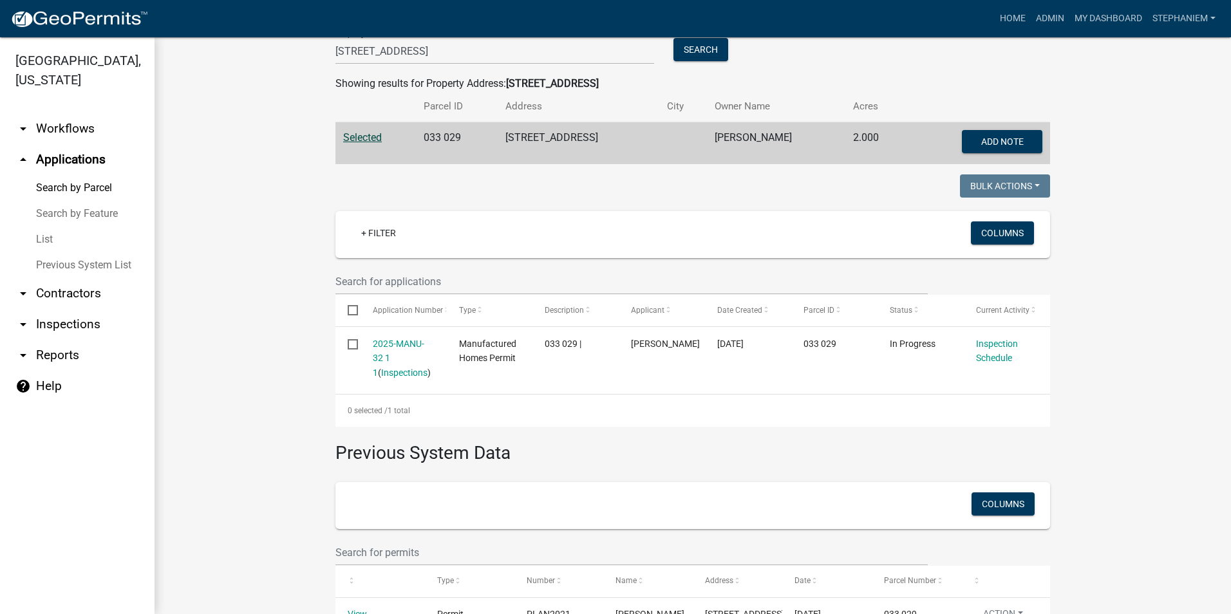
scroll to position [0, 0]
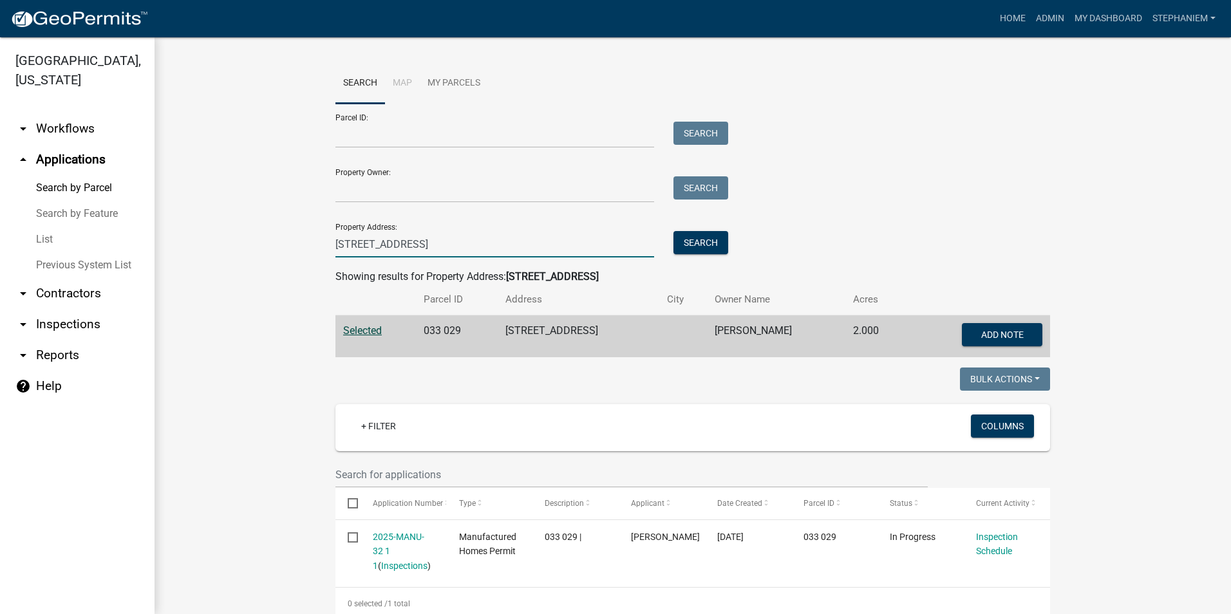
click at [570, 252] on input "[STREET_ADDRESS]" at bounding box center [495, 244] width 319 height 26
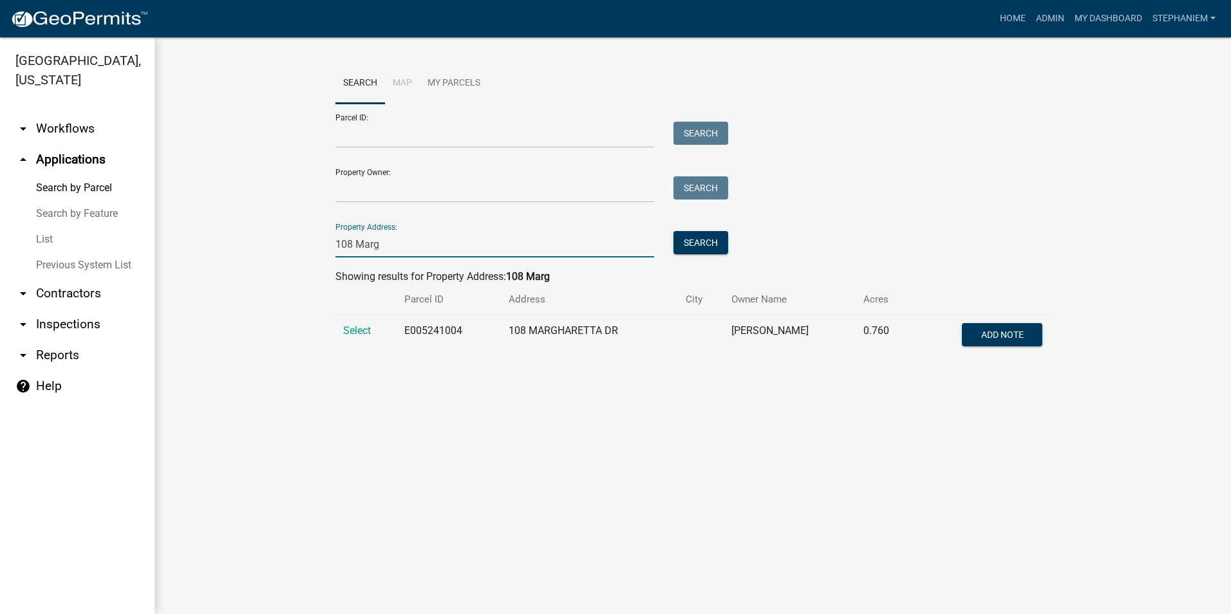
type input "108 Marg"
click at [489, 473] on main "Search Map My Parcels Parcel ID: Search Property Owner: Search Property Address…" at bounding box center [693, 325] width 1077 height 577
click at [367, 328] on span "Select" at bounding box center [357, 331] width 28 height 12
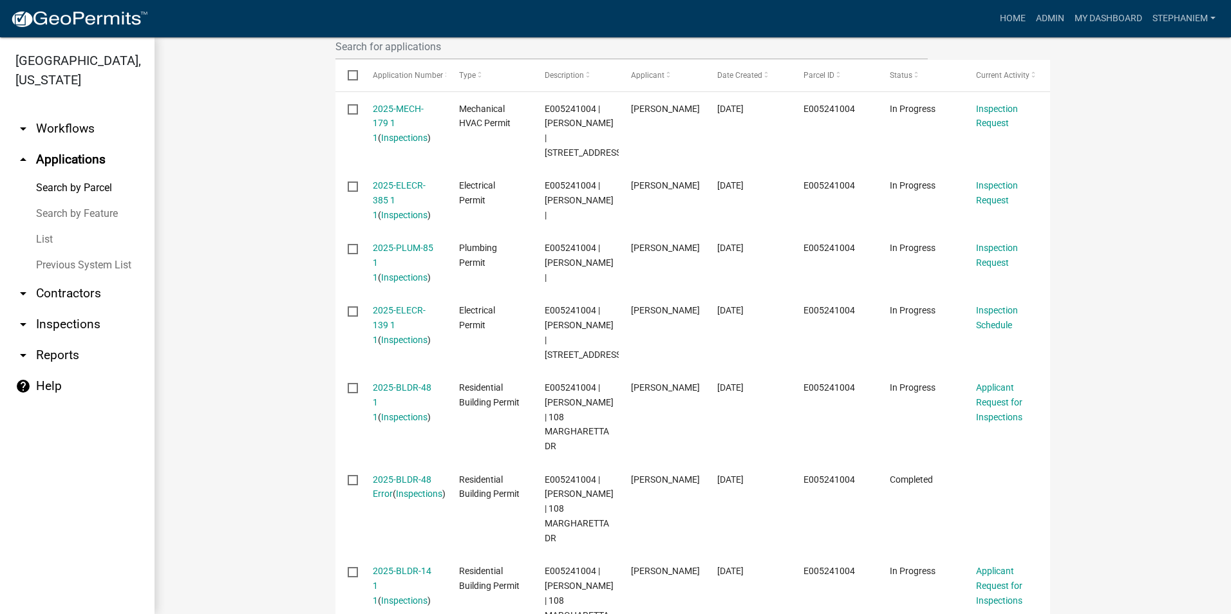
scroll to position [451, 0]
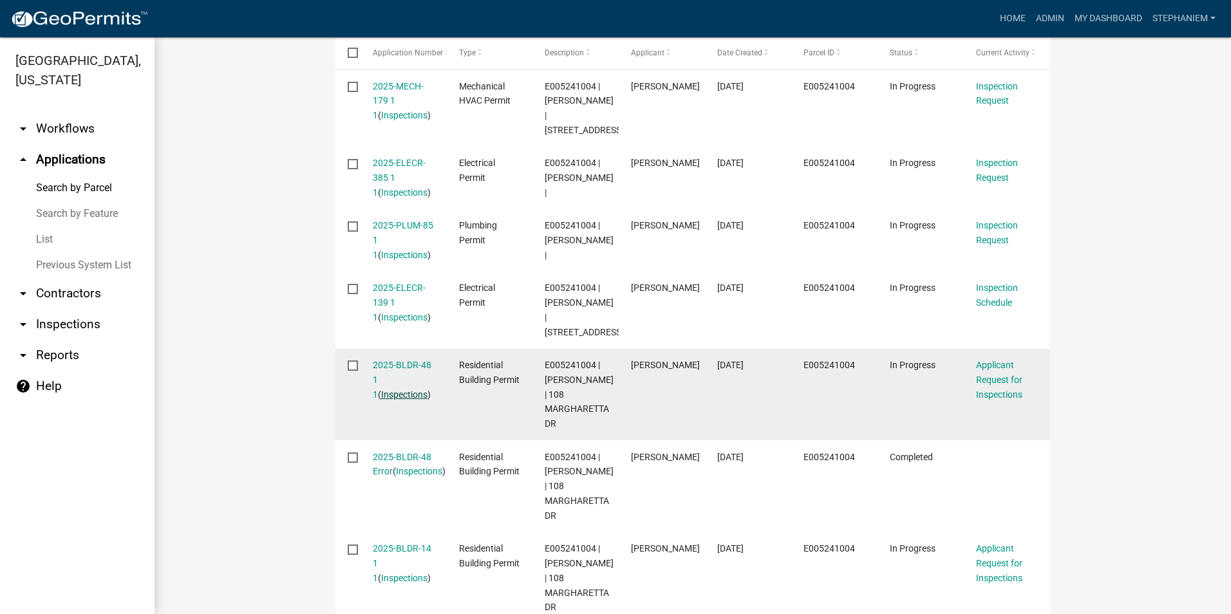
click at [386, 400] on link "Inspections" at bounding box center [404, 395] width 46 height 10
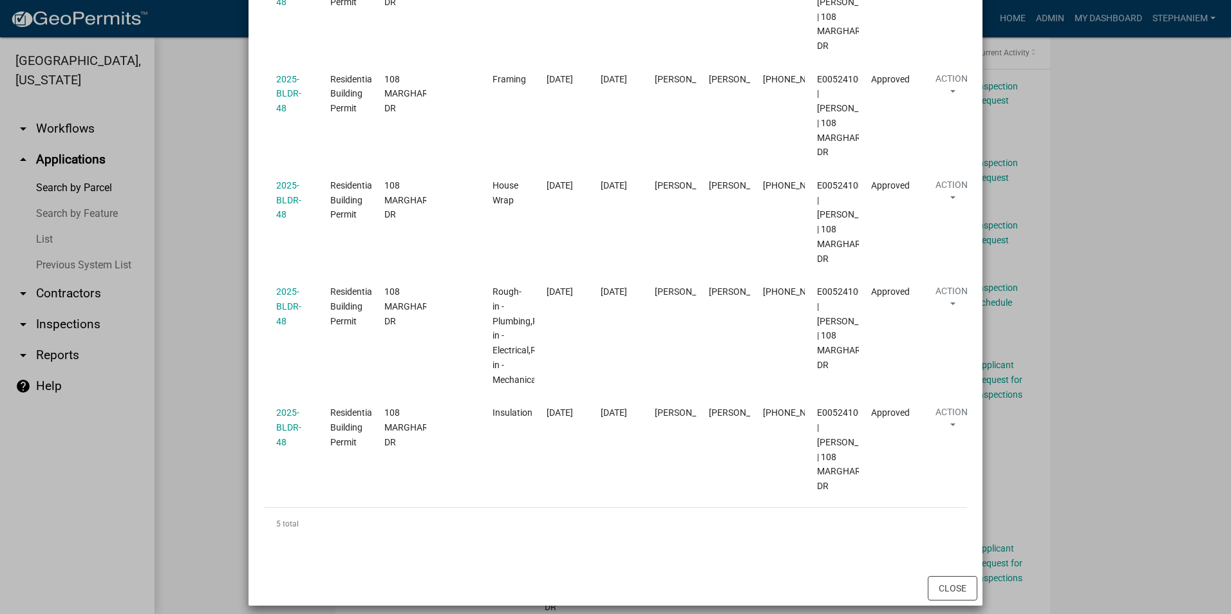
scroll to position [332, 0]
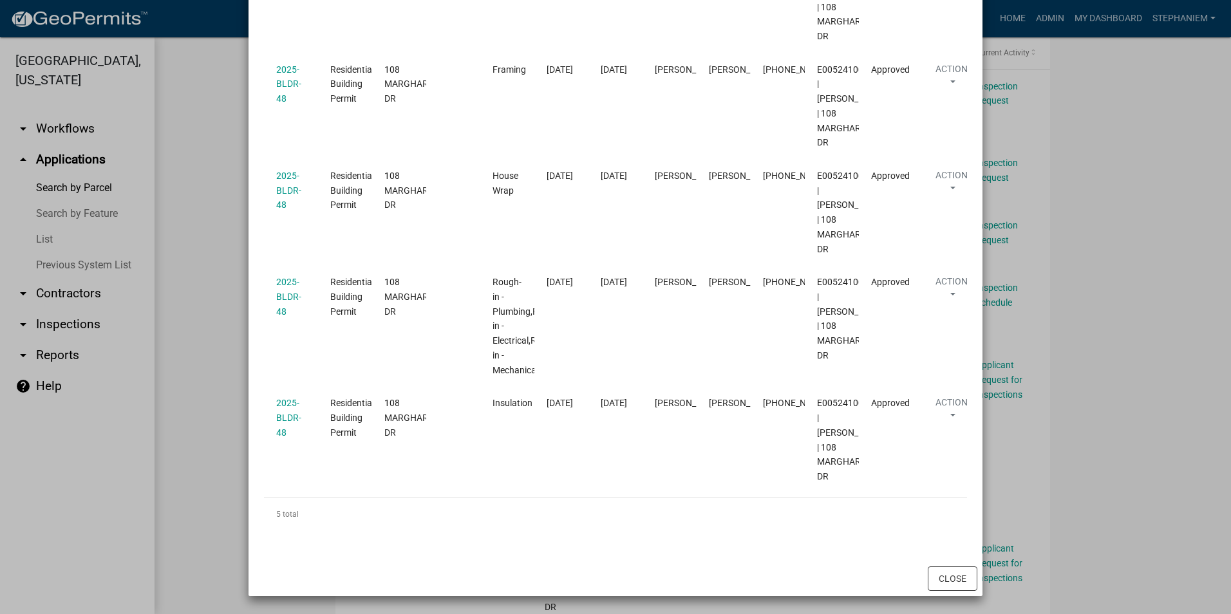
click at [196, 345] on ngb-modal-window "Inspections related to 2025-BLDR-48 × Export Excel Format (.xlsx) CSV Format (.…" at bounding box center [615, 307] width 1231 height 614
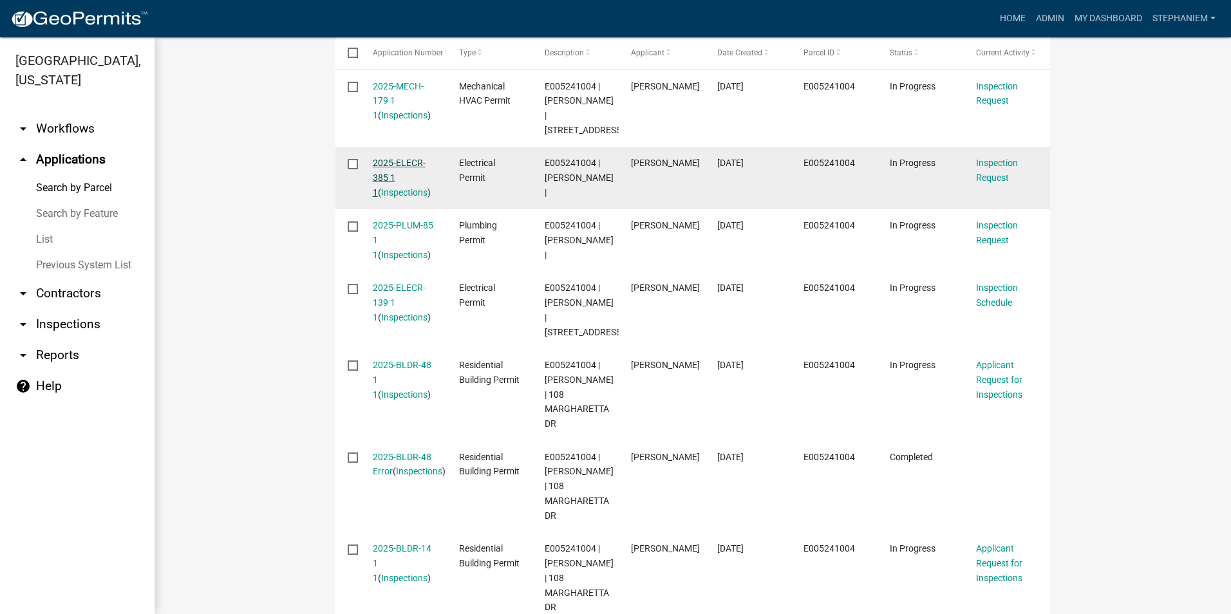
click at [391, 178] on link "2025-ELECR-385 1 1" at bounding box center [399, 178] width 53 height 40
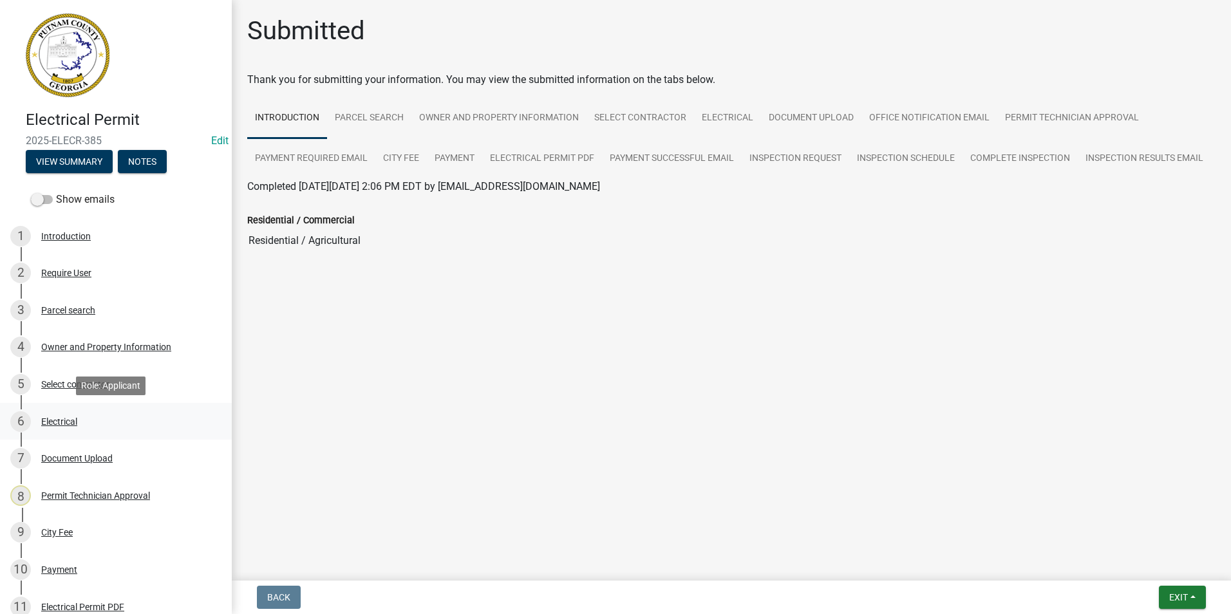
click at [106, 428] on div "6 Electrical" at bounding box center [110, 422] width 201 height 21
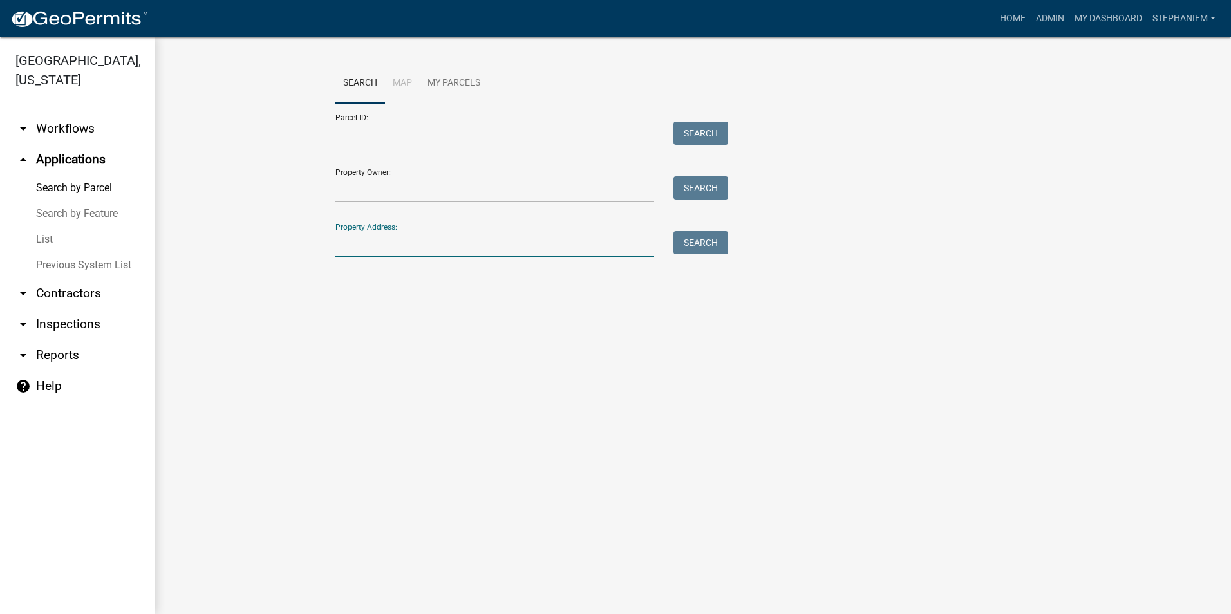
click at [591, 247] on input "Property Address:" at bounding box center [495, 244] width 319 height 26
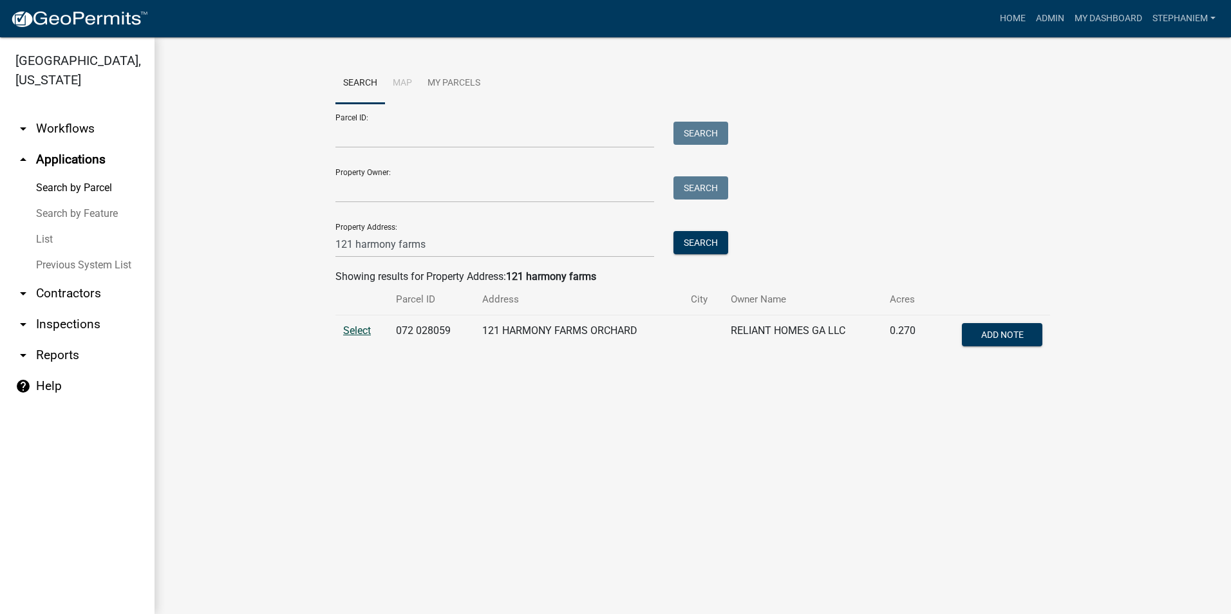
click at [362, 331] on span "Select" at bounding box center [357, 331] width 28 height 12
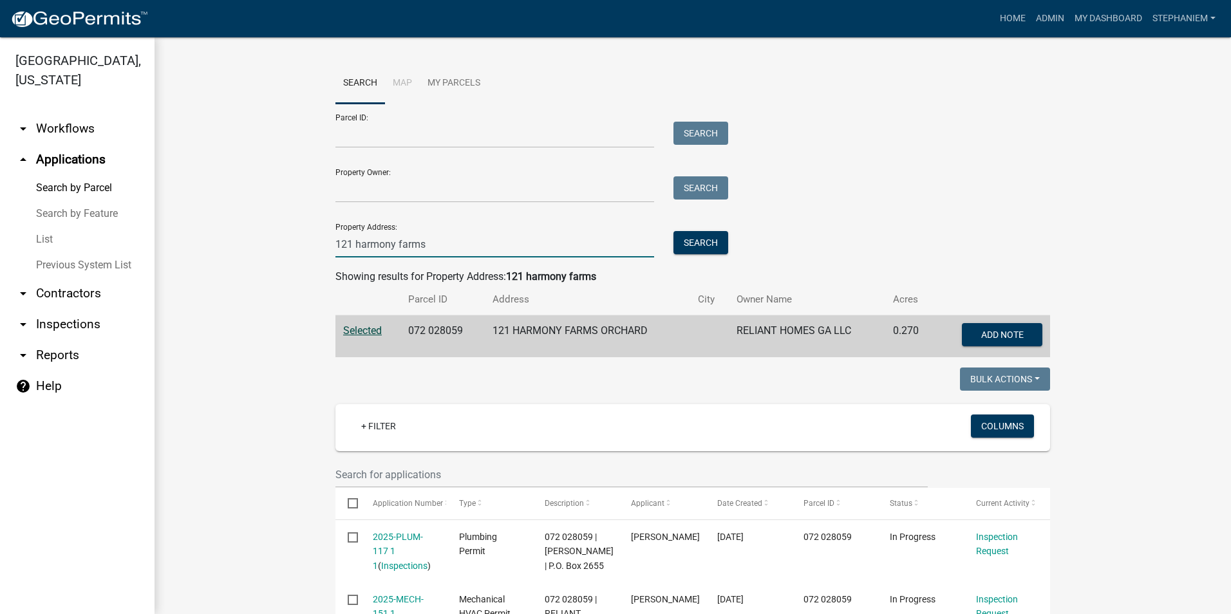
click at [611, 252] on input "121 harmony farms" at bounding box center [495, 244] width 319 height 26
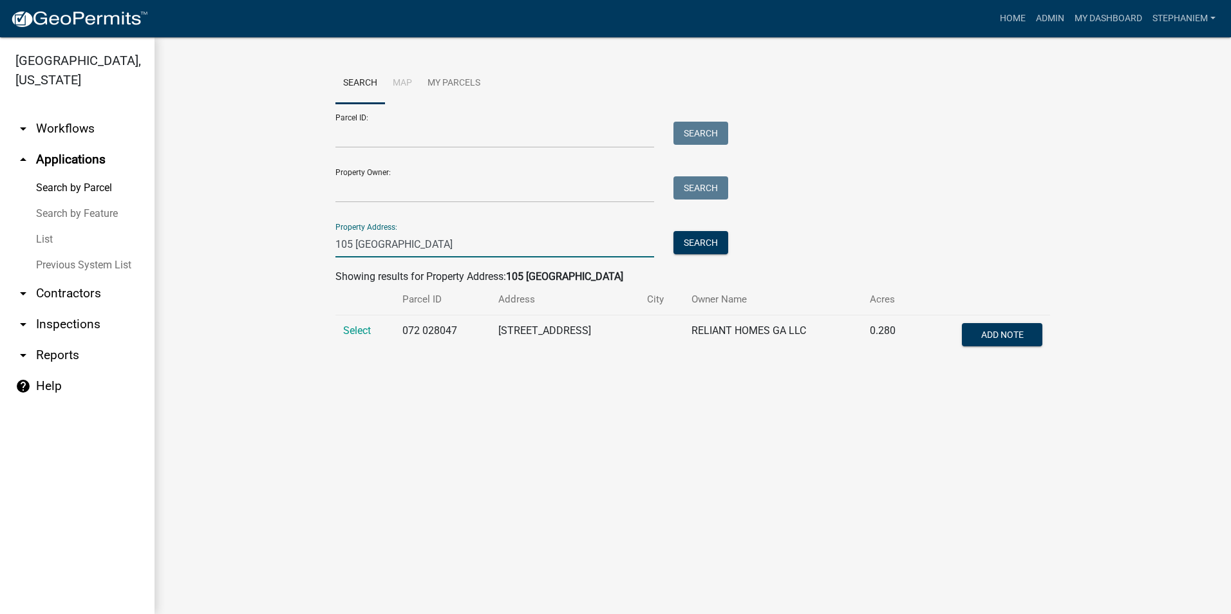
type input "105 [GEOGRAPHIC_DATA]"
click at [356, 324] on td "Select" at bounding box center [365, 337] width 59 height 43
click at [354, 336] on span "Select" at bounding box center [357, 331] width 28 height 12
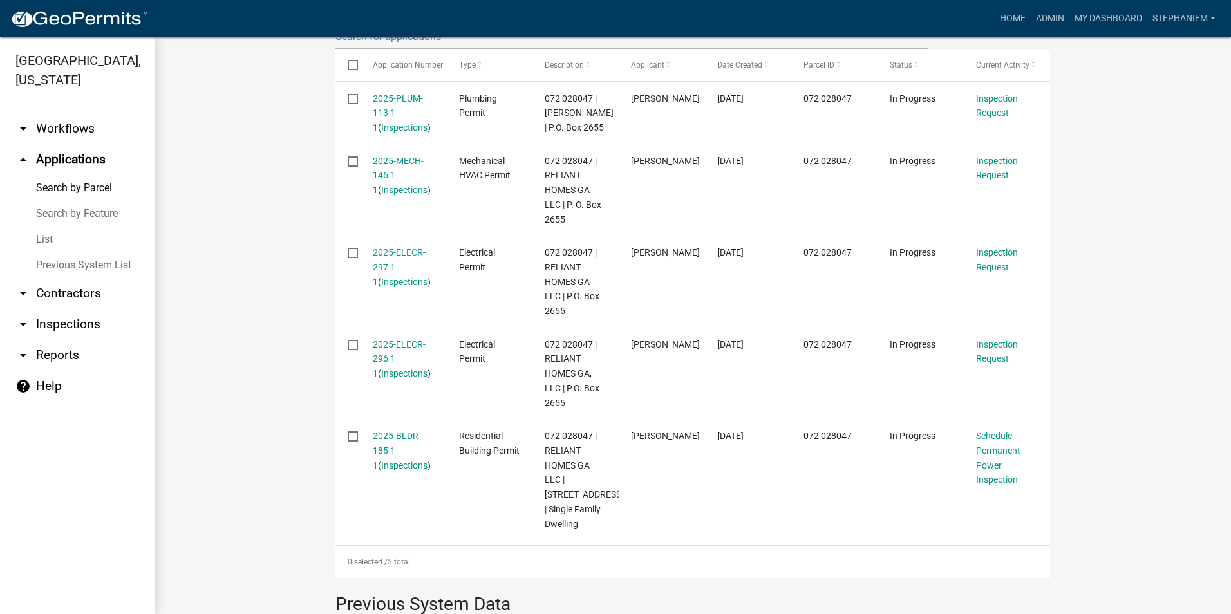
scroll to position [451, 0]
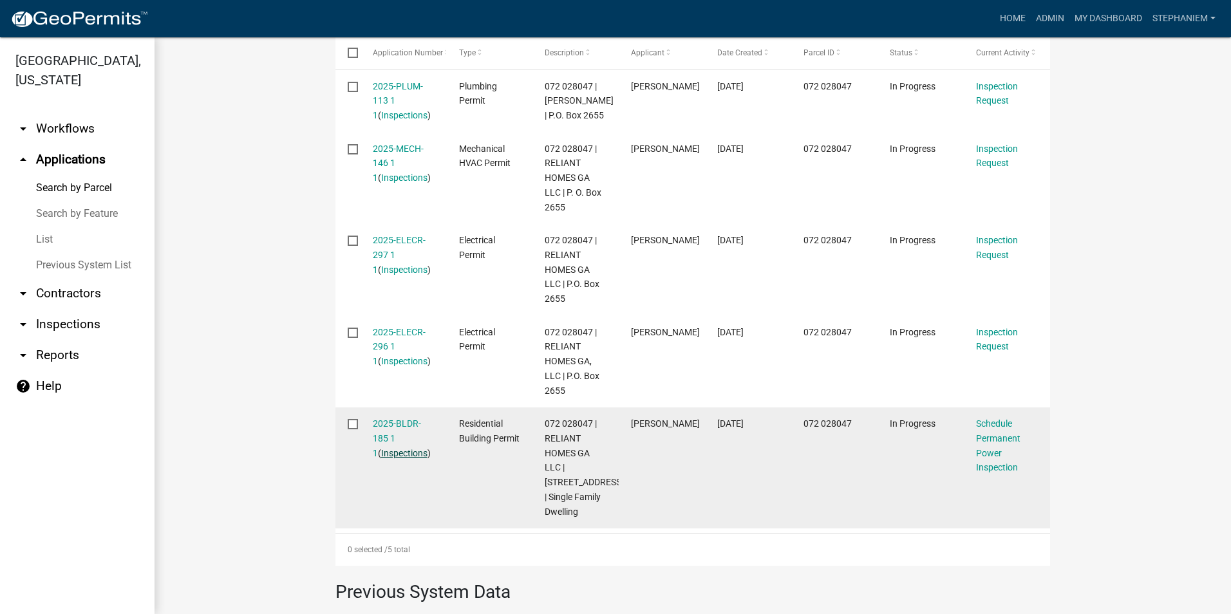
click at [381, 452] on link "Inspections" at bounding box center [404, 453] width 46 height 10
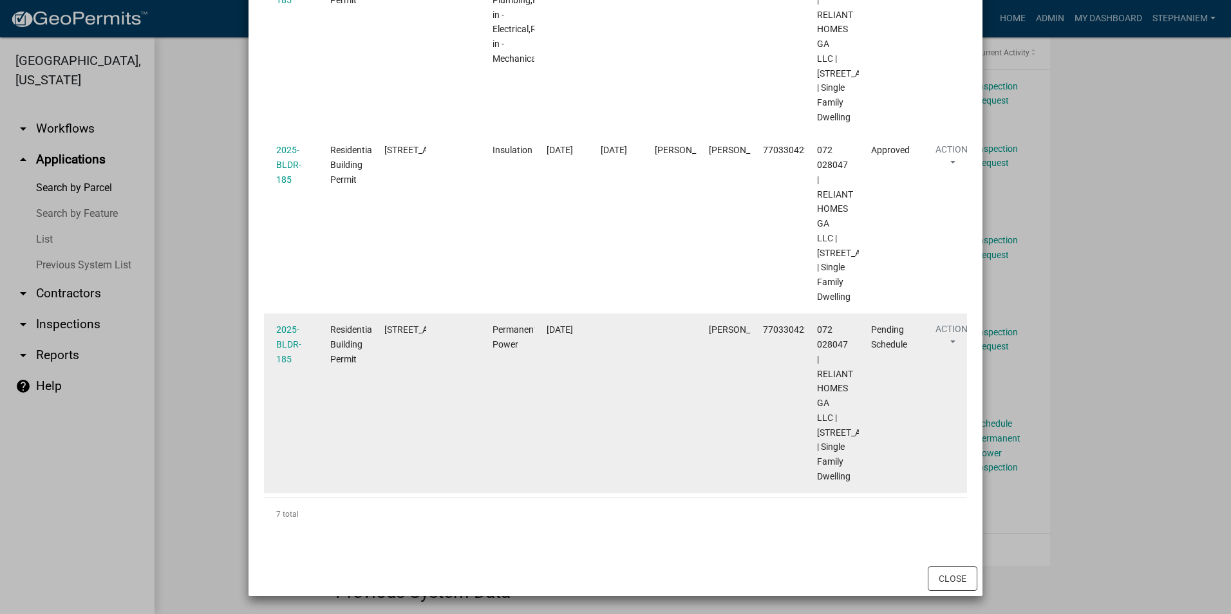
scroll to position [1438, 0]
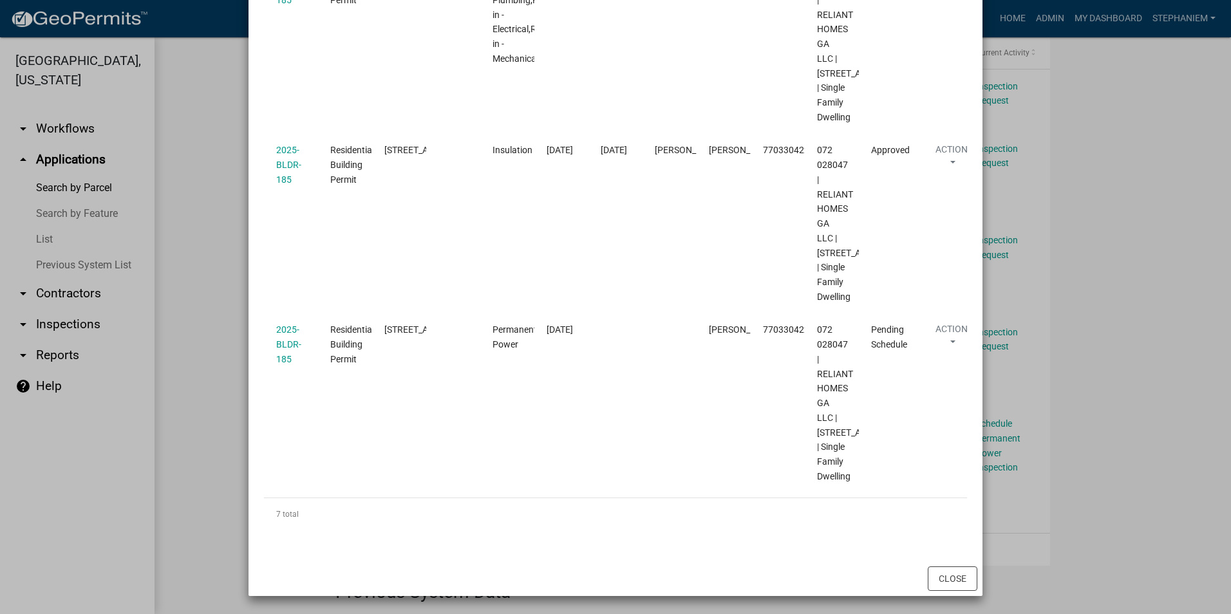
click at [198, 360] on ngb-modal-window "Inspections related to 2025-BLDR-185 × Export Excel Format (.xlsx) CSV Format (…" at bounding box center [615, 307] width 1231 height 614
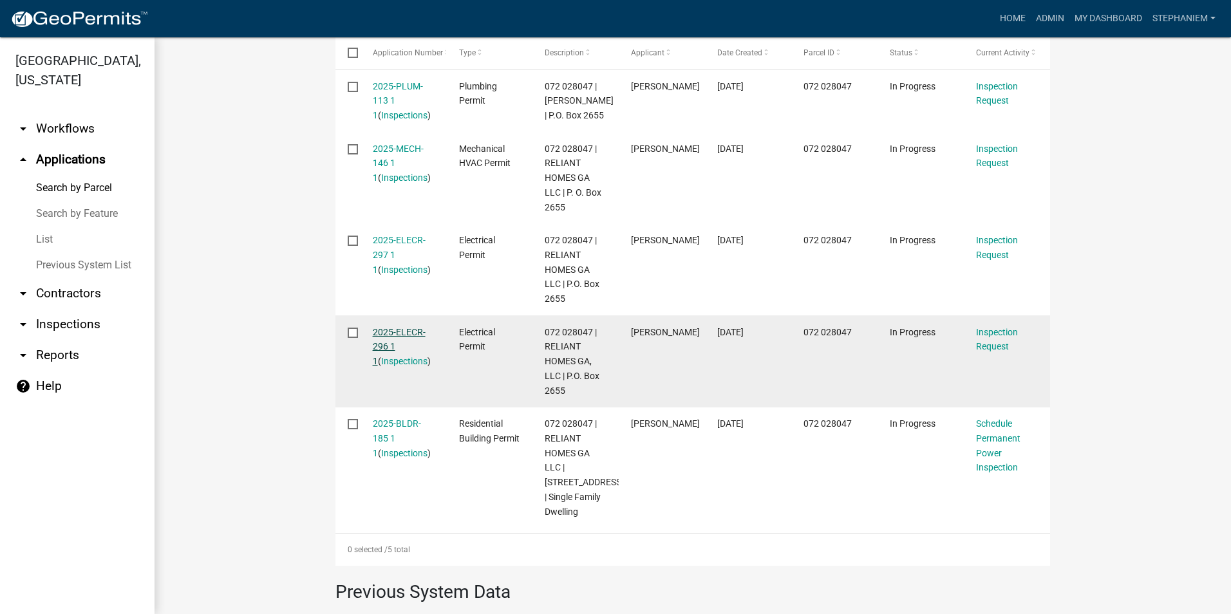
click at [396, 336] on link "2025-ELECR-296 1 1" at bounding box center [399, 347] width 53 height 40
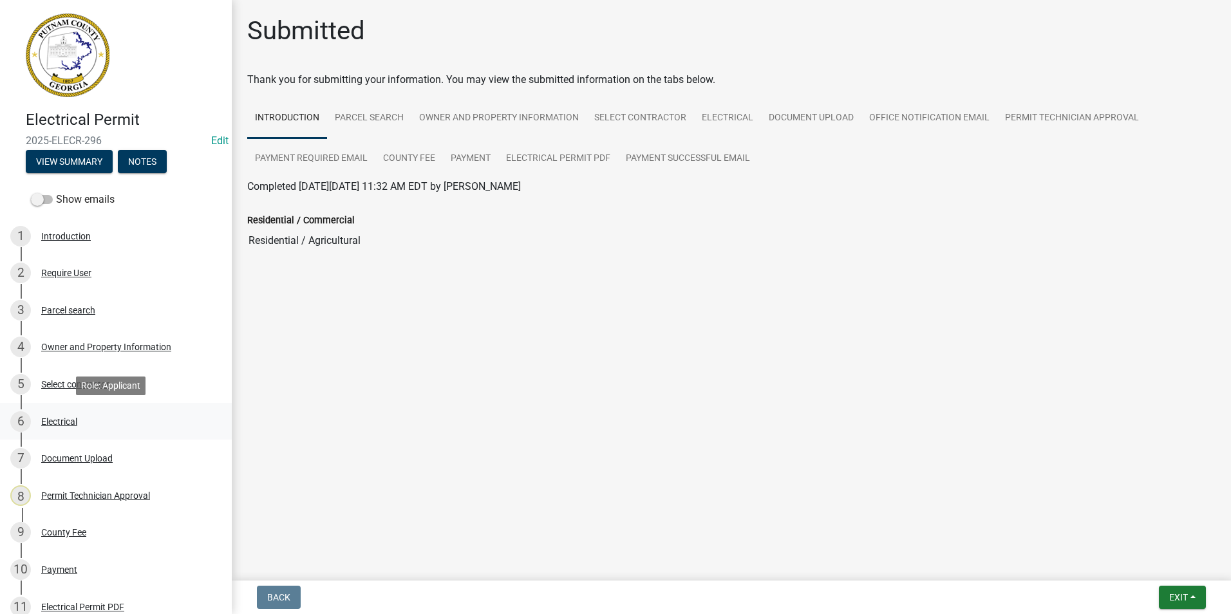
click at [68, 424] on div "Electrical" at bounding box center [59, 421] width 36 height 9
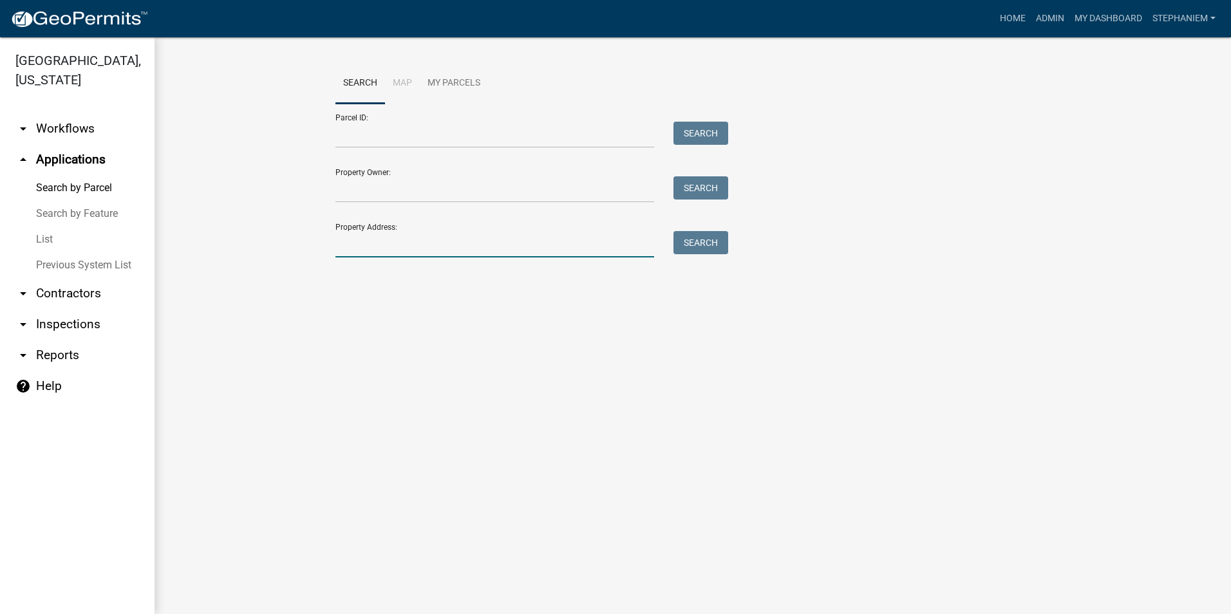
click at [350, 249] on input "Property Address:" at bounding box center [495, 244] width 319 height 26
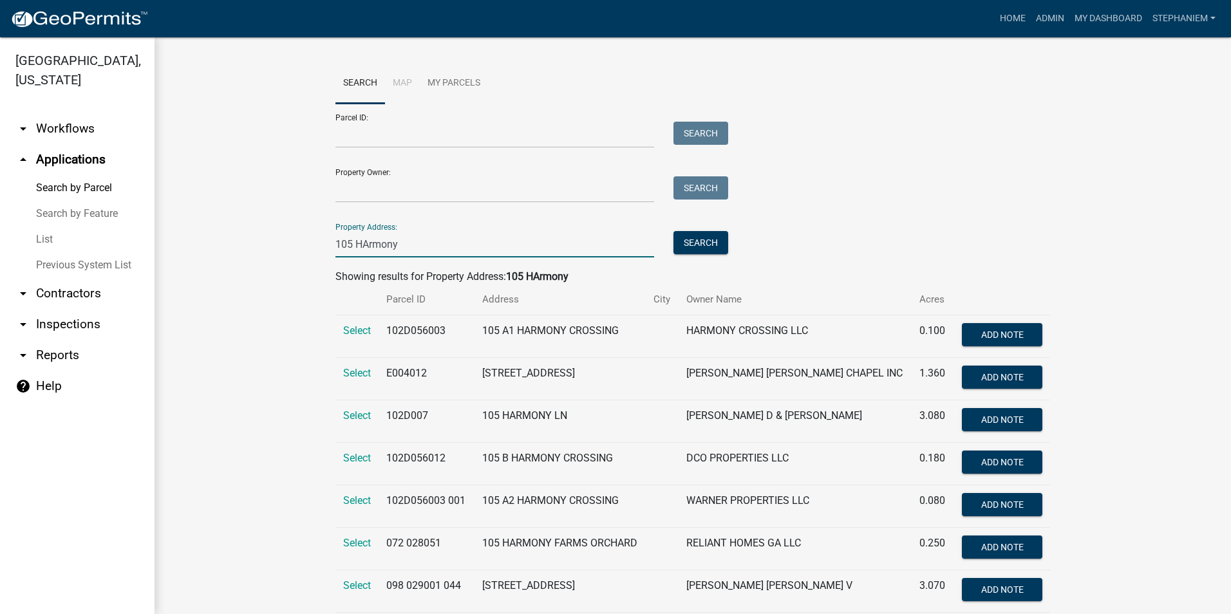
type input "105 [GEOGRAPHIC_DATA]"
click at [695, 235] on button "Search" at bounding box center [701, 242] width 55 height 23
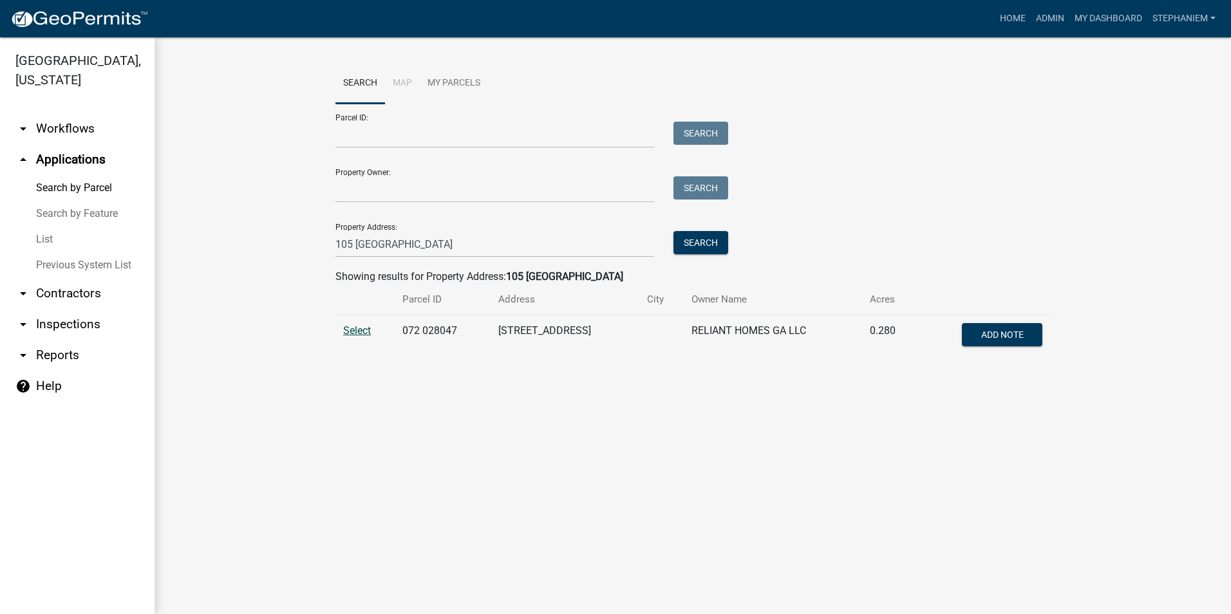
click at [366, 327] on span "Select" at bounding box center [357, 331] width 28 height 12
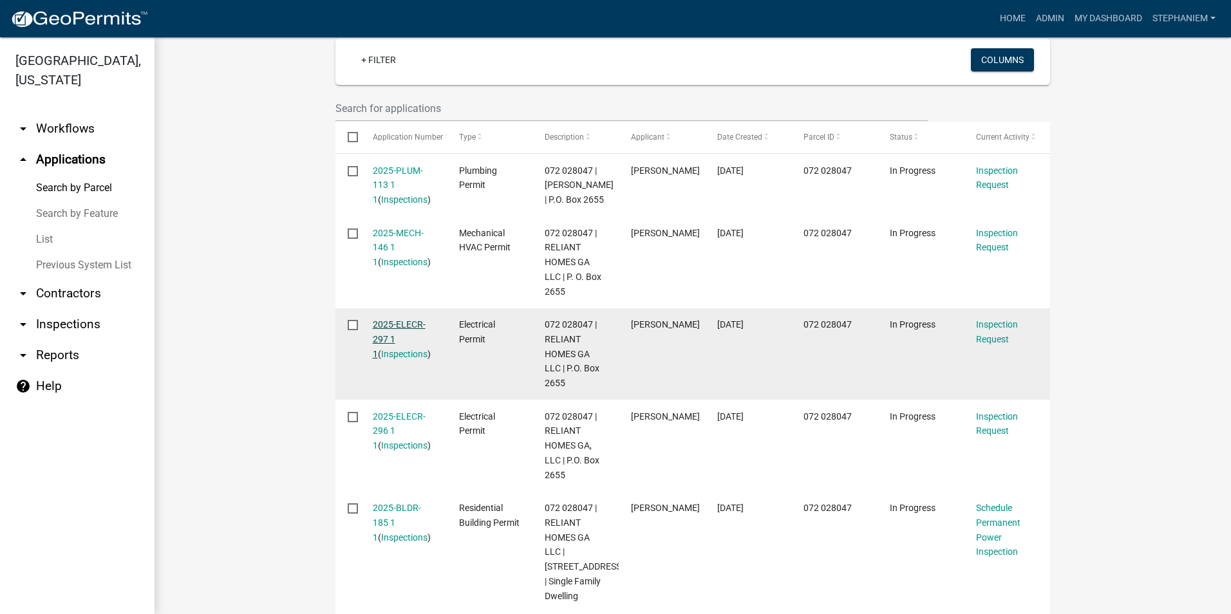
scroll to position [322, 0]
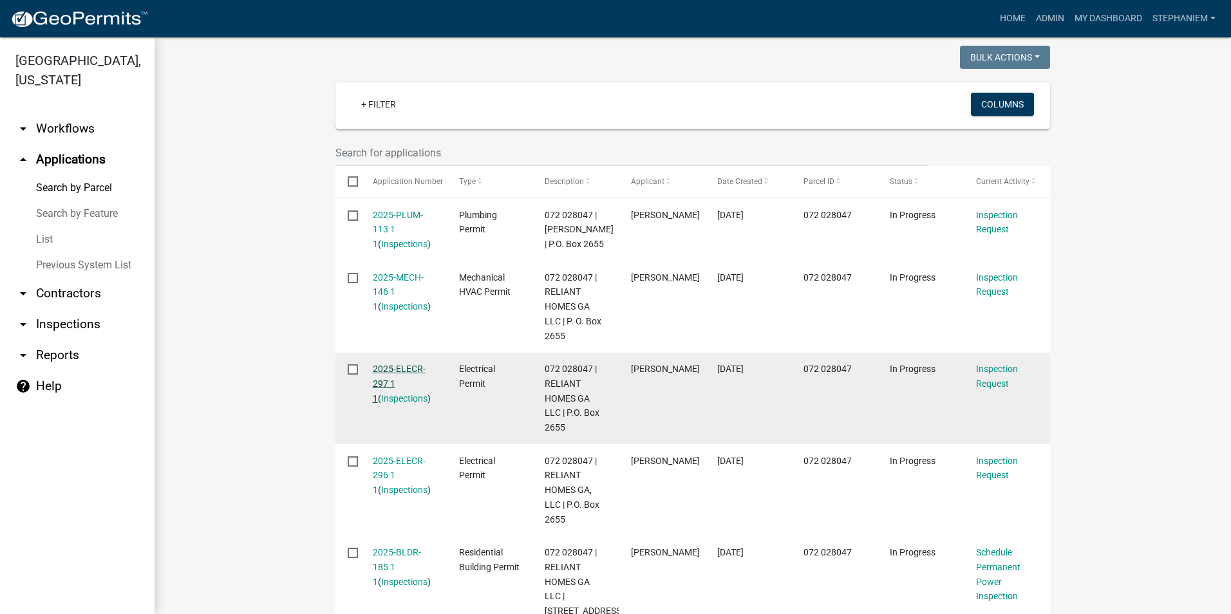
click at [377, 366] on link "2025-ELECR-297 1 1" at bounding box center [399, 384] width 53 height 40
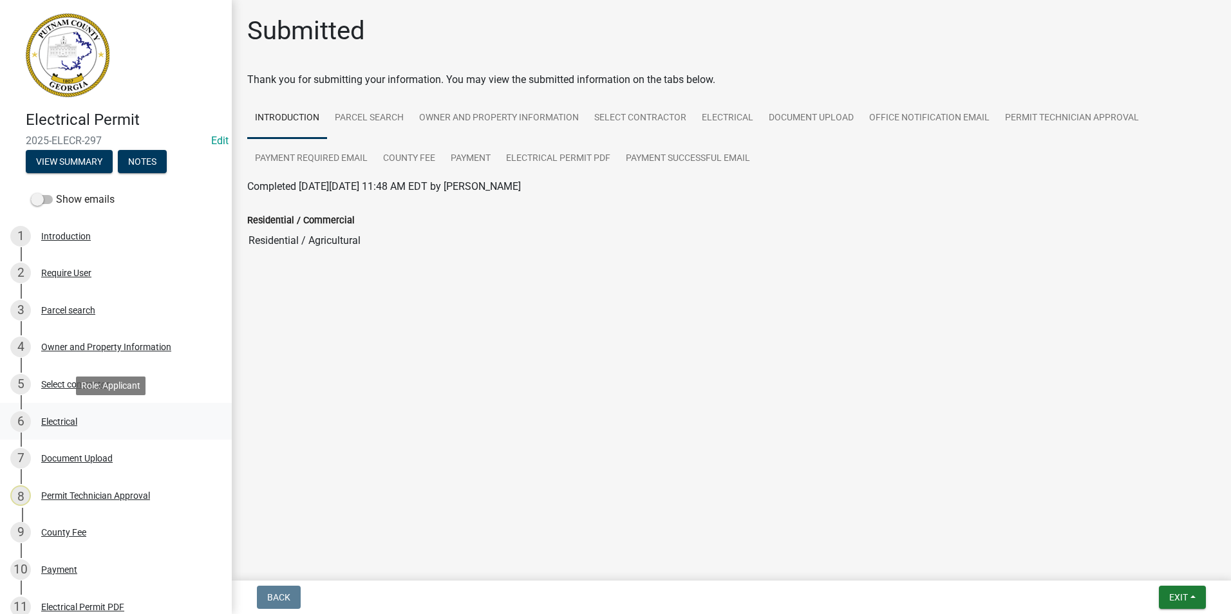
click at [84, 413] on div "6 Electrical" at bounding box center [110, 422] width 201 height 21
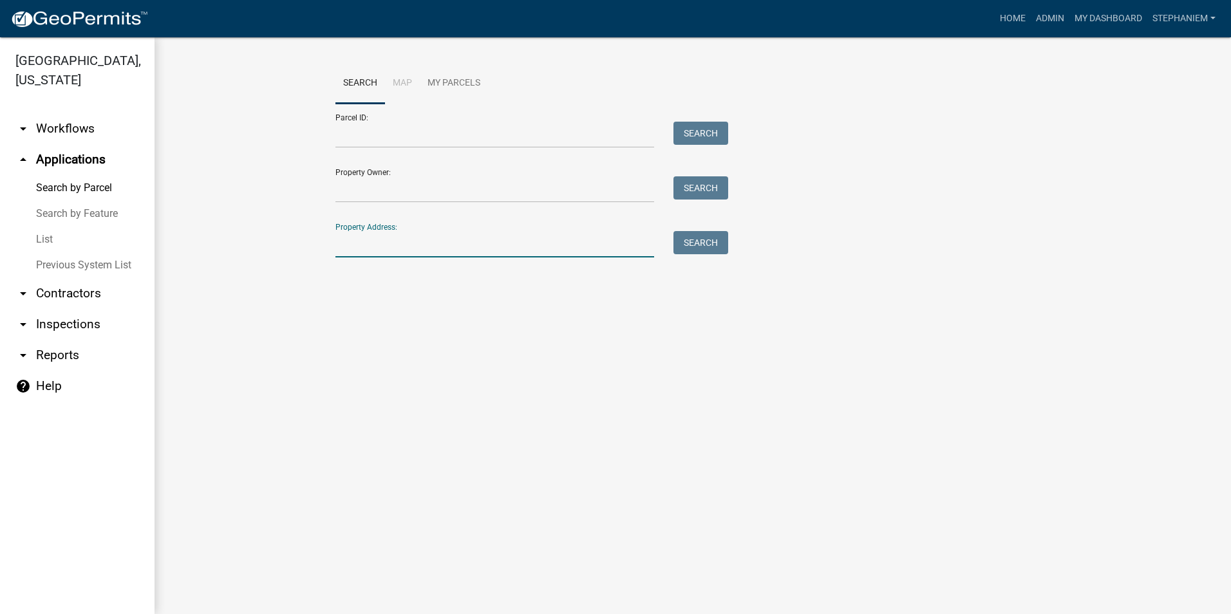
click at [457, 247] on input "Property Address:" at bounding box center [495, 244] width 319 height 26
type input "[STREET_ADDRESS]"
click at [674, 231] on button "Search" at bounding box center [701, 242] width 55 height 23
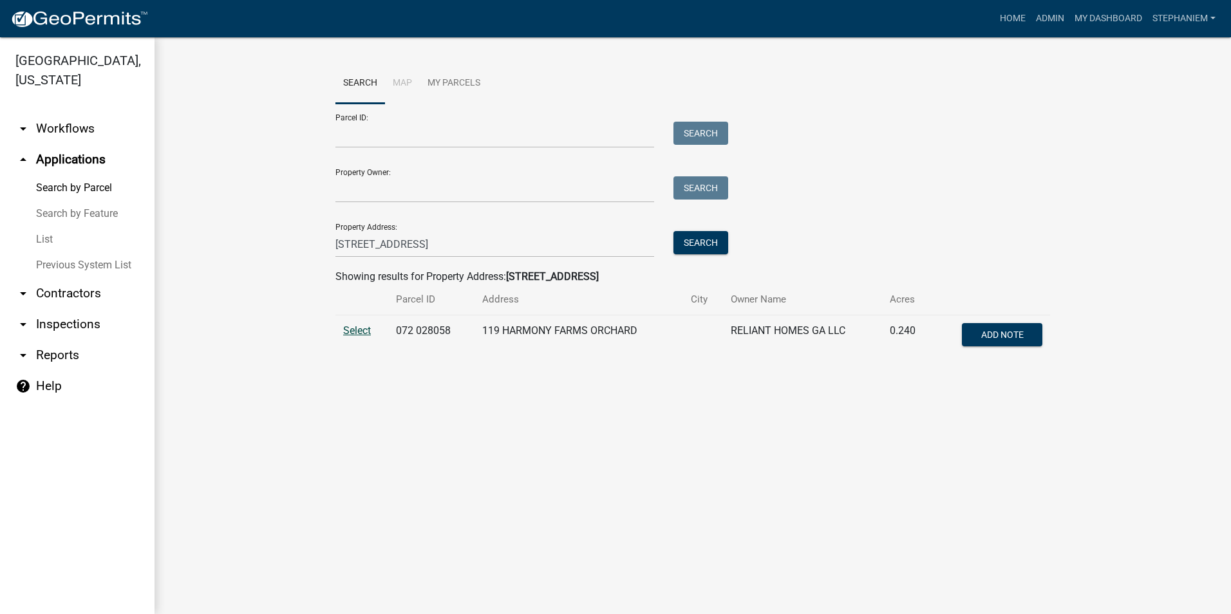
click at [344, 331] on span "Select" at bounding box center [357, 331] width 28 height 12
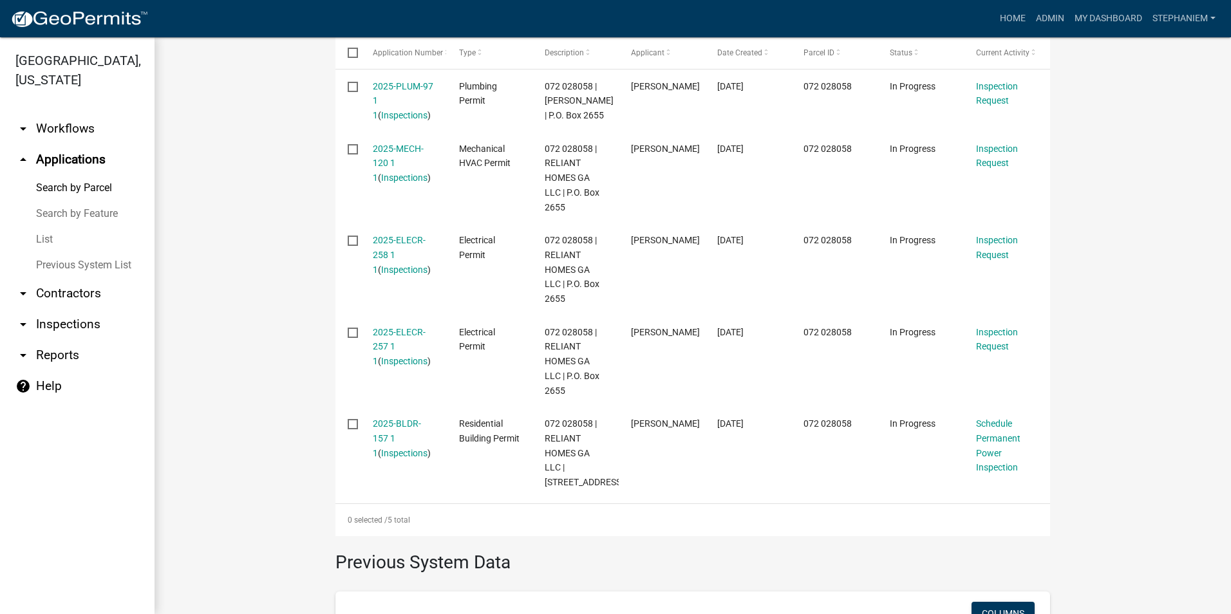
scroll to position [515, 0]
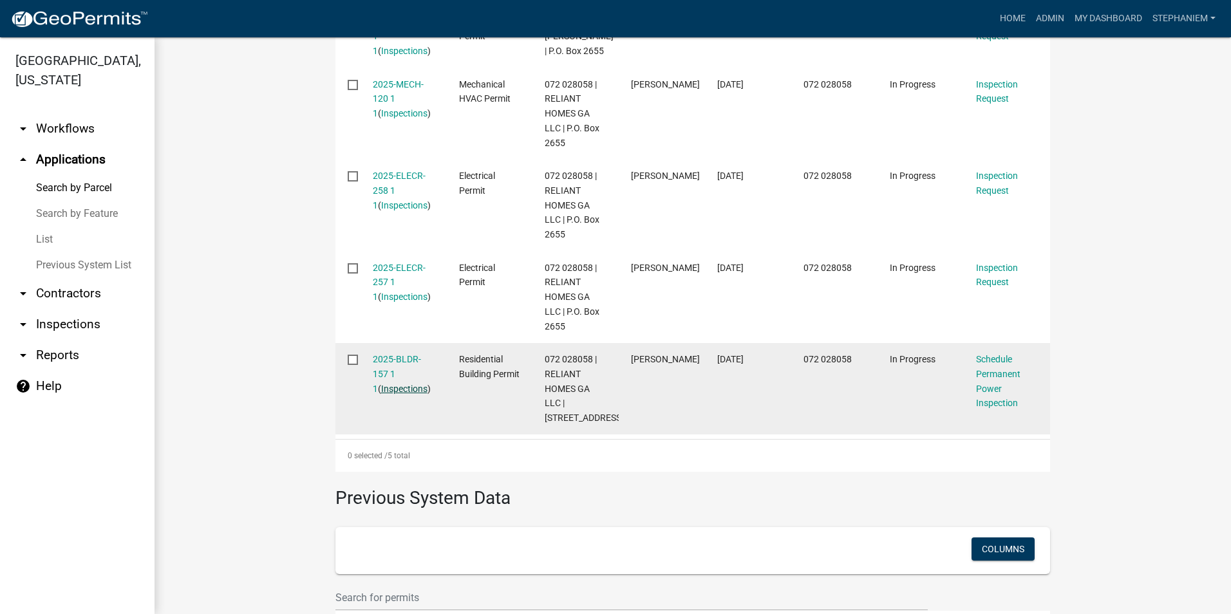
click at [382, 389] on link "Inspections" at bounding box center [404, 389] width 46 height 10
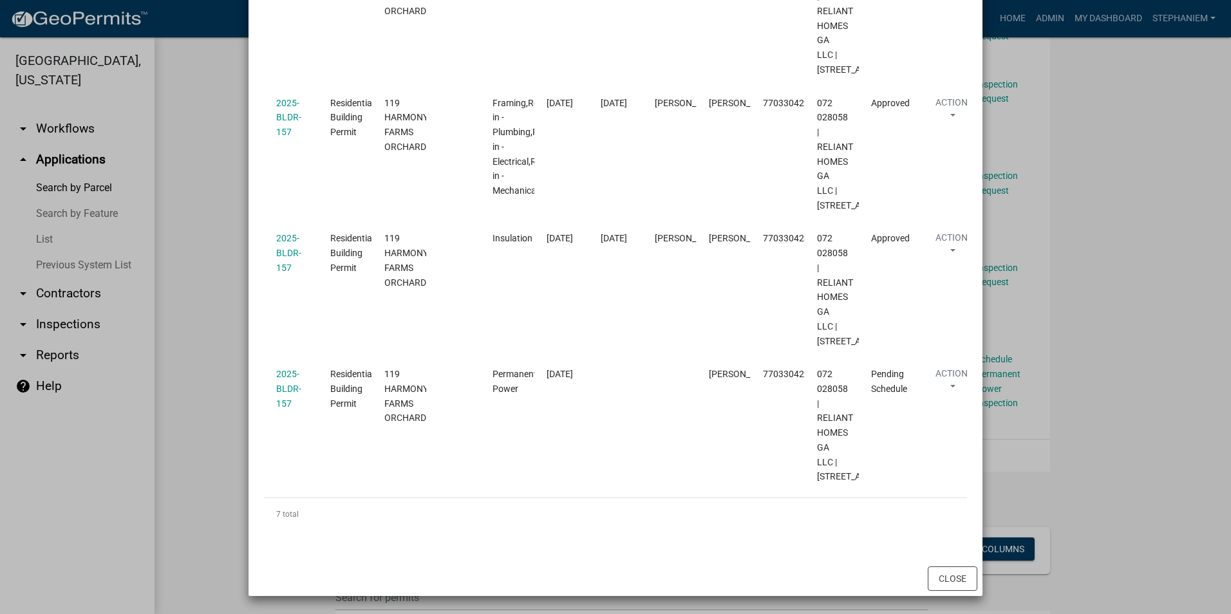
scroll to position [1175, 0]
click at [197, 290] on ngb-modal-window "Inspections related to 2025-BLDR-157 × Export Excel Format (.xlsx) CSV Format (…" at bounding box center [615, 307] width 1231 height 614
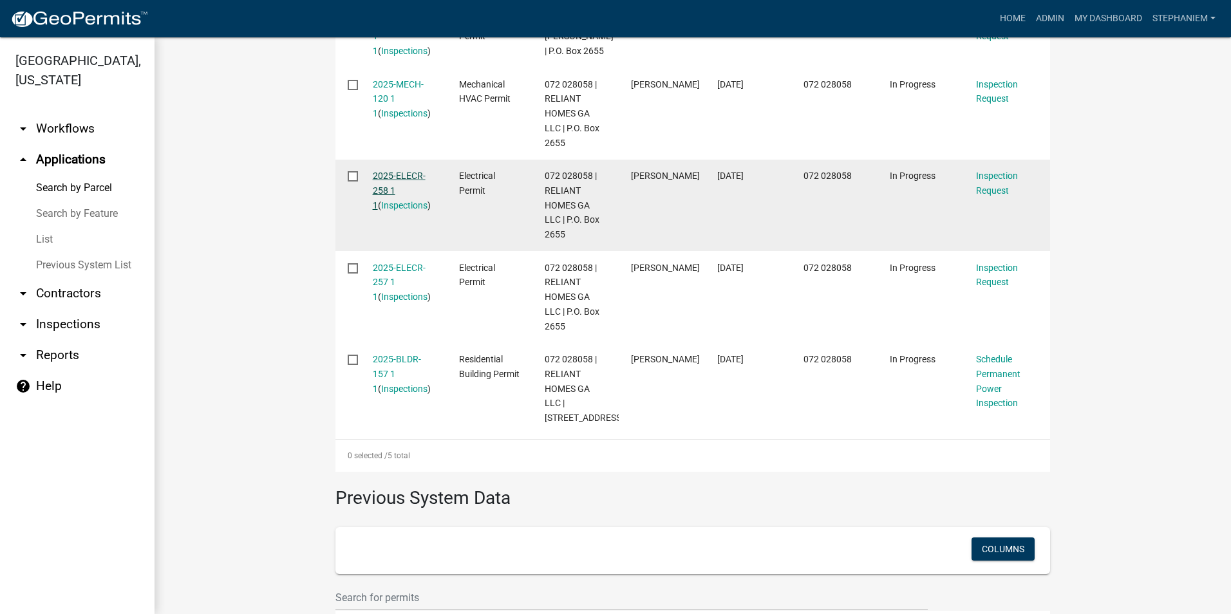
click at [390, 171] on link "2025-ELECR-258 1 1" at bounding box center [399, 191] width 53 height 40
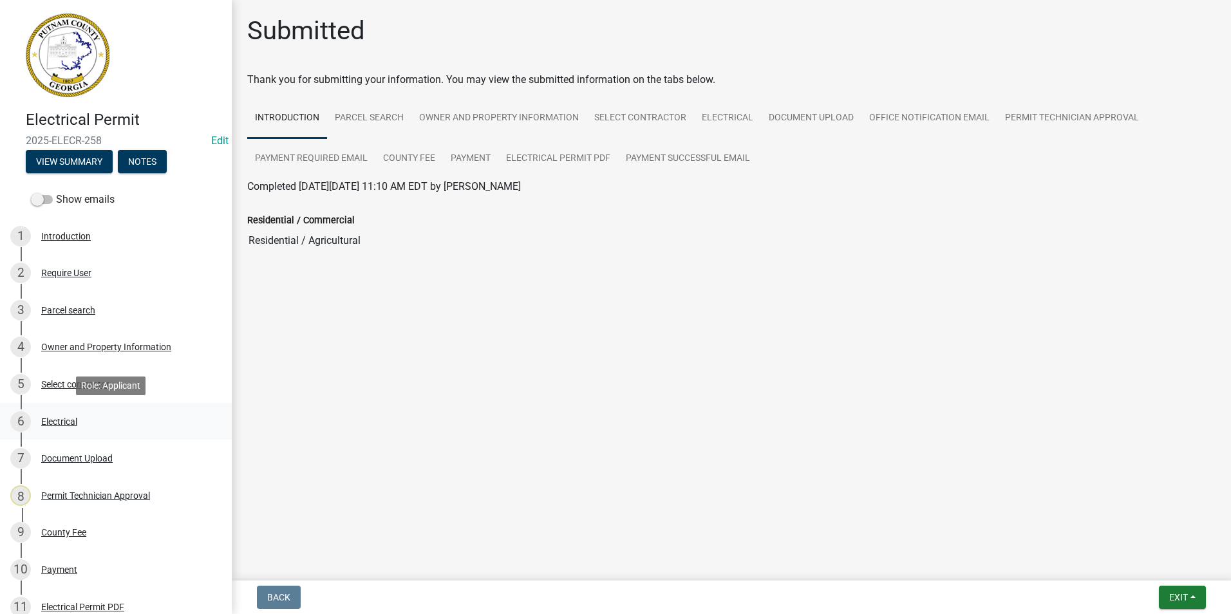
click at [130, 410] on link "6 Electrical" at bounding box center [116, 421] width 232 height 37
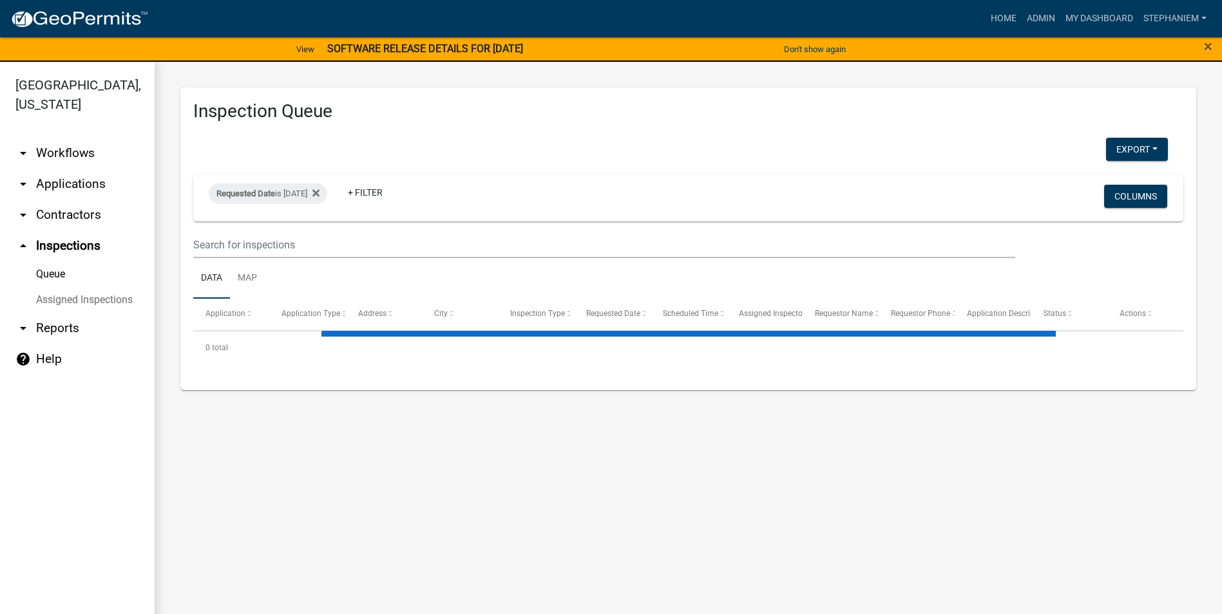
select select "3: 100"
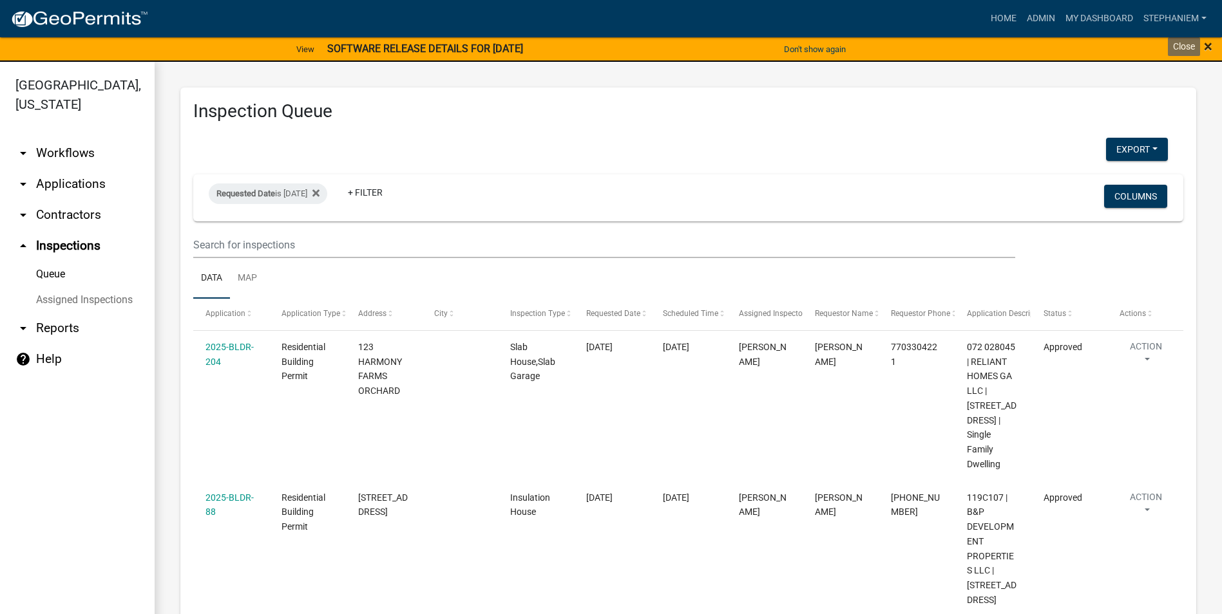
click at [1204, 44] on span "×" at bounding box center [1208, 46] width 8 height 18
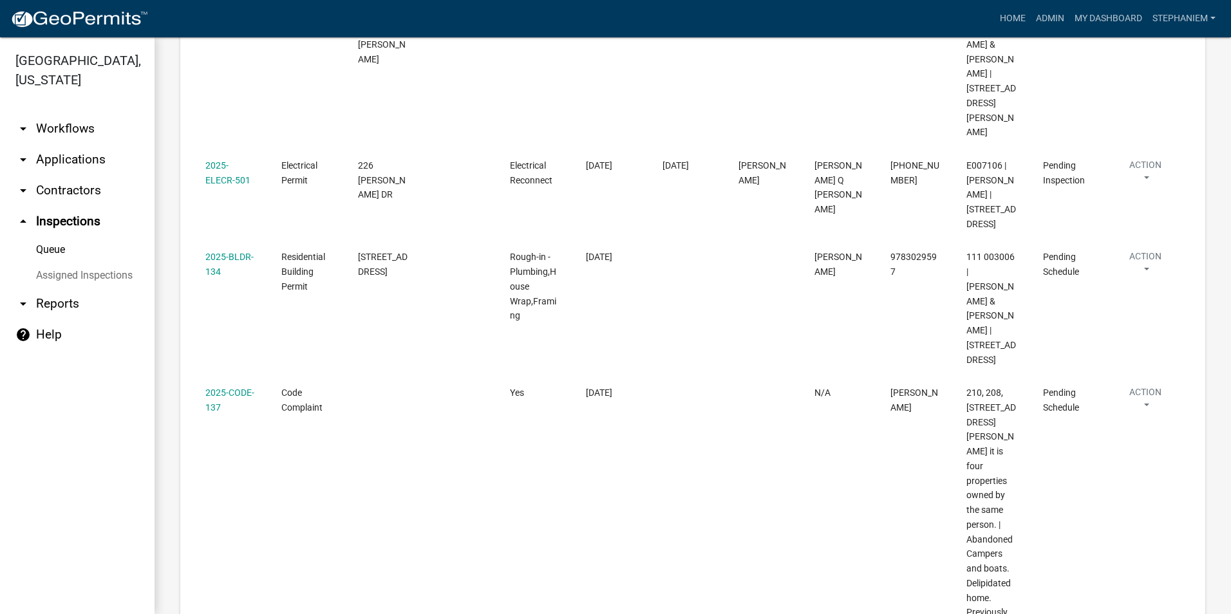
scroll to position [1288, 0]
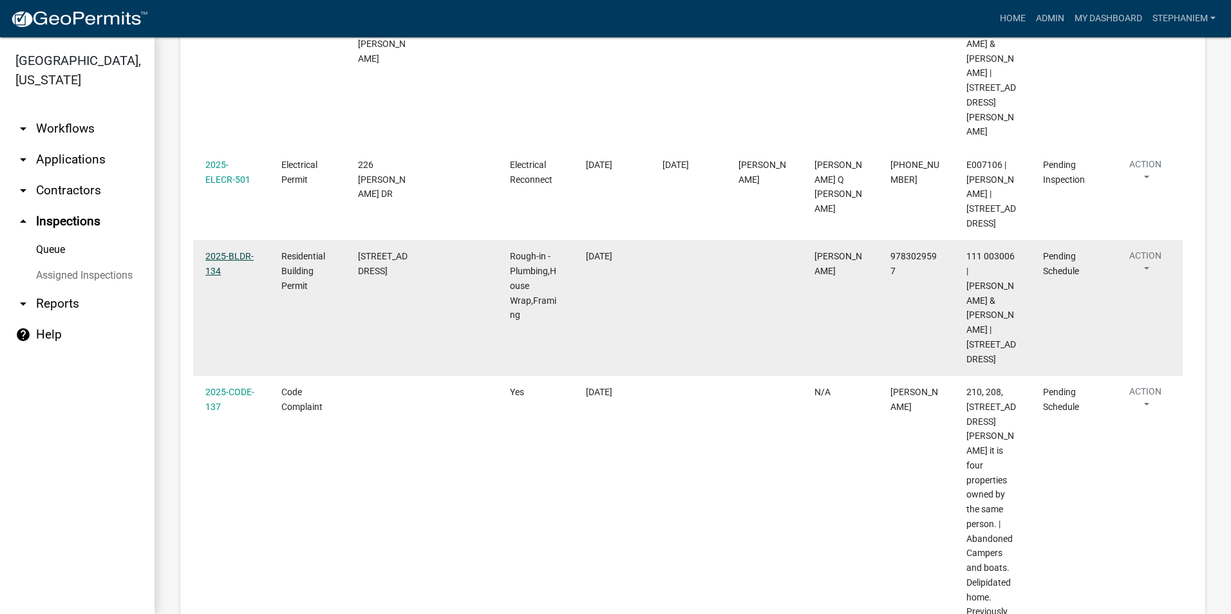
click at [239, 275] on link "2025-BLDR-134" at bounding box center [229, 263] width 48 height 25
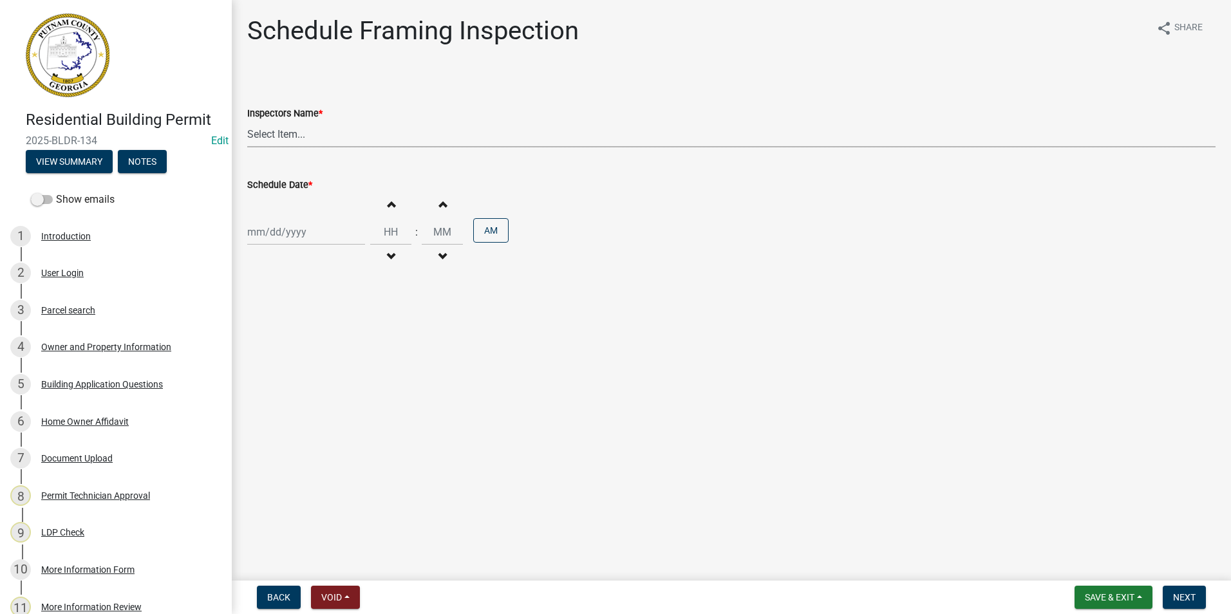
click at [287, 133] on select "Select Item... mrivera ([PERSON_NAME]) [PERSON_NAME] ([PERSON_NAME] ([PERSON_NA…" at bounding box center [731, 134] width 969 height 26
select select "a0ea4169-8540-4a2c-b9f4-cf4c1ffdeb95"
click at [247, 121] on select "Select Item... mrivera ([PERSON_NAME]) [PERSON_NAME] ([PERSON_NAME] ([PERSON_NA…" at bounding box center [731, 134] width 969 height 26
click at [311, 236] on div at bounding box center [306, 232] width 118 height 26
select select "9"
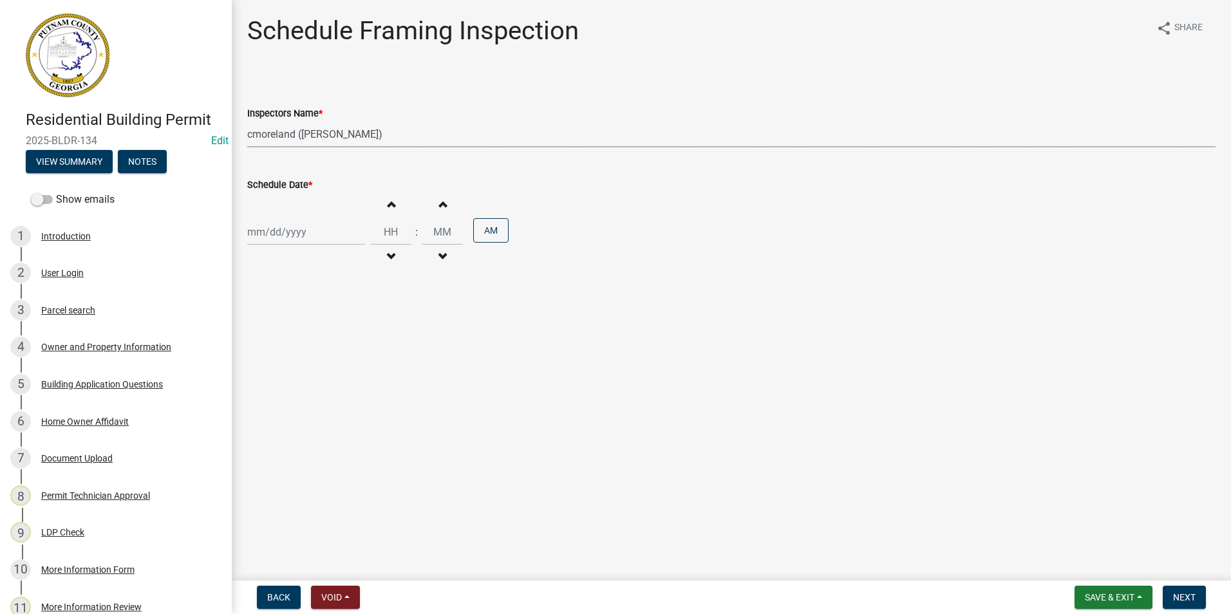
select select "2025"
click at [285, 316] on div "9" at bounding box center [280, 321] width 21 height 21
type input "[DATE]"
click at [1193, 594] on span "Next" at bounding box center [1184, 598] width 23 height 10
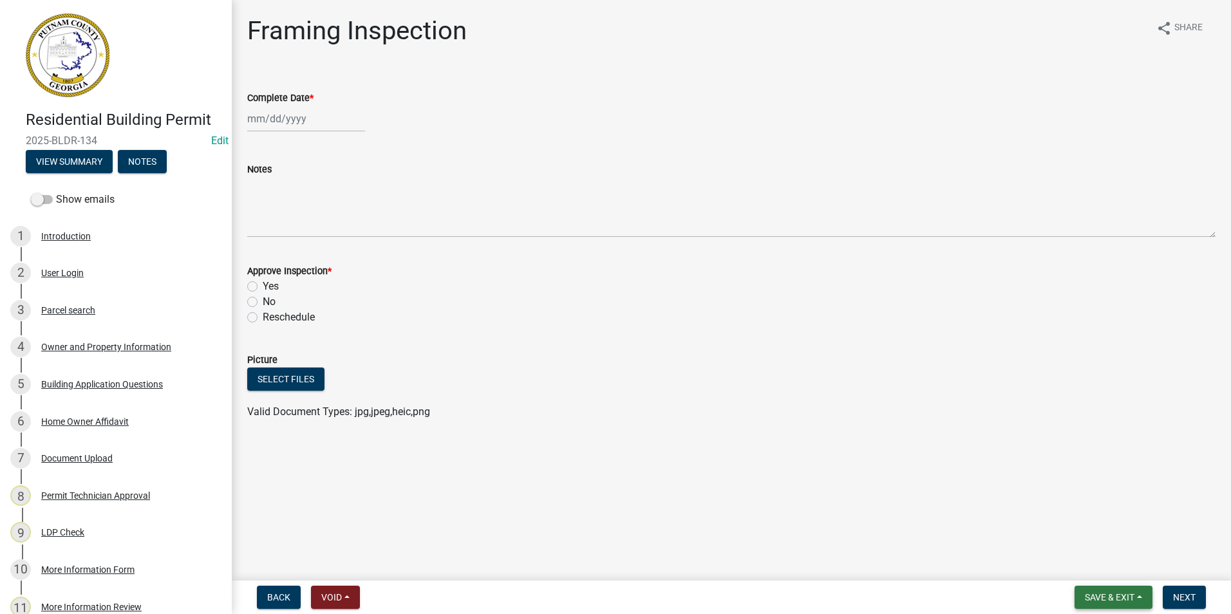
click at [1144, 594] on button "Save & Exit" at bounding box center [1114, 597] width 78 height 23
click at [1135, 560] on button "Save & Exit" at bounding box center [1101, 564] width 103 height 31
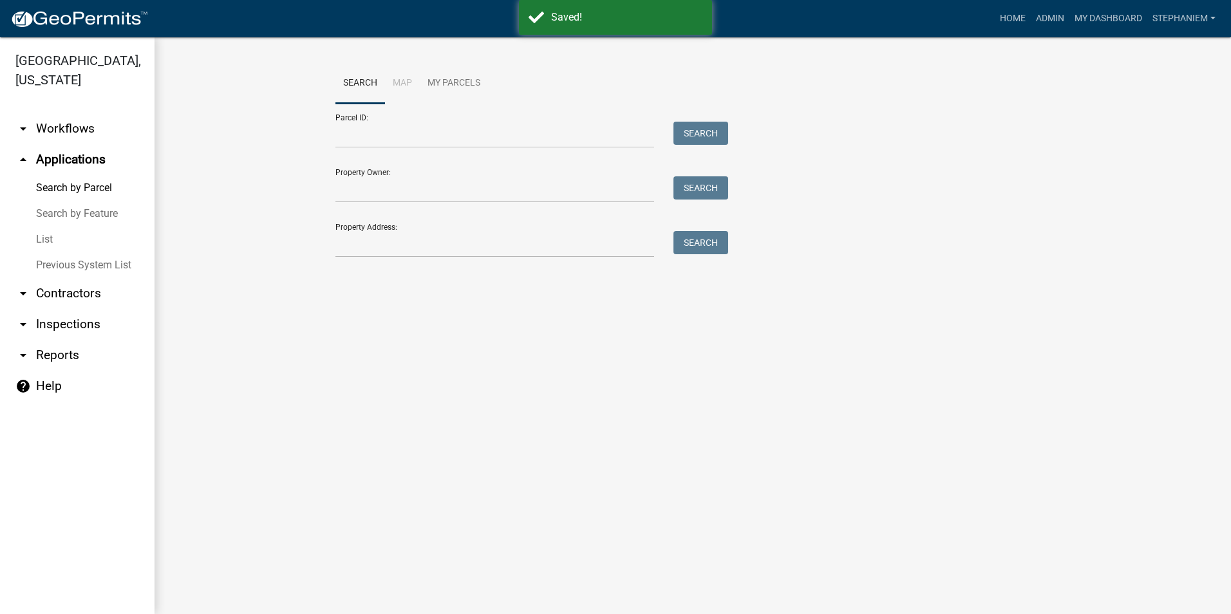
click at [88, 326] on link "arrow_drop_down Inspections" at bounding box center [77, 324] width 155 height 31
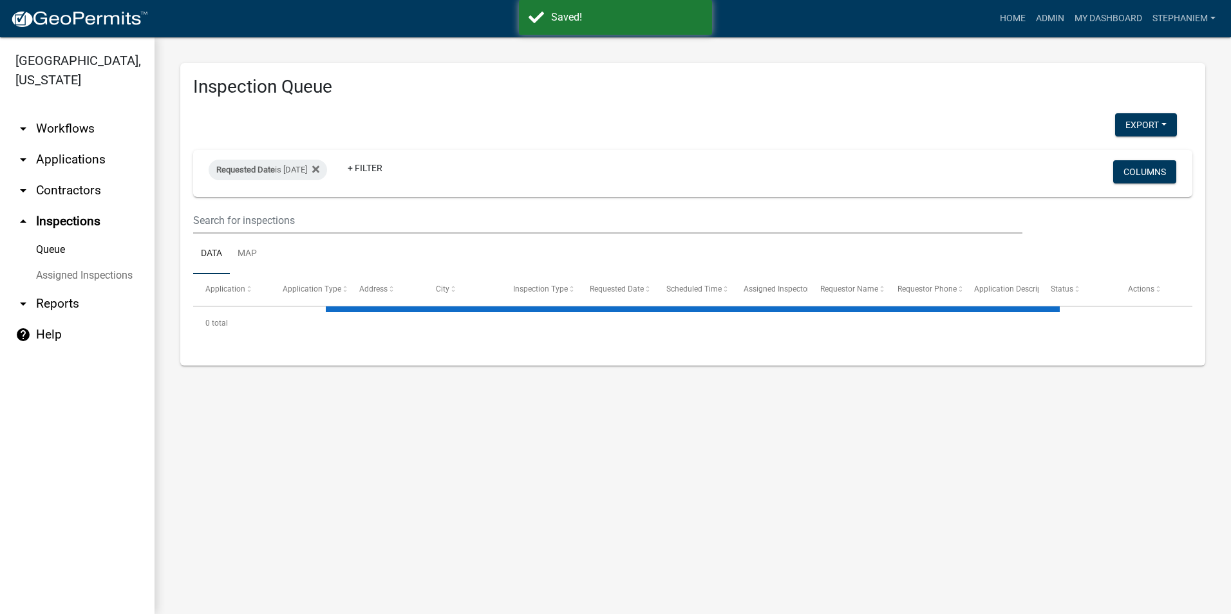
select select "3: 100"
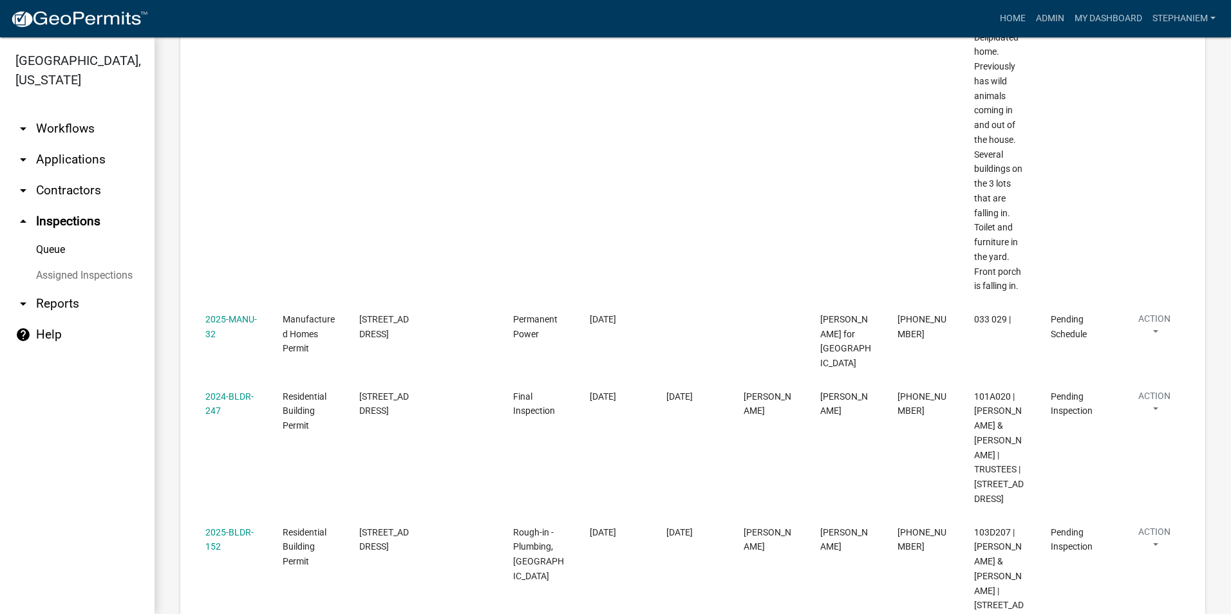
scroll to position [1803, 0]
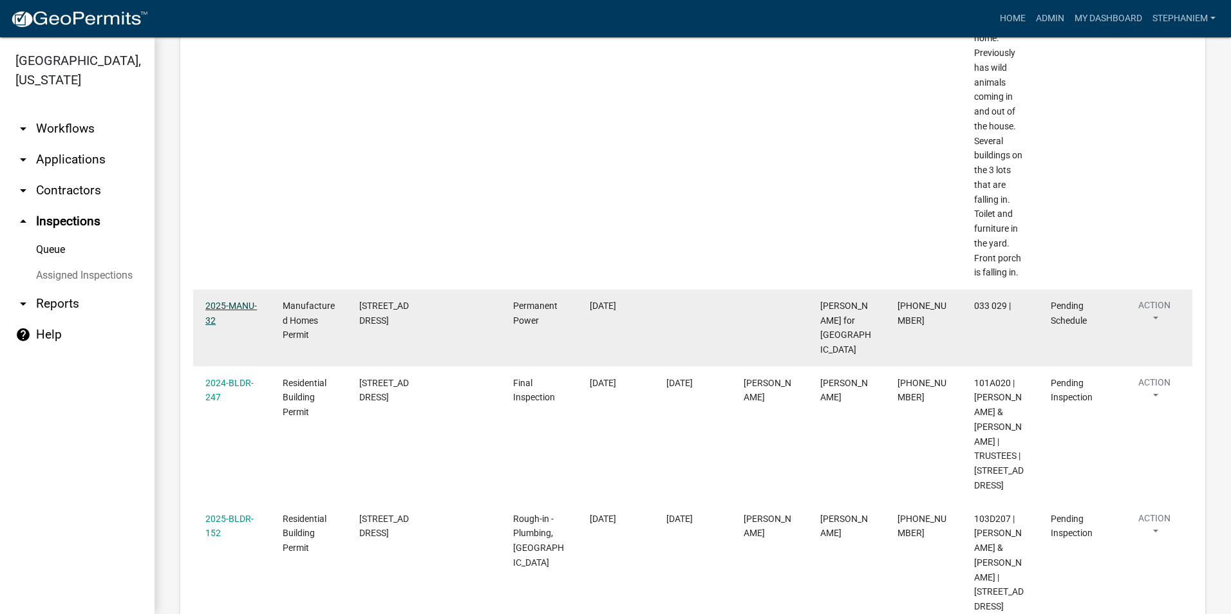
click at [236, 303] on link "2025-MANU-32" at bounding box center [231, 313] width 52 height 25
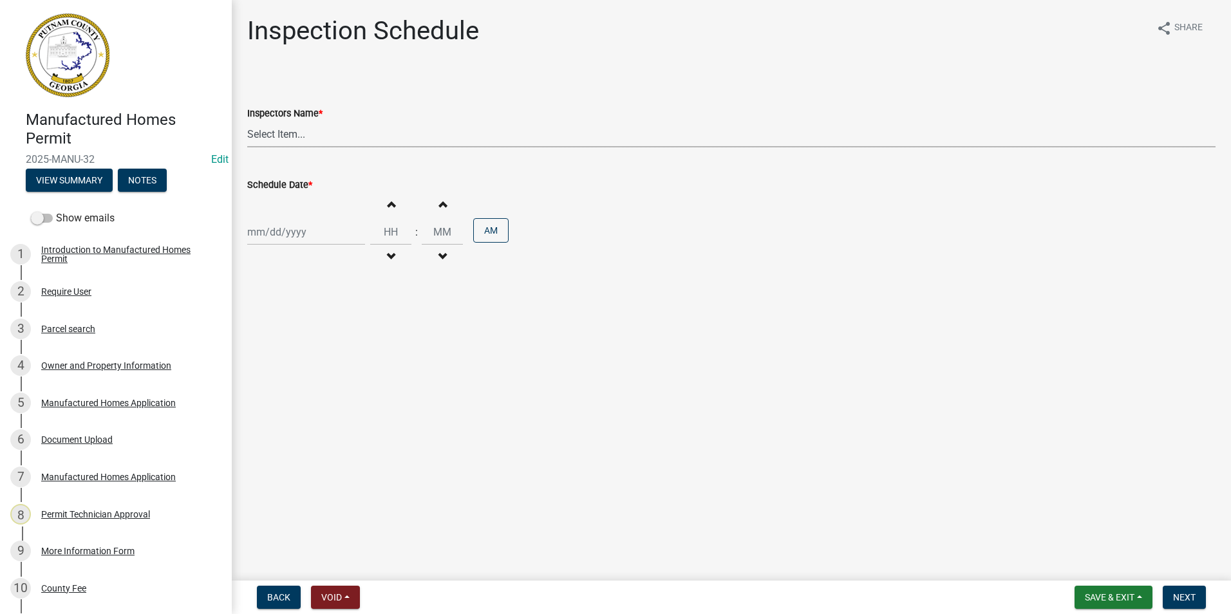
click at [289, 131] on select "Select Item... mrivera ([PERSON_NAME]) [PERSON_NAME] ([PERSON_NAME] ([PERSON_NA…" at bounding box center [731, 134] width 969 height 26
select select "07642ab0-564c-47bb-824b-0ccf2da83593"
click at [247, 121] on select "Select Item... mrivera ([PERSON_NAME]) [PERSON_NAME] ([PERSON_NAME] ([PERSON_NA…" at bounding box center [731, 134] width 969 height 26
click at [260, 228] on div at bounding box center [306, 232] width 118 height 26
select select "9"
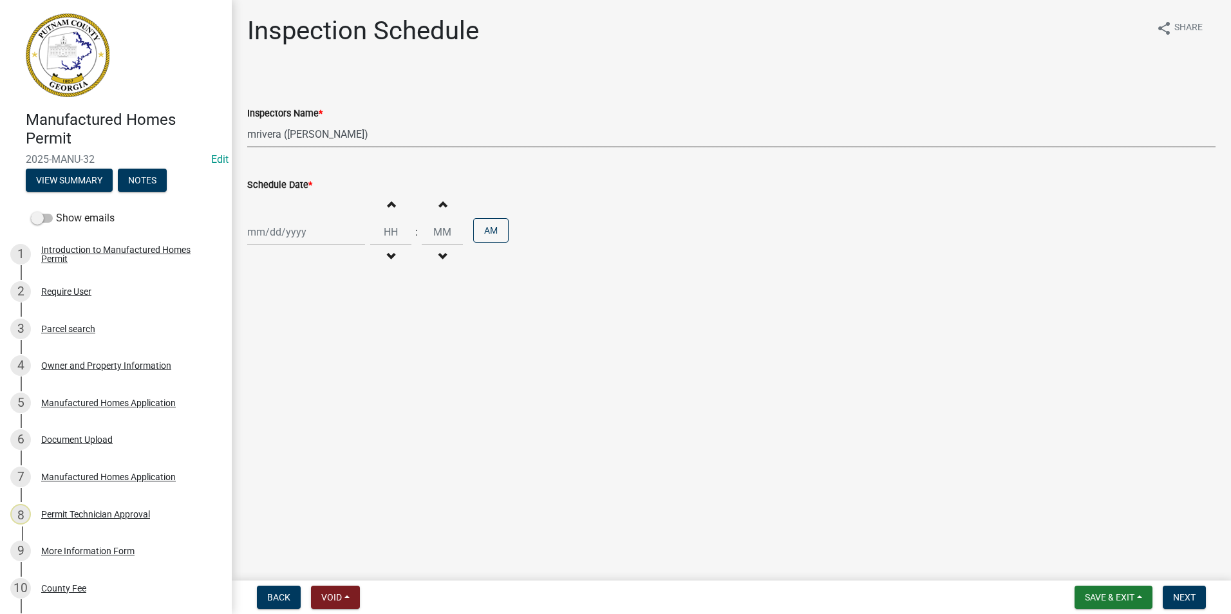
select select "2025"
click at [278, 319] on div "9" at bounding box center [280, 321] width 21 height 21
type input "[DATE]"
click at [1190, 589] on button "Next" at bounding box center [1184, 597] width 43 height 23
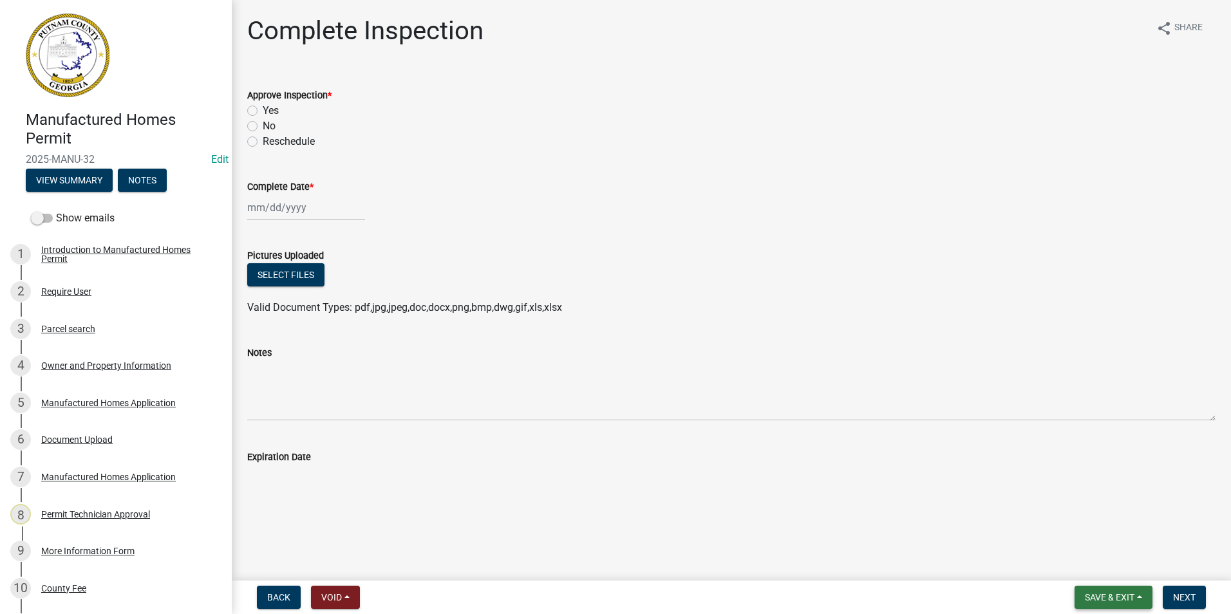
click at [1146, 598] on button "Save & Exit" at bounding box center [1114, 597] width 78 height 23
click at [1134, 564] on button "Save & Exit" at bounding box center [1101, 564] width 103 height 31
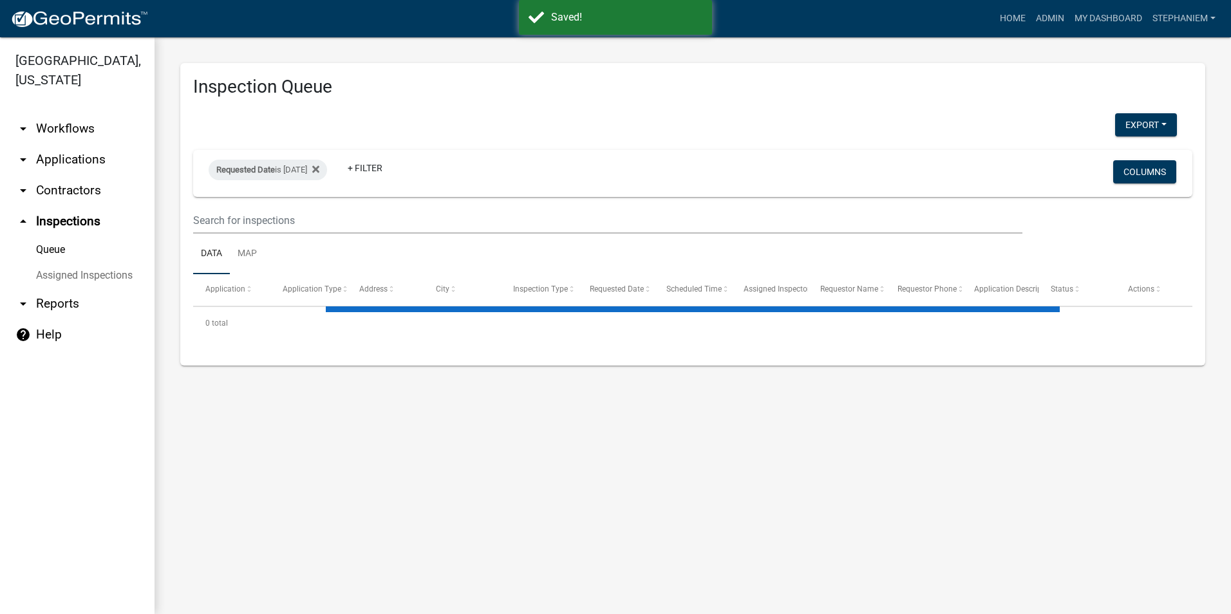
select select "3: 100"
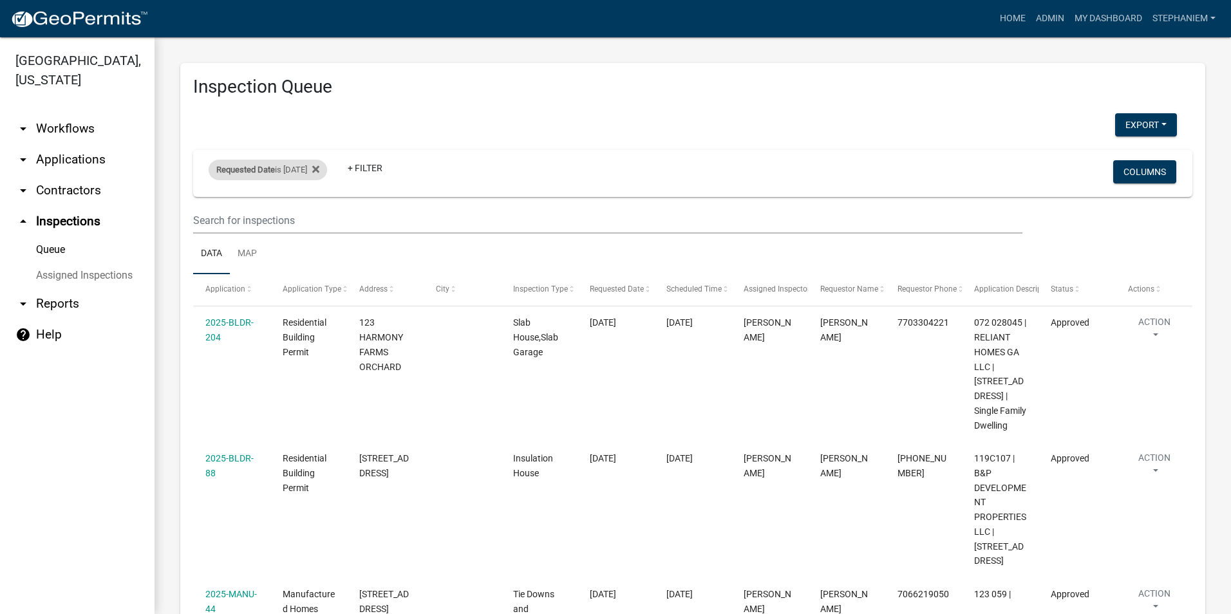
click at [293, 167] on div "Requested Date is 09/08/2025" at bounding box center [268, 170] width 119 height 21
click at [316, 217] on input "2025-09-08" at bounding box center [279, 218] width 90 height 26
type input "2025-09-09"
click at [292, 259] on button "Done" at bounding box center [279, 256] width 90 height 23
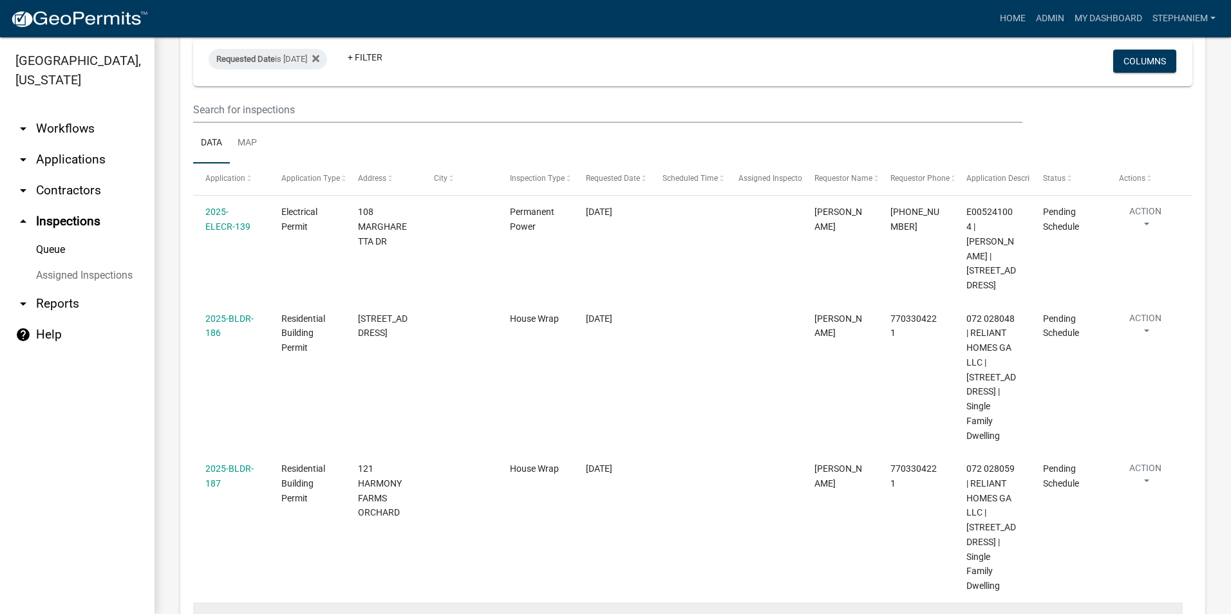
scroll to position [88, 0]
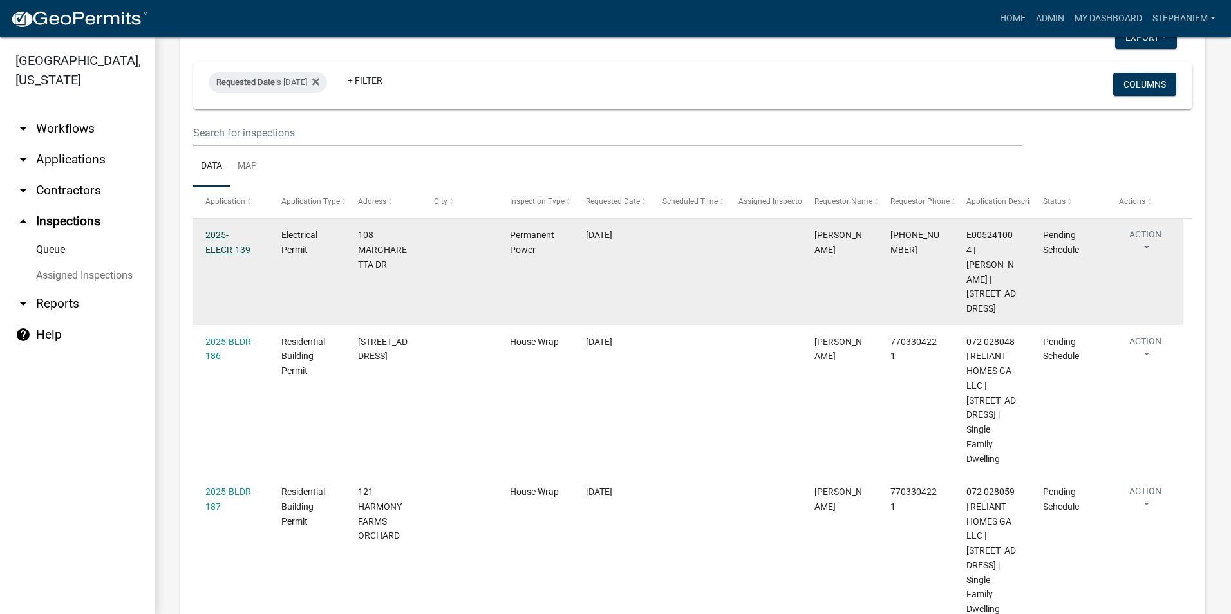
click at [238, 247] on link "2025-ELECR-139" at bounding box center [227, 242] width 45 height 25
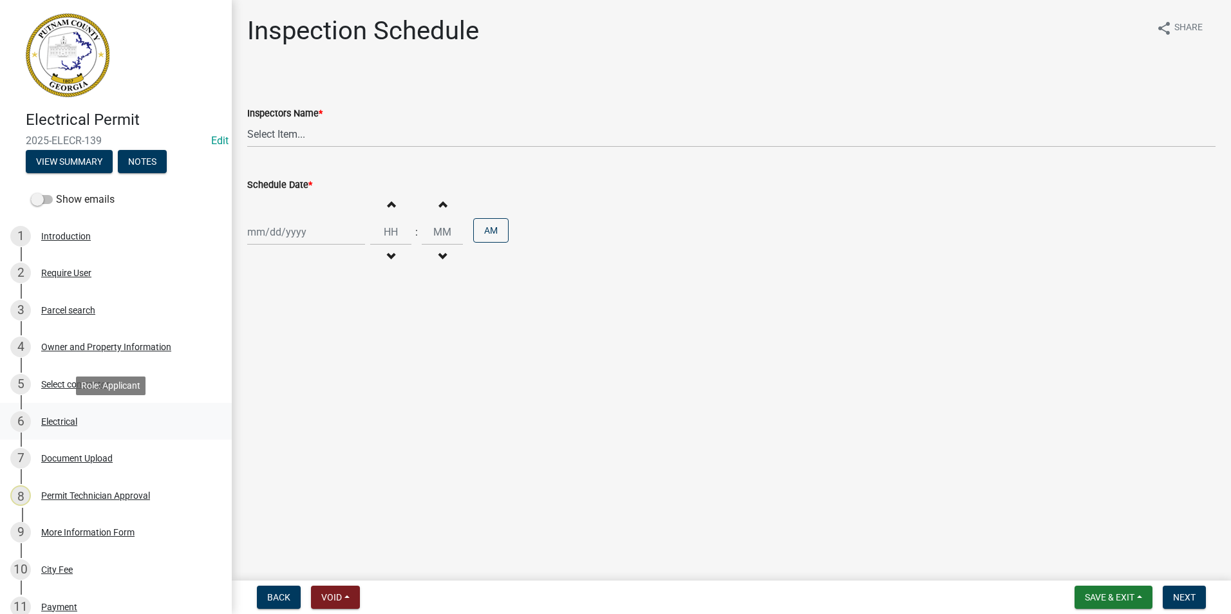
click at [66, 428] on div "6 Electrical" at bounding box center [110, 422] width 201 height 21
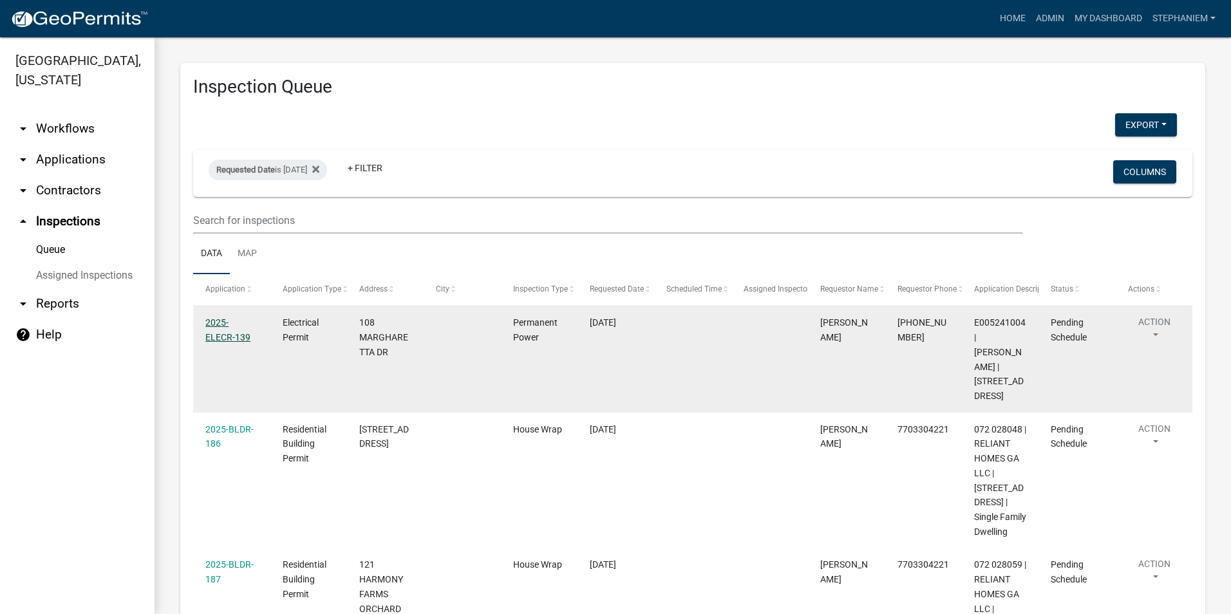
click at [249, 323] on link "2025-ELECR-139" at bounding box center [227, 330] width 45 height 25
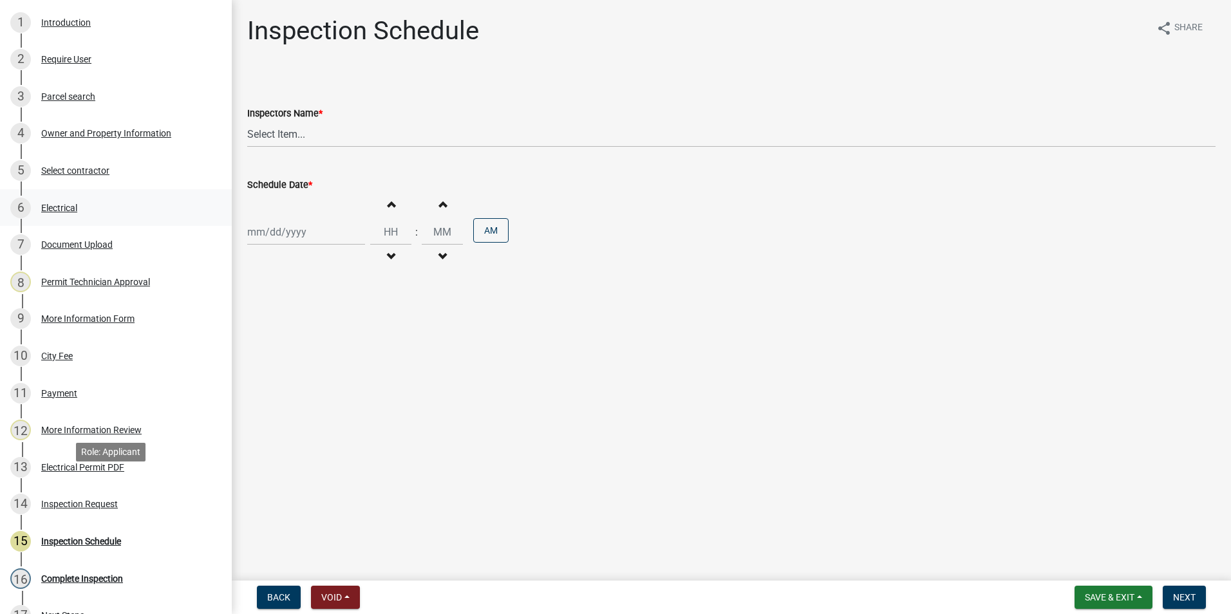
scroll to position [193, 0]
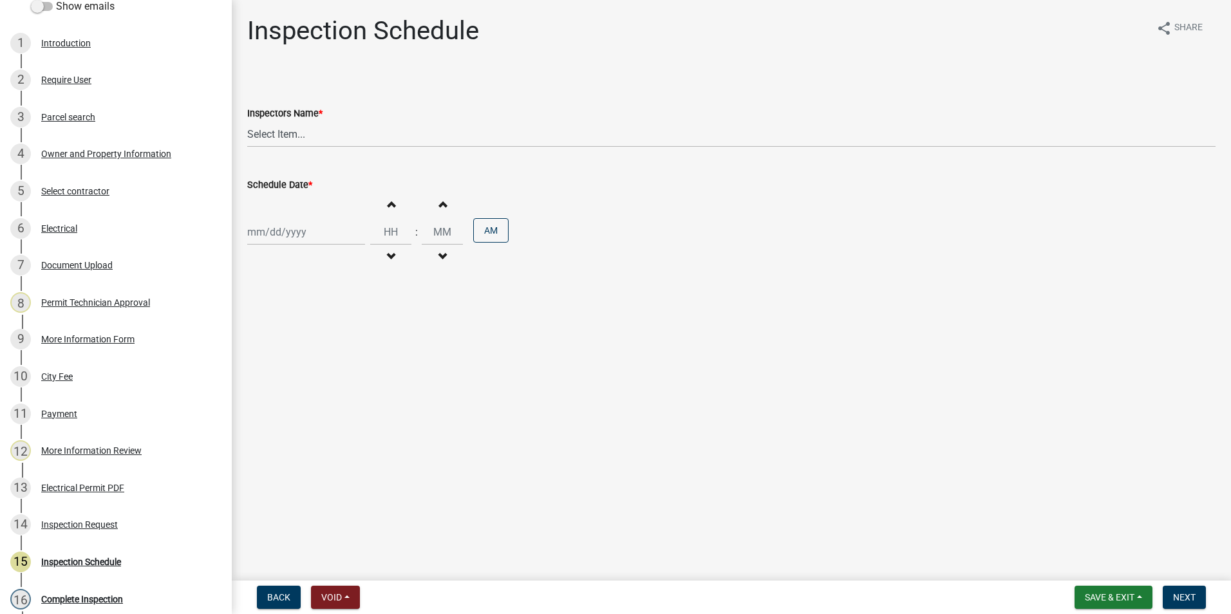
click at [112, 235] on div "6 Electrical" at bounding box center [110, 228] width 201 height 21
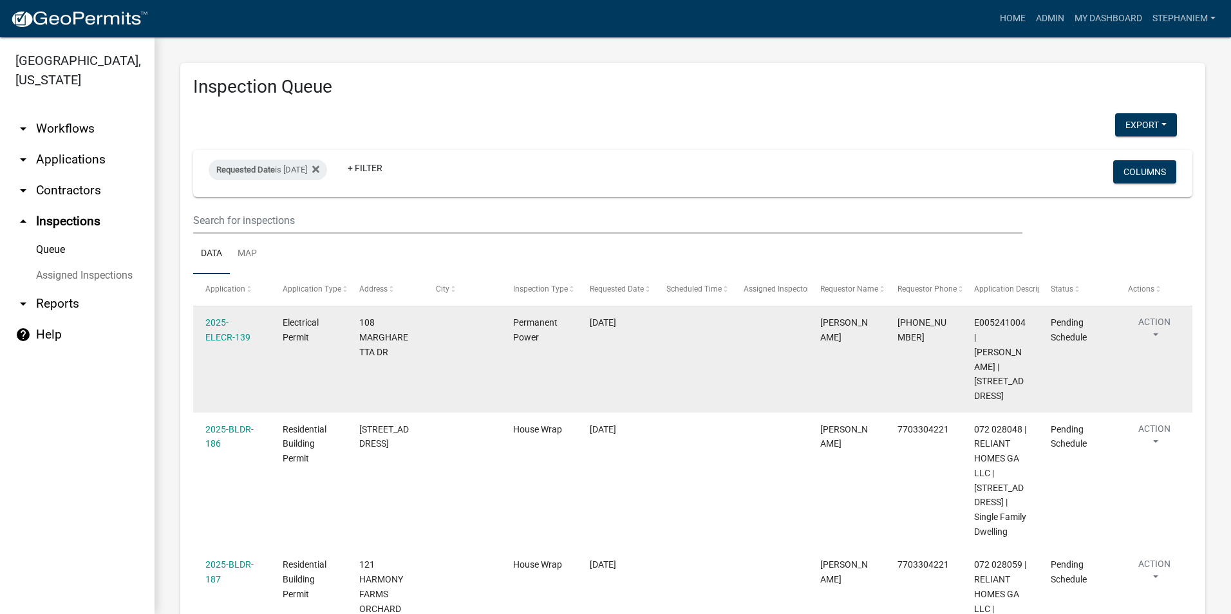
scroll to position [64, 0]
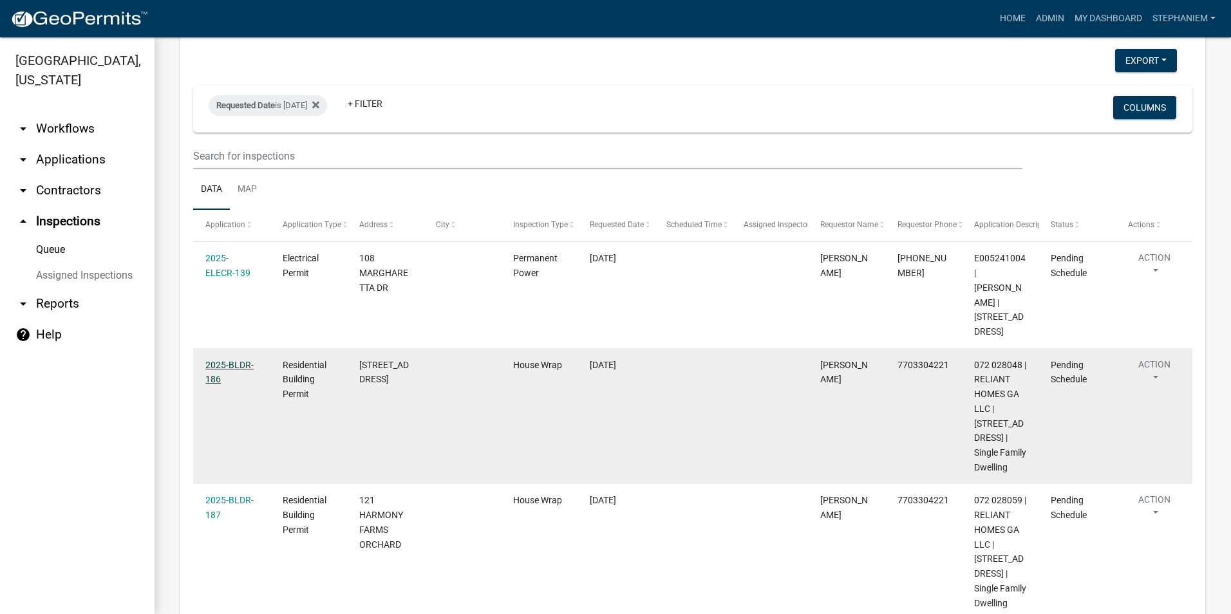
click at [229, 366] on link "2025-BLDR-186" at bounding box center [229, 372] width 48 height 25
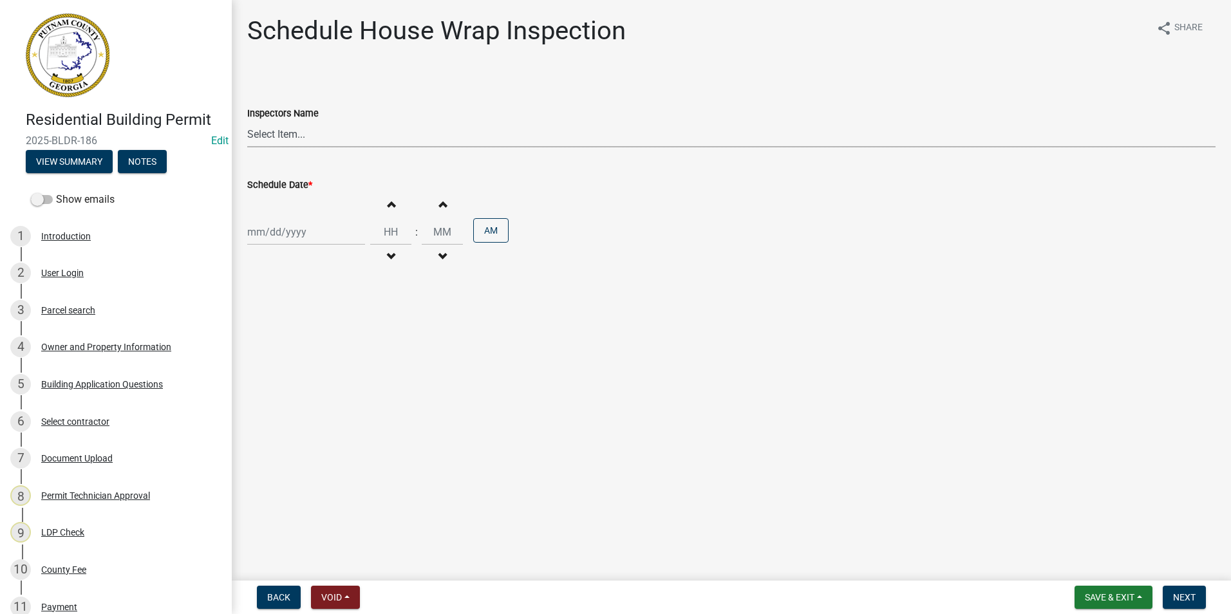
click at [318, 137] on select "Select Item... mrivera ([PERSON_NAME]) [PERSON_NAME] ([PERSON_NAME] ([PERSON_NA…" at bounding box center [731, 134] width 969 height 26
select select "07642ab0-564c-47bb-824b-0ccf2da83593"
click at [247, 121] on select "Select Item... mrivera ([PERSON_NAME]) [PERSON_NAME] ([PERSON_NAME] ([PERSON_NA…" at bounding box center [731, 134] width 969 height 26
select select "9"
select select "2025"
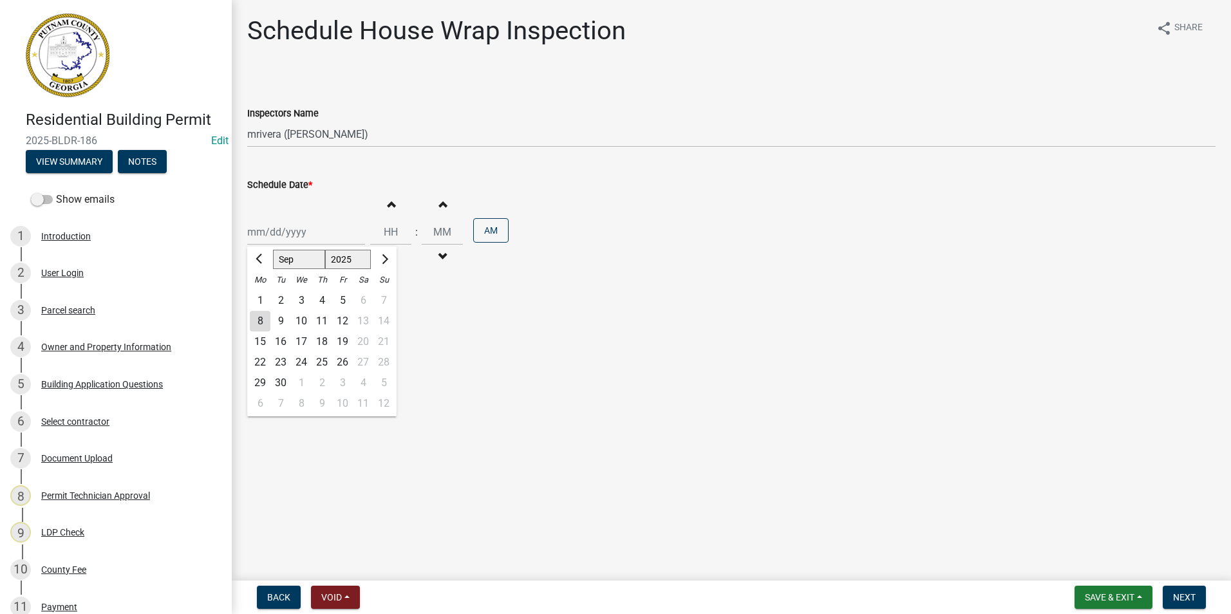
drag, startPoint x: 287, startPoint y: 232, endPoint x: 287, endPoint y: 240, distance: 7.7
click at [287, 232] on div "[PERSON_NAME] Feb Mar Apr [PERSON_NAME][DATE] Oct Nov [DATE] 1526 1527 1528 152…" at bounding box center [306, 232] width 118 height 26
click at [277, 327] on div "9" at bounding box center [280, 321] width 21 height 21
type input "[DATE]"
click at [1177, 593] on span "Next" at bounding box center [1184, 598] width 23 height 10
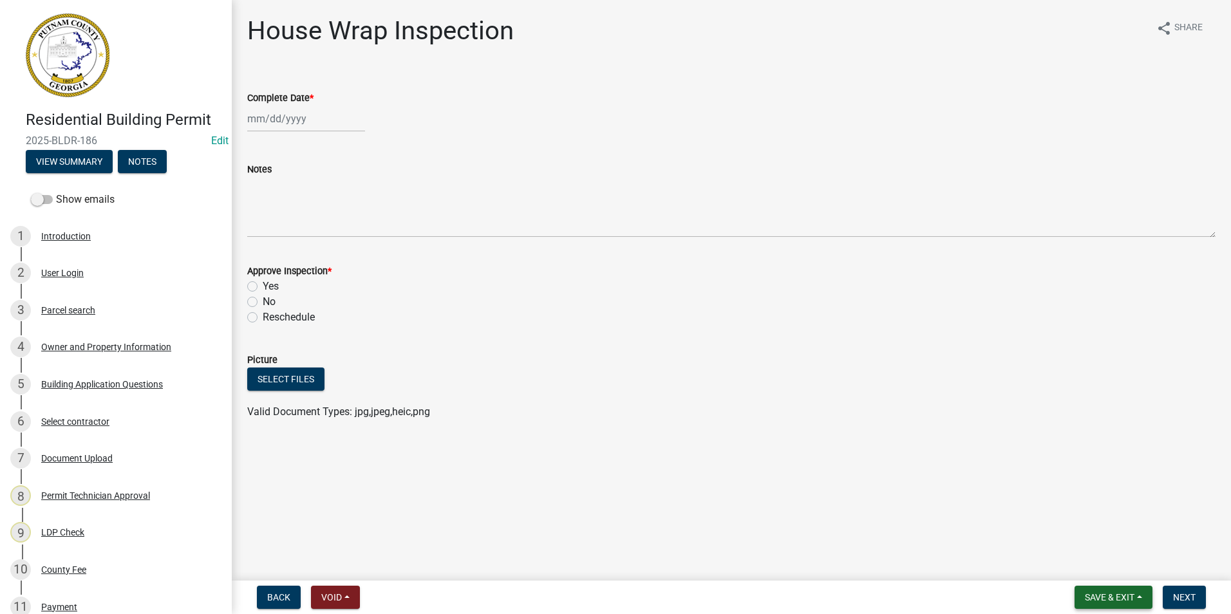
click at [1131, 602] on span "Save & Exit" at bounding box center [1110, 598] width 50 height 10
click at [1106, 549] on button "Save & Exit" at bounding box center [1101, 564] width 103 height 31
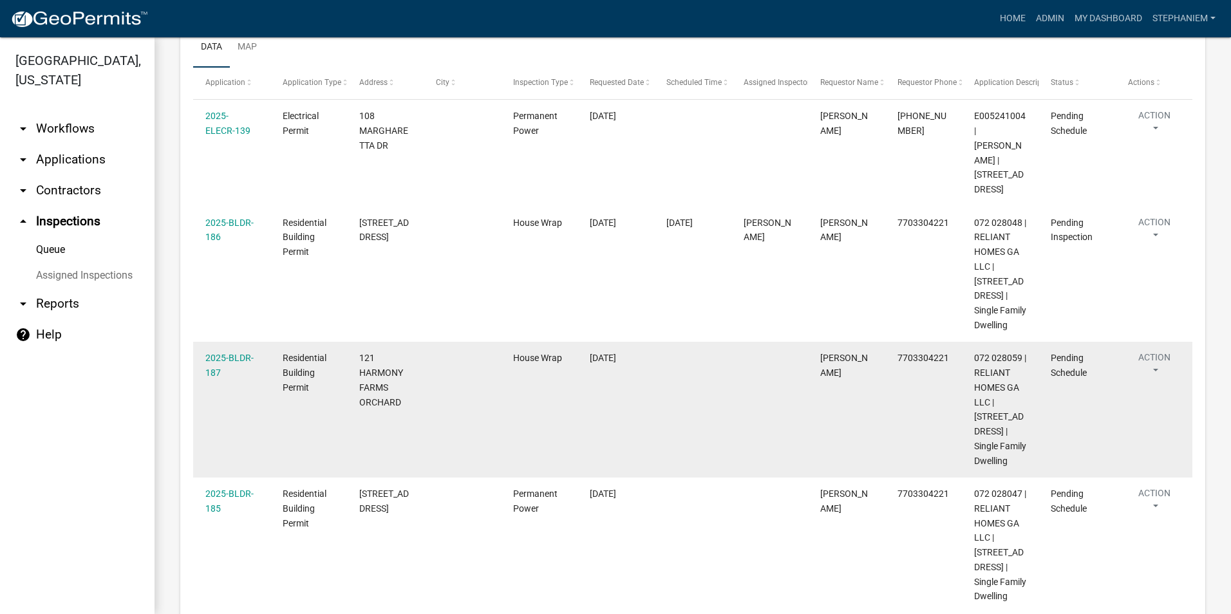
scroll to position [258, 0]
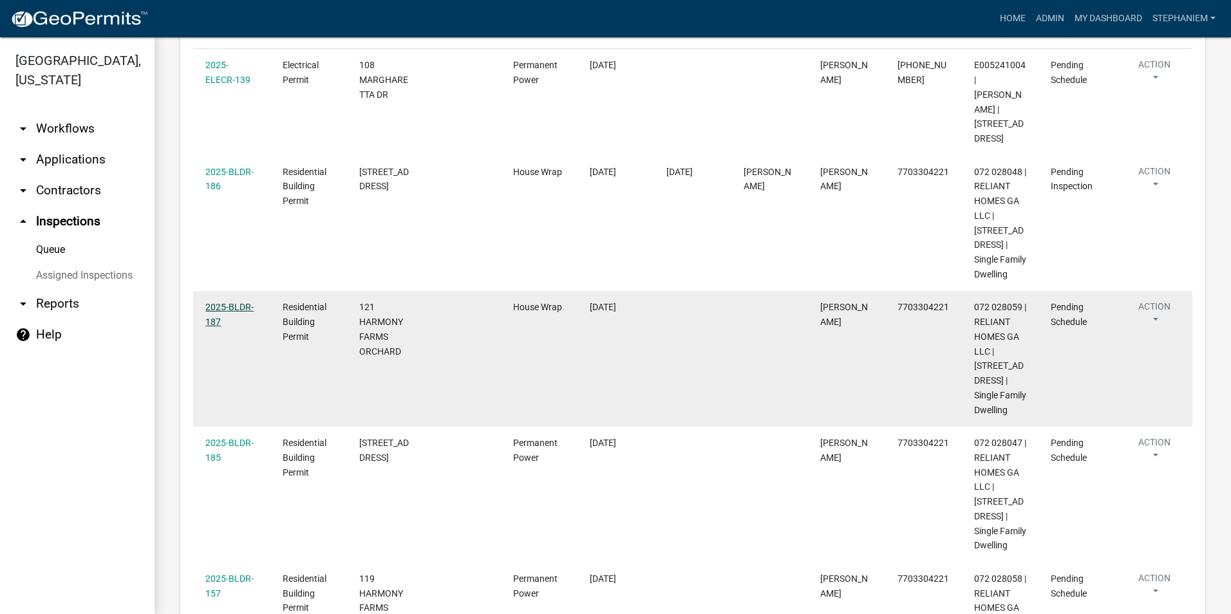
click at [227, 323] on link "2025-BLDR-187" at bounding box center [229, 314] width 48 height 25
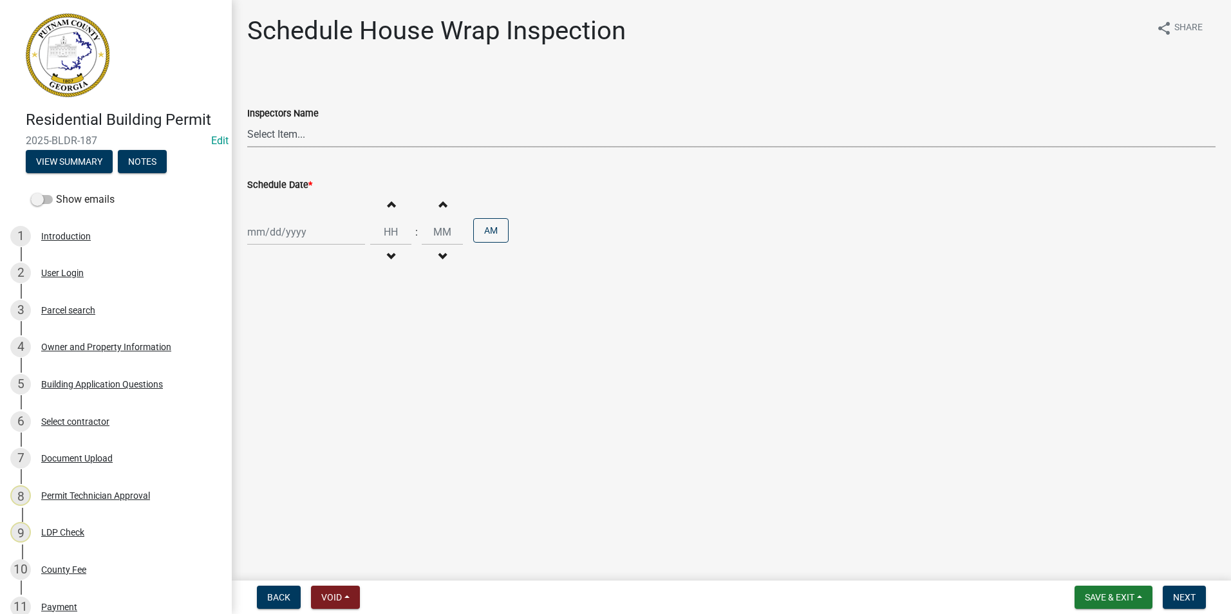
click at [291, 139] on select "Select Item... mrivera ([PERSON_NAME]) [PERSON_NAME] ([PERSON_NAME] ([PERSON_NA…" at bounding box center [731, 134] width 969 height 26
select select "07642ab0-564c-47bb-824b-0ccf2da83593"
click at [247, 121] on select "Select Item... mrivera ([PERSON_NAME]) [PERSON_NAME] ([PERSON_NAME] ([PERSON_NA…" at bounding box center [731, 134] width 969 height 26
select select "9"
select select "2025"
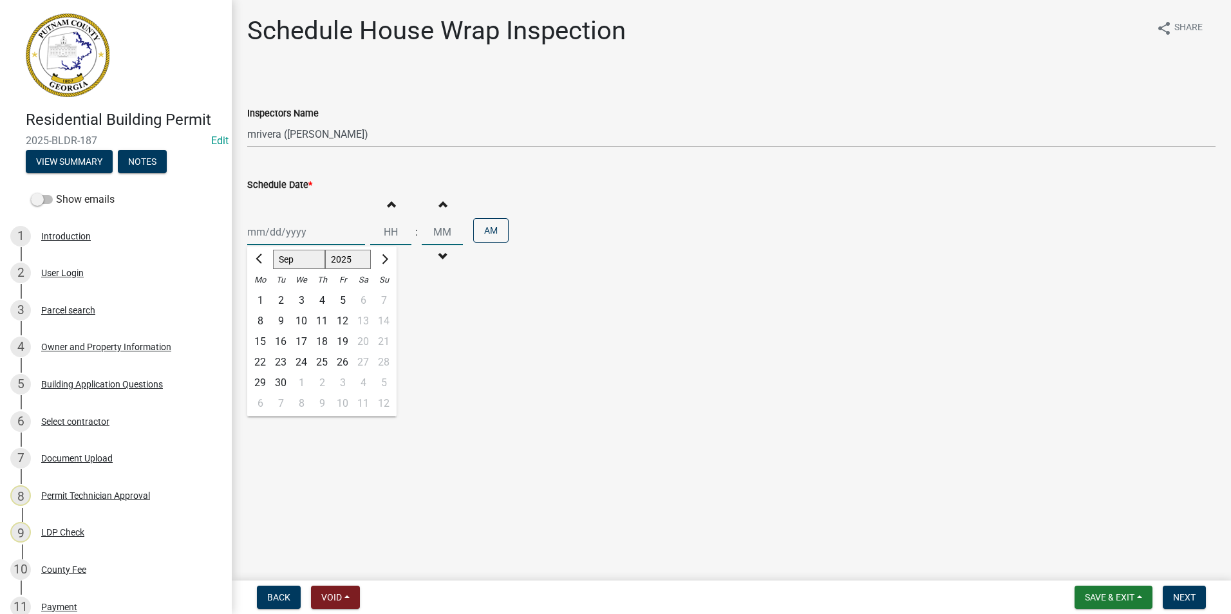
click at [284, 243] on div "[PERSON_NAME] Feb Mar Apr [PERSON_NAME][DATE] Oct Nov [DATE] 1526 1527 1528 152…" at bounding box center [306, 232] width 118 height 26
click at [277, 317] on div "9" at bounding box center [280, 321] width 21 height 21
type input "[DATE]"
click at [1181, 604] on button "Next" at bounding box center [1184, 597] width 43 height 23
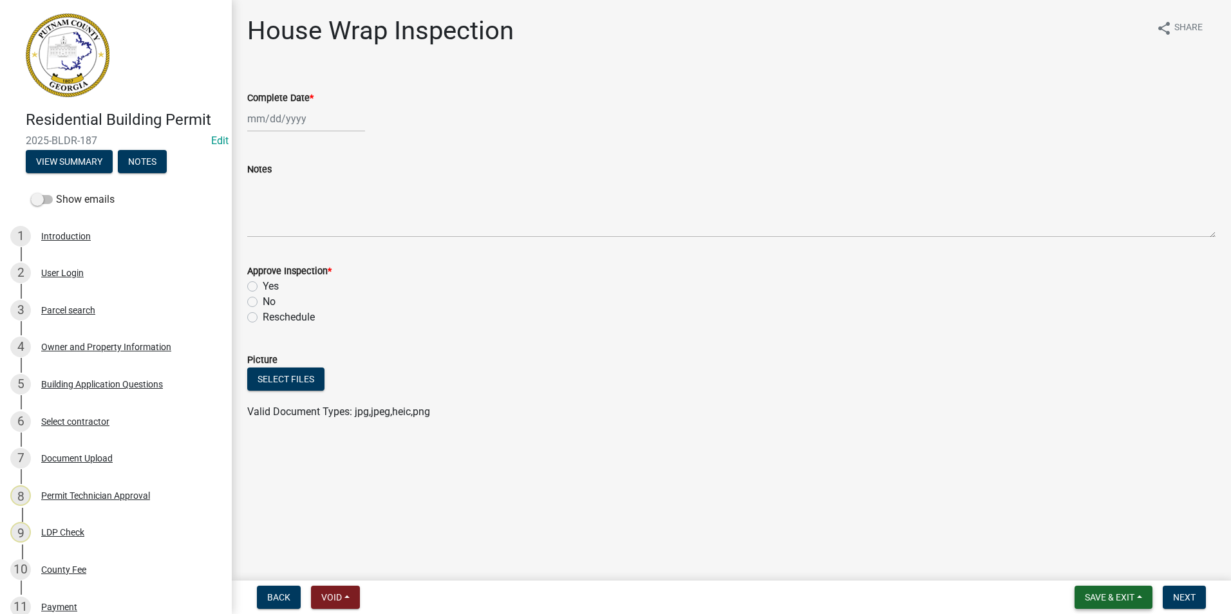
click at [1097, 599] on span "Save & Exit" at bounding box center [1110, 598] width 50 height 10
click at [1098, 565] on button "Save & Exit" at bounding box center [1101, 564] width 103 height 31
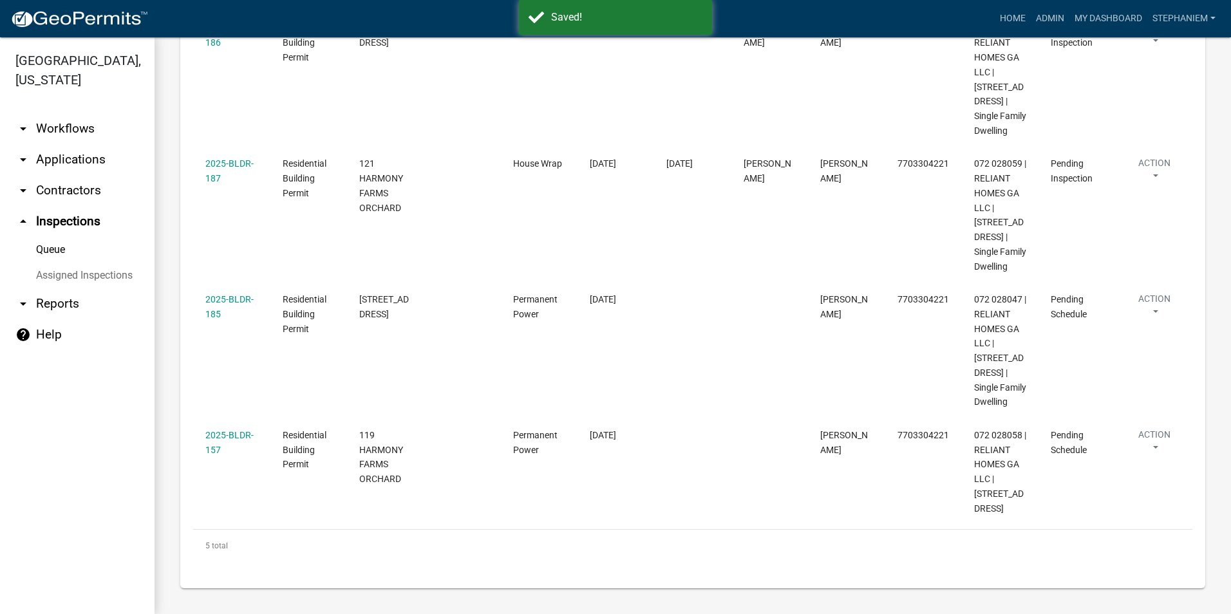
scroll to position [451, 0]
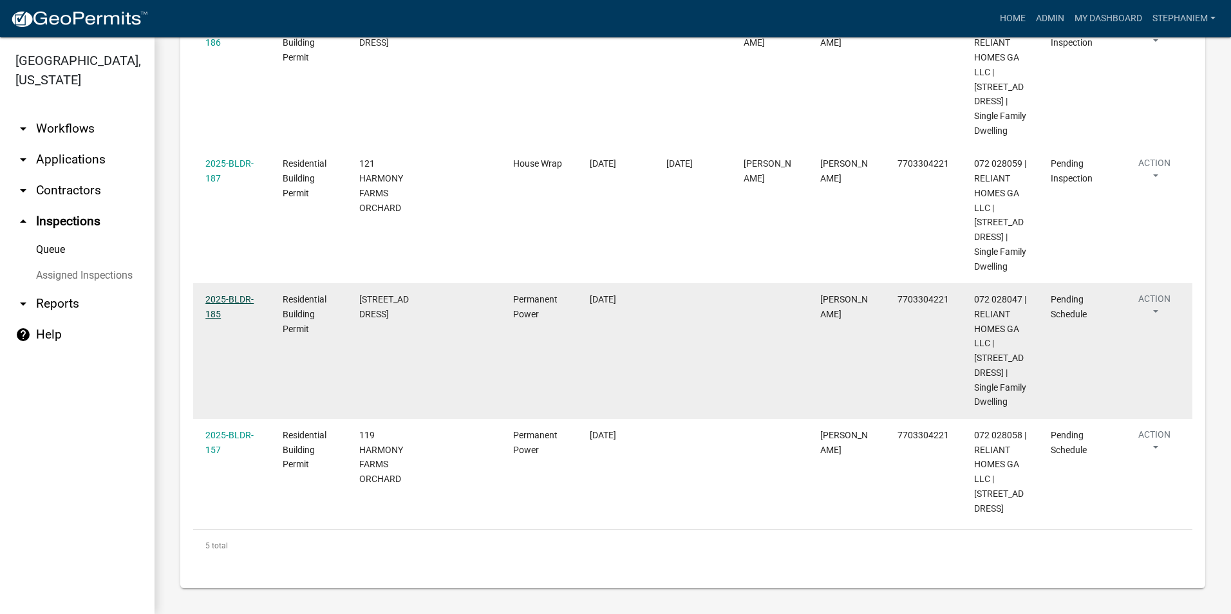
click at [236, 295] on link "2025-BLDR-185" at bounding box center [229, 306] width 48 height 25
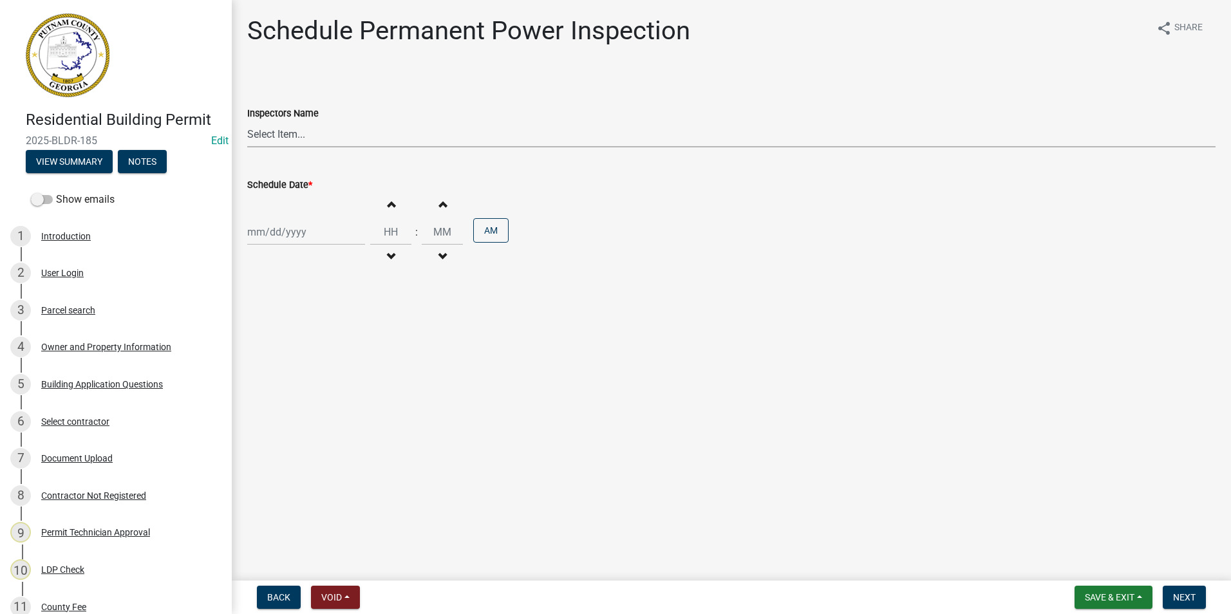
click at [279, 140] on select "Select Item... mrivera ([PERSON_NAME]) [PERSON_NAME] ([PERSON_NAME] ([PERSON_NA…" at bounding box center [731, 134] width 969 height 26
select select "07642ab0-564c-47bb-824b-0ccf2da83593"
click at [247, 121] on select "Select Item... mrivera ([PERSON_NAME]) [PERSON_NAME] ([PERSON_NAME] ([PERSON_NA…" at bounding box center [731, 134] width 969 height 26
click at [283, 244] on div at bounding box center [306, 232] width 118 height 26
select select "9"
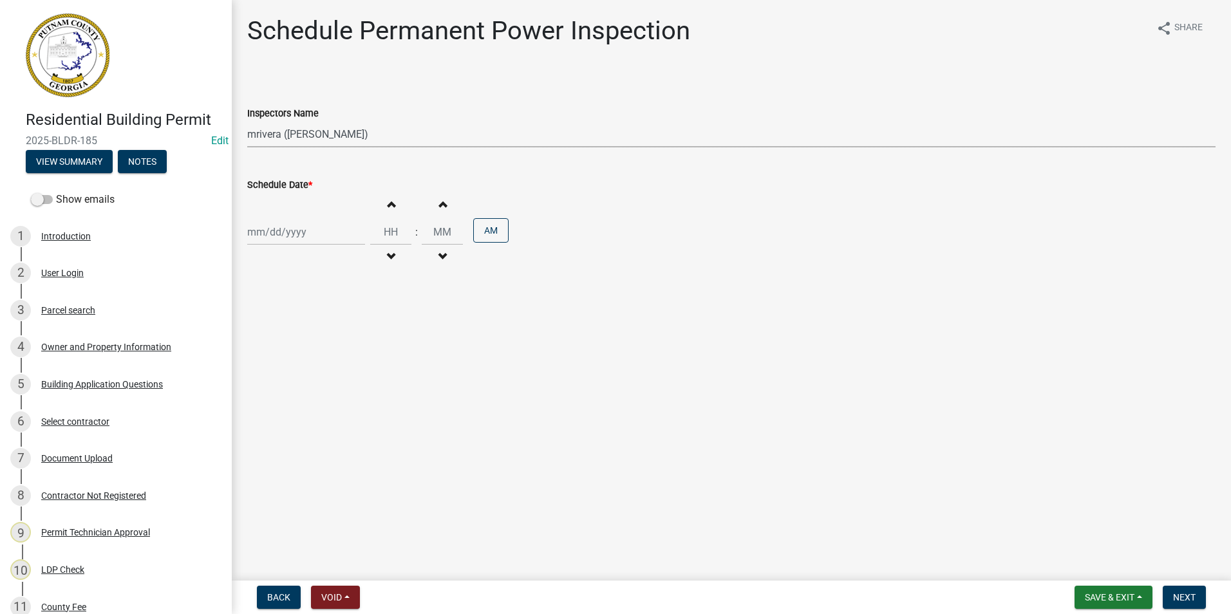
select select "2025"
click at [280, 325] on div "9" at bounding box center [280, 321] width 21 height 21
type input "[DATE]"
click at [1199, 598] on button "Next" at bounding box center [1184, 597] width 43 height 23
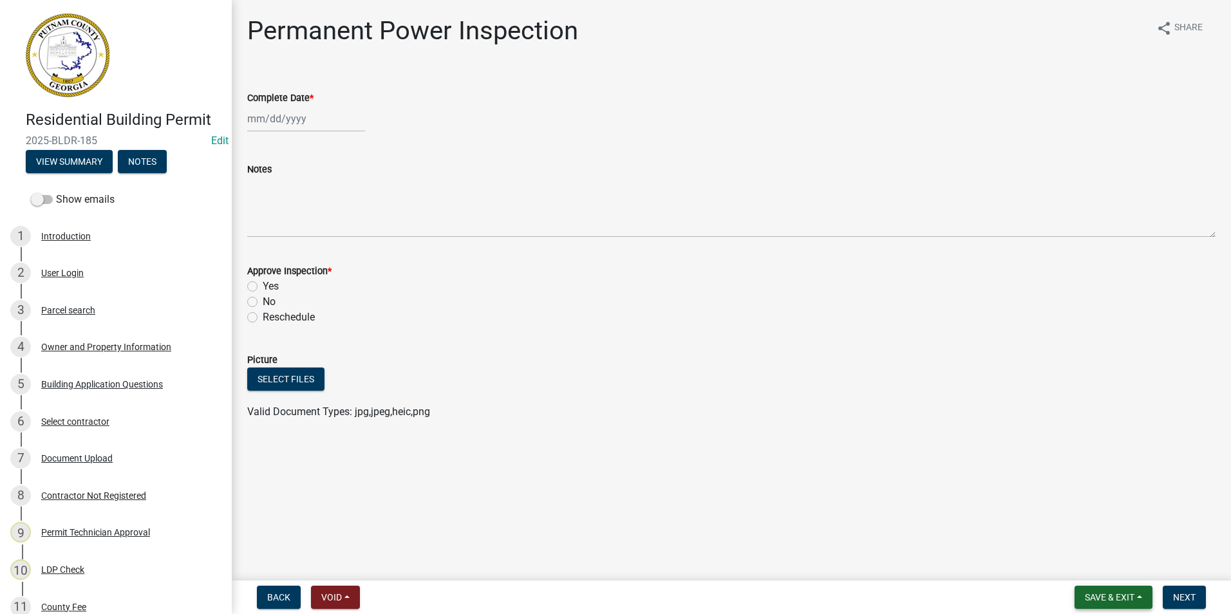
click at [1093, 600] on span "Save & Exit" at bounding box center [1110, 598] width 50 height 10
click at [1096, 564] on button "Save & Exit" at bounding box center [1101, 564] width 103 height 31
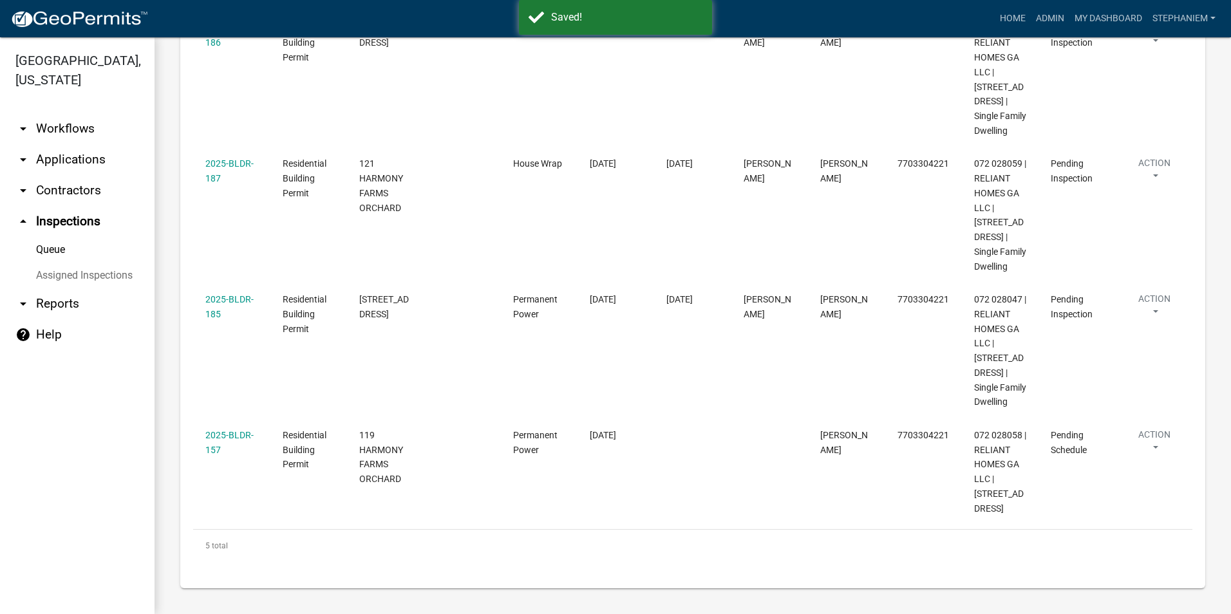
scroll to position [474, 0]
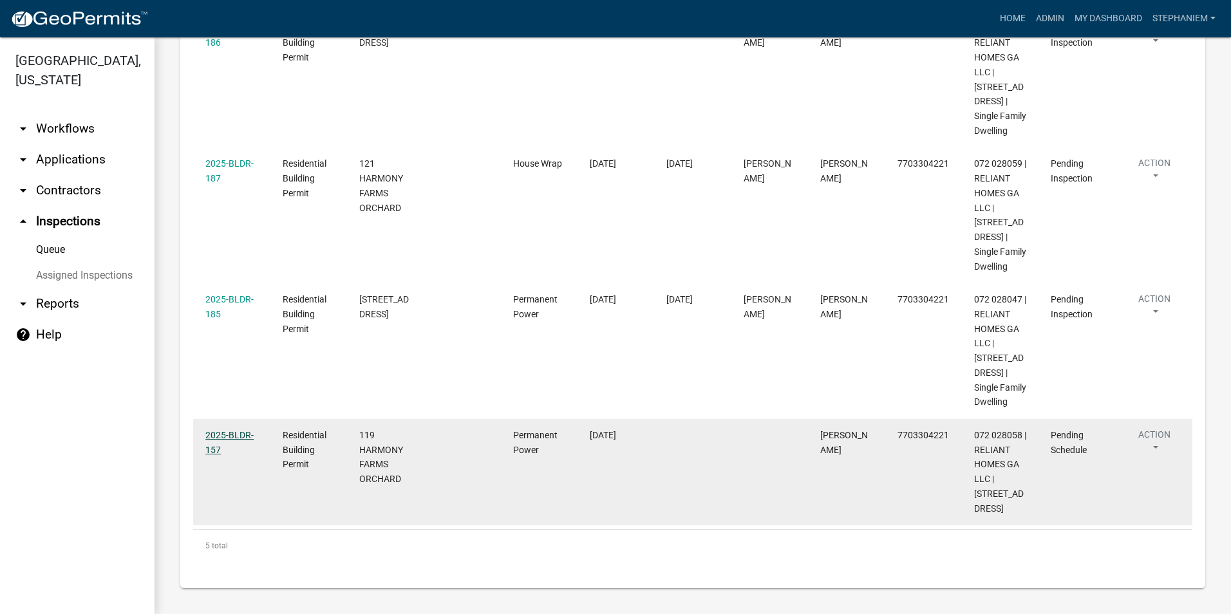
click at [236, 430] on link "2025-BLDR-157" at bounding box center [229, 442] width 48 height 25
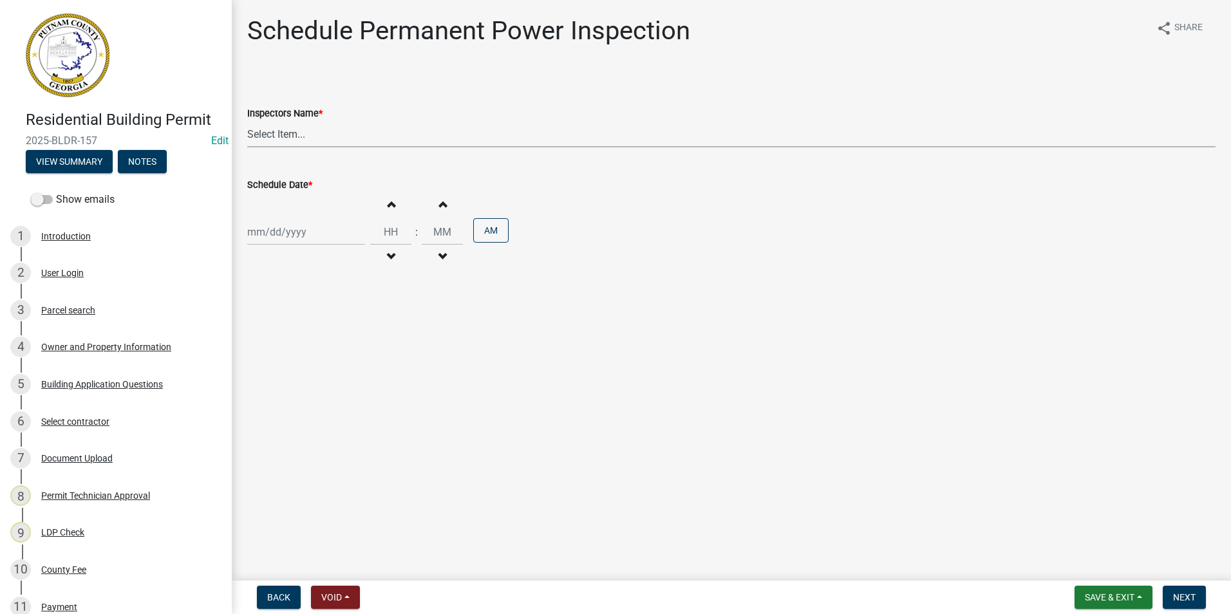
click at [289, 130] on select "Select Item... mrivera ([PERSON_NAME]) [PERSON_NAME] ([PERSON_NAME] ([PERSON_NA…" at bounding box center [731, 134] width 969 height 26
select select "07642ab0-564c-47bb-824b-0ccf2da83593"
click at [247, 121] on select "Select Item... mrivera ([PERSON_NAME]) [PERSON_NAME] ([PERSON_NAME] ([PERSON_NA…" at bounding box center [731, 134] width 969 height 26
click at [288, 236] on div at bounding box center [306, 232] width 118 height 26
select select "9"
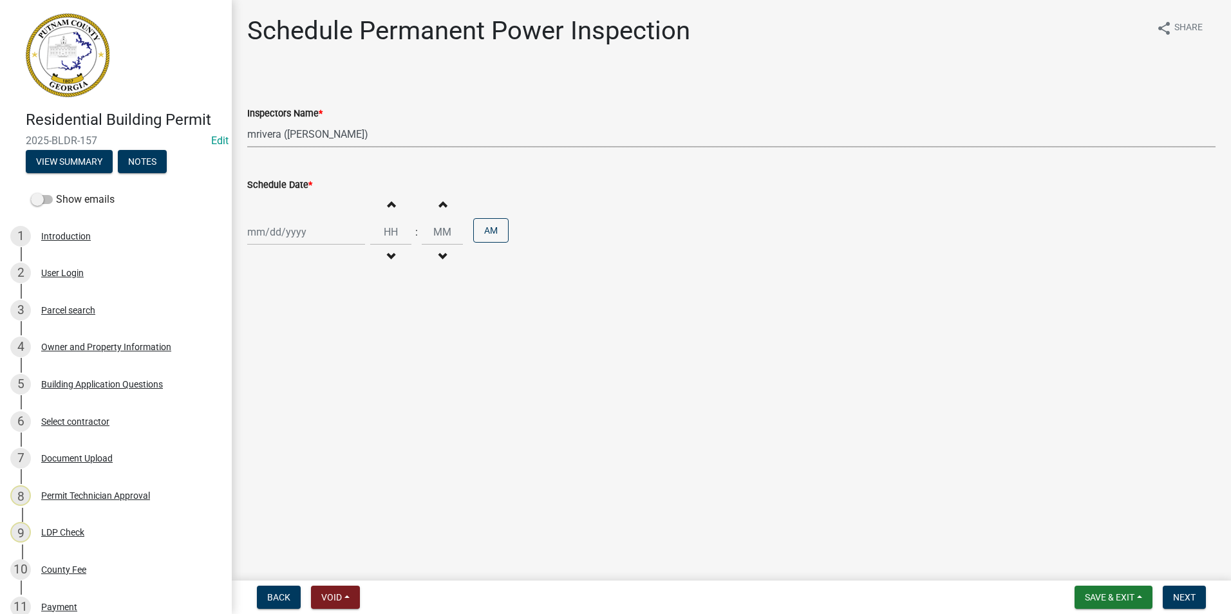
select select "2025"
click at [279, 325] on div "9" at bounding box center [280, 321] width 21 height 21
type input "[DATE]"
click at [1191, 602] on span "Next" at bounding box center [1184, 598] width 23 height 10
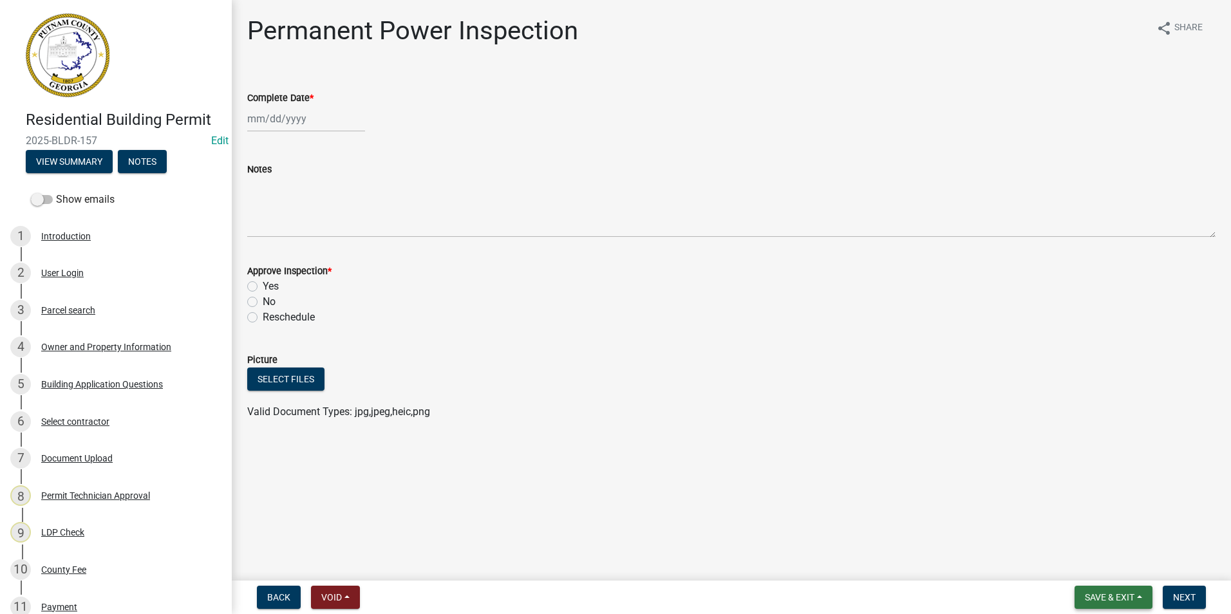
click at [1130, 598] on span "Save & Exit" at bounding box center [1110, 598] width 50 height 10
click at [1113, 558] on button "Save & Exit" at bounding box center [1101, 564] width 103 height 31
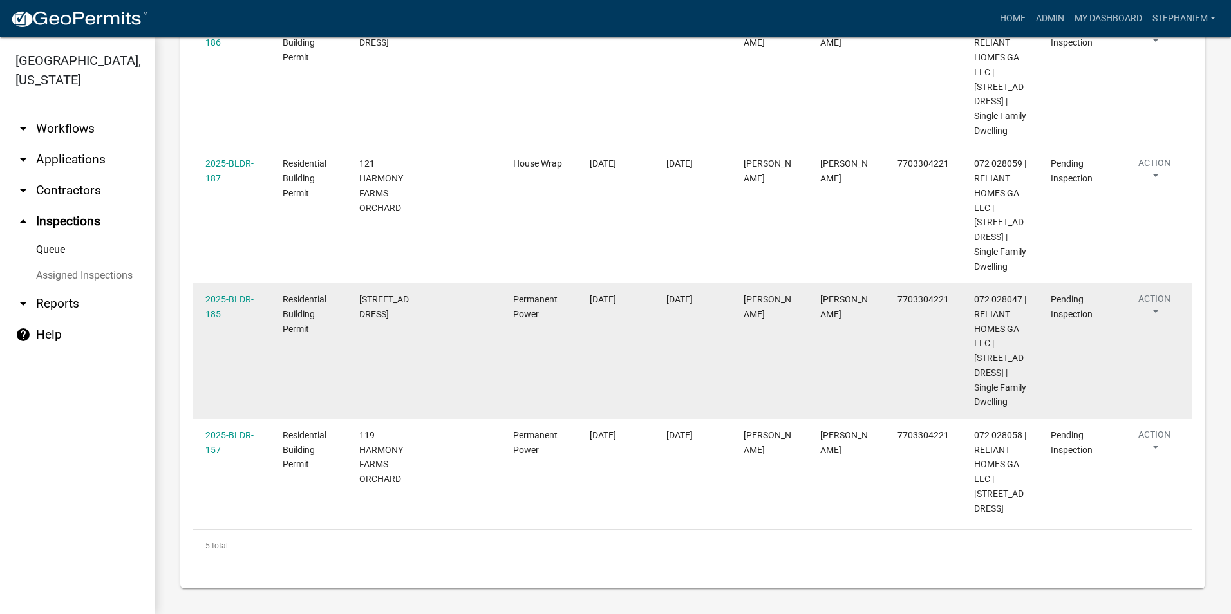
scroll to position [474, 0]
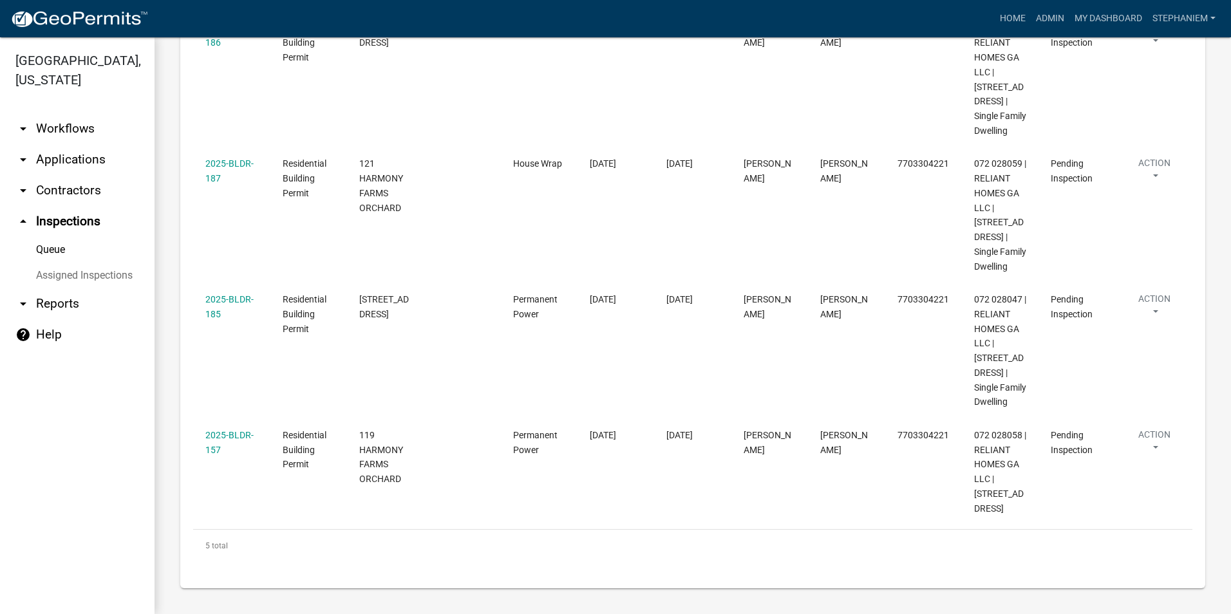
click at [834, 24] on div "Home Admin My Dashboard StephanieM Admin Account Logout" at bounding box center [689, 18] width 1063 height 24
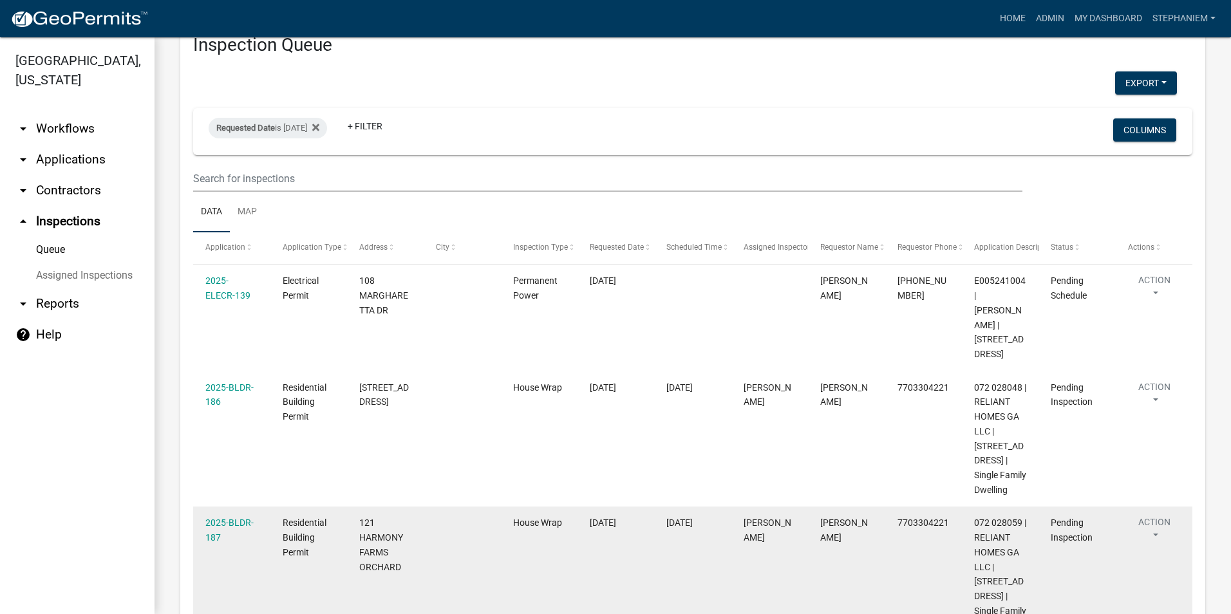
scroll to position [0, 0]
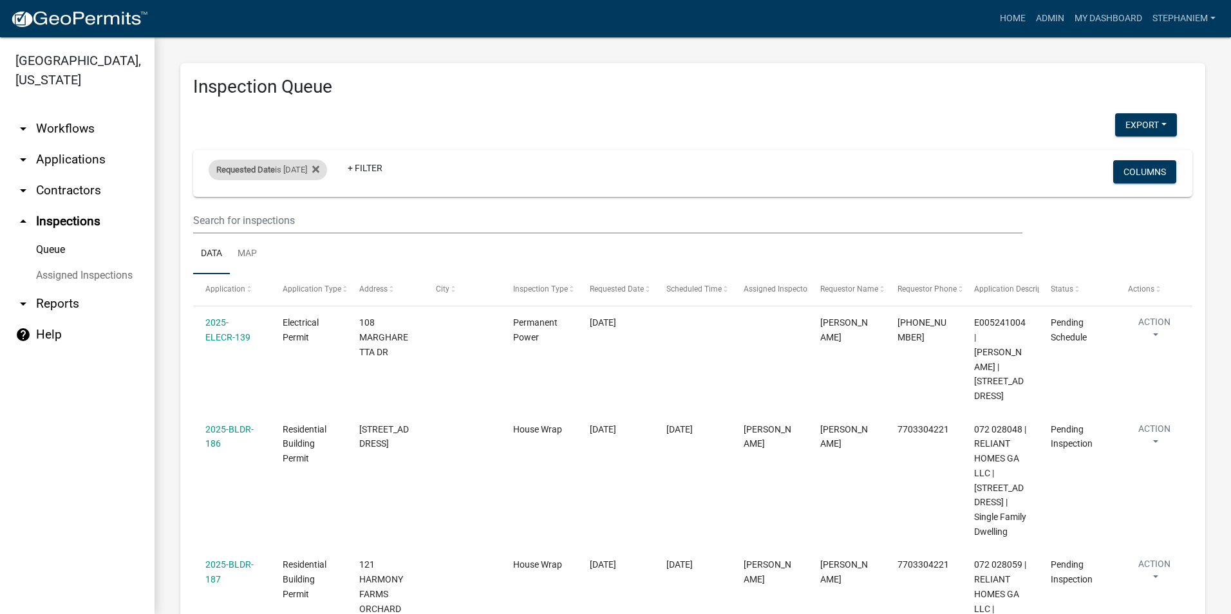
click at [294, 166] on div "Requested Date is 09/09/2025" at bounding box center [268, 170] width 119 height 21
click at [321, 218] on input "2025-09-09" at bounding box center [279, 218] width 90 height 26
type input "2025-09-08"
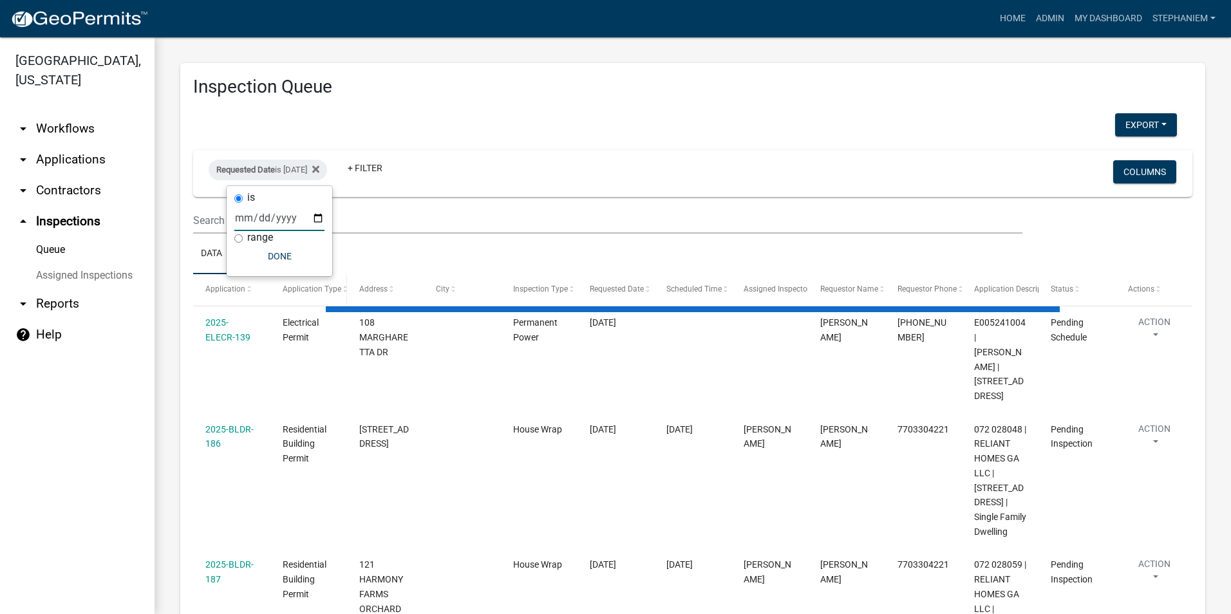
select select "3: 100"
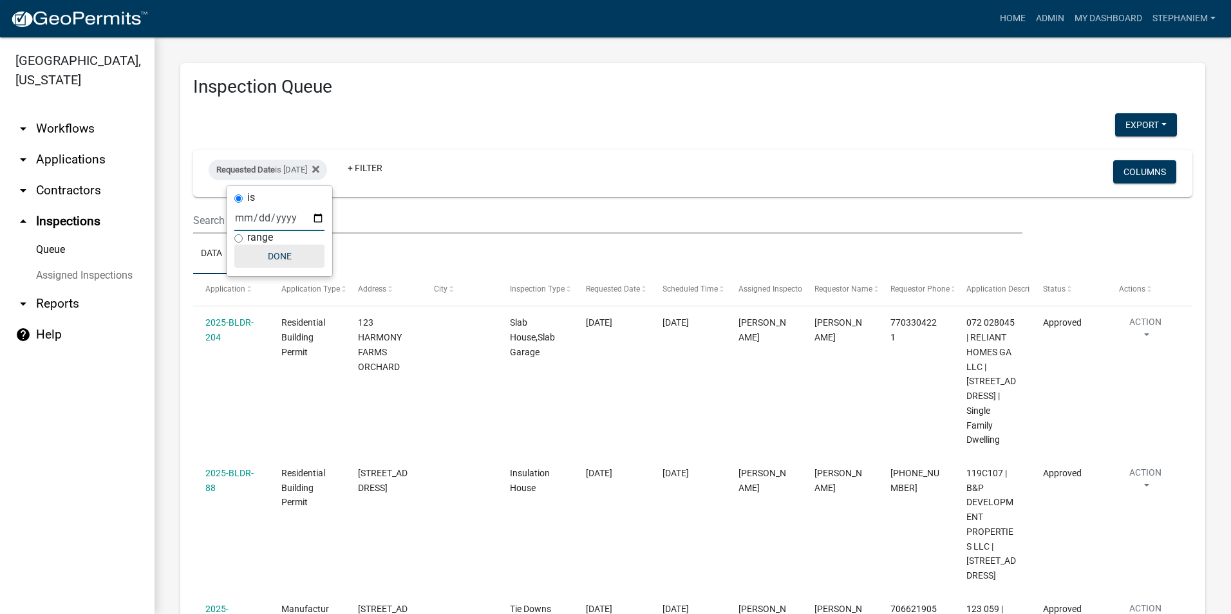
click at [292, 253] on button "Done" at bounding box center [279, 256] width 90 height 23
click at [319, 171] on icon at bounding box center [315, 169] width 7 height 10
